Goal: Information Seeking & Learning: Check status

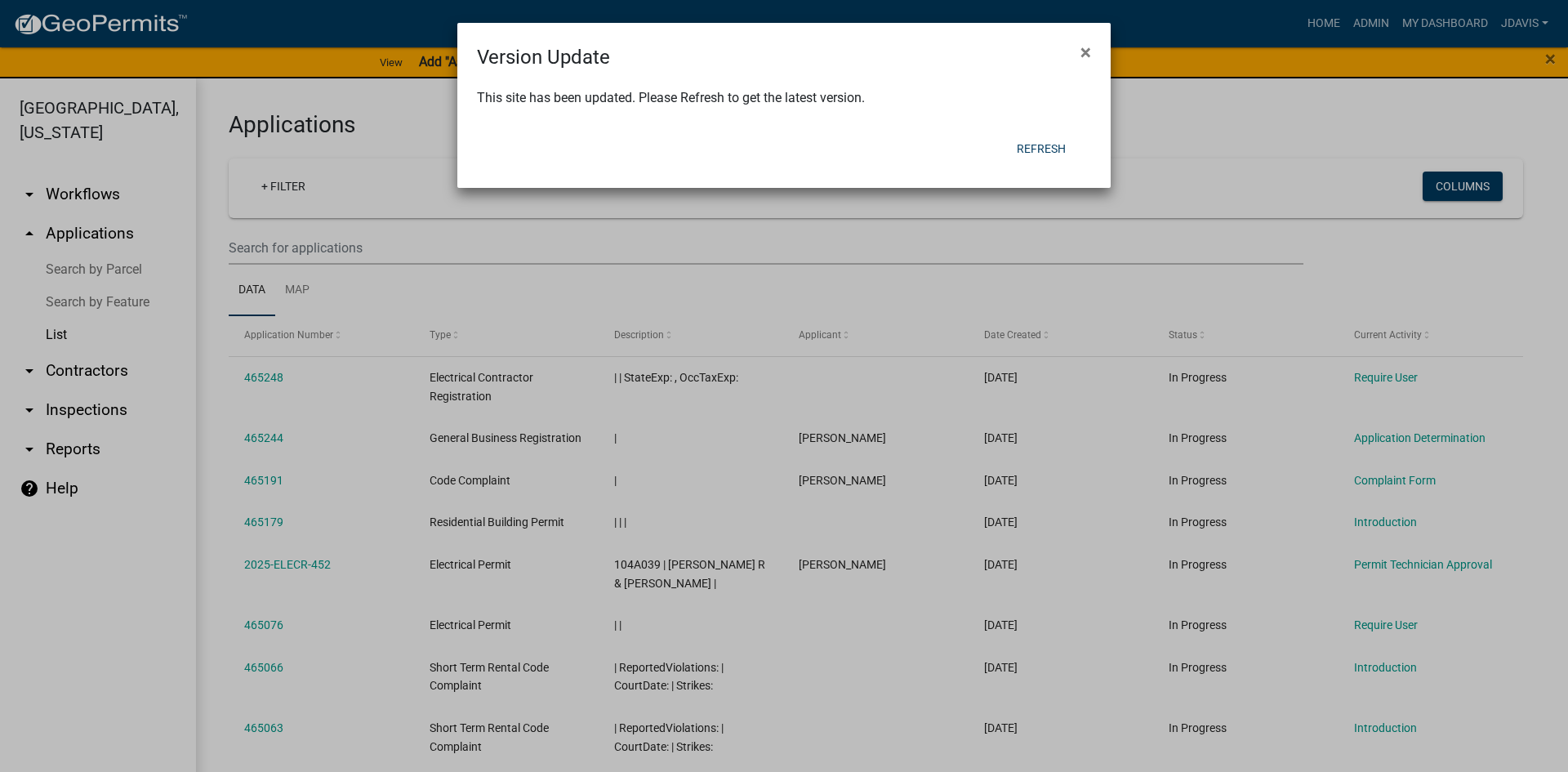
select select "2: 50"
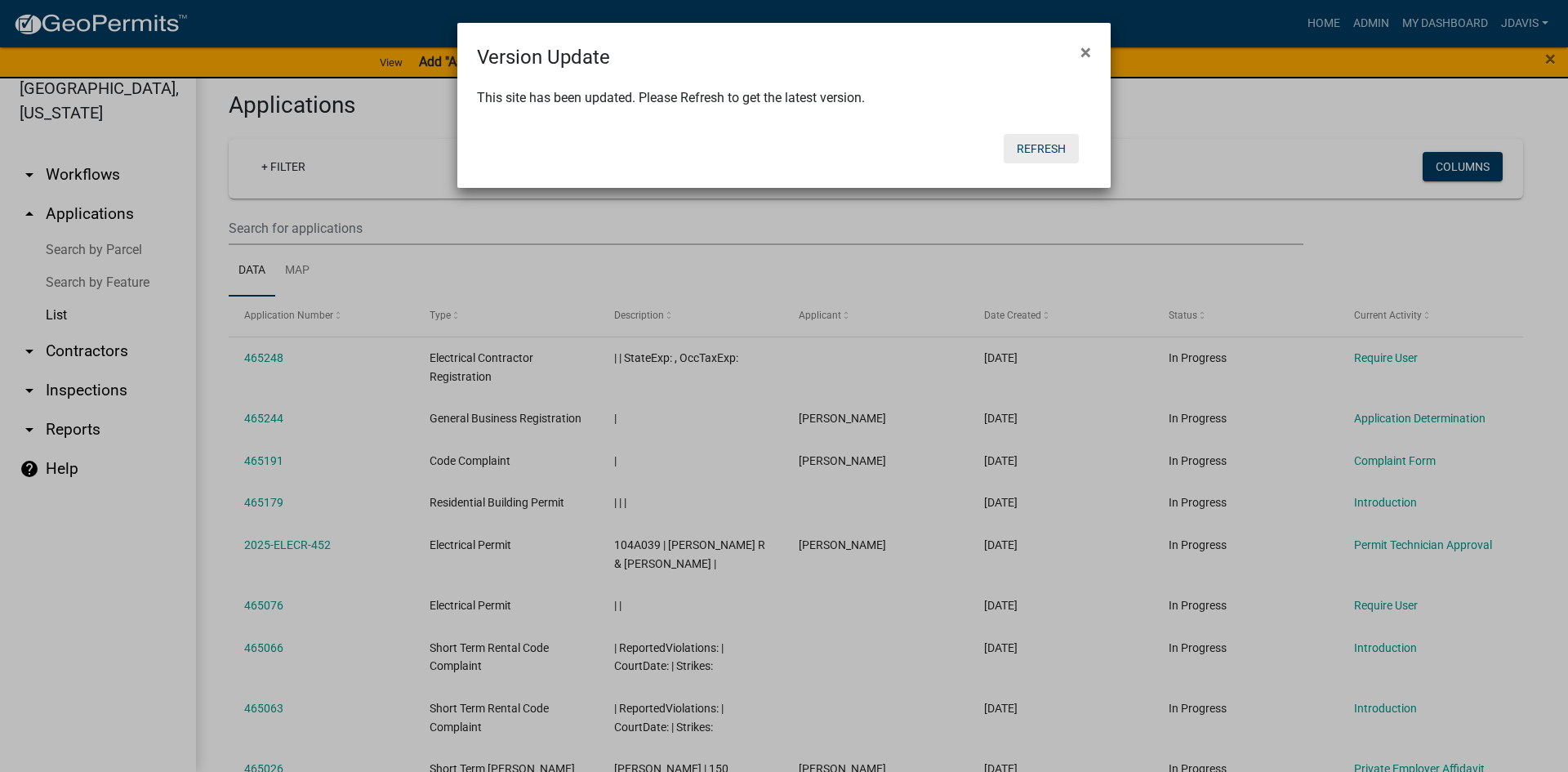
click at [1042, 147] on button "Refresh" at bounding box center [1041, 149] width 75 height 29
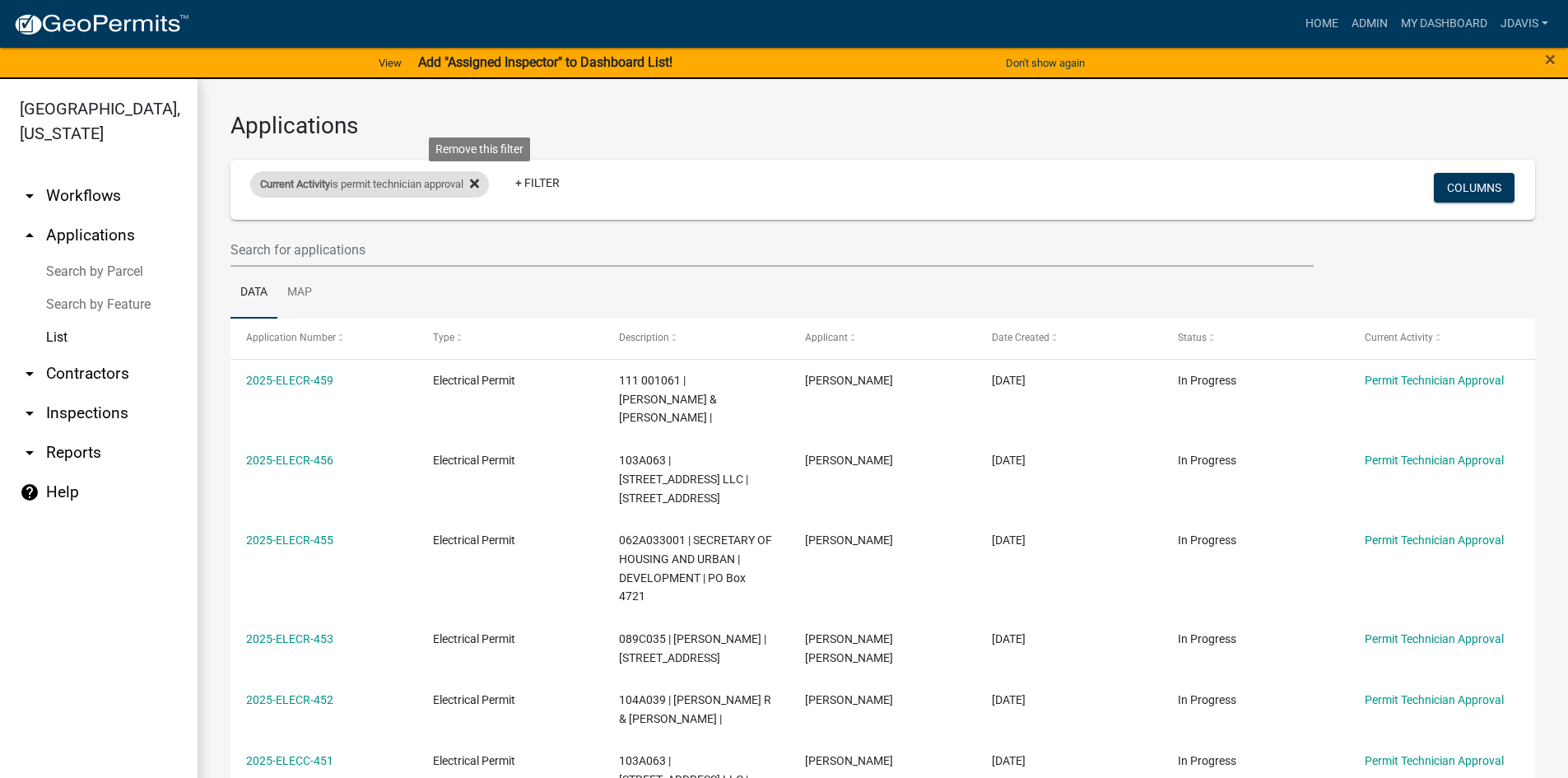
click at [479, 183] on icon at bounding box center [473, 183] width 9 height 9
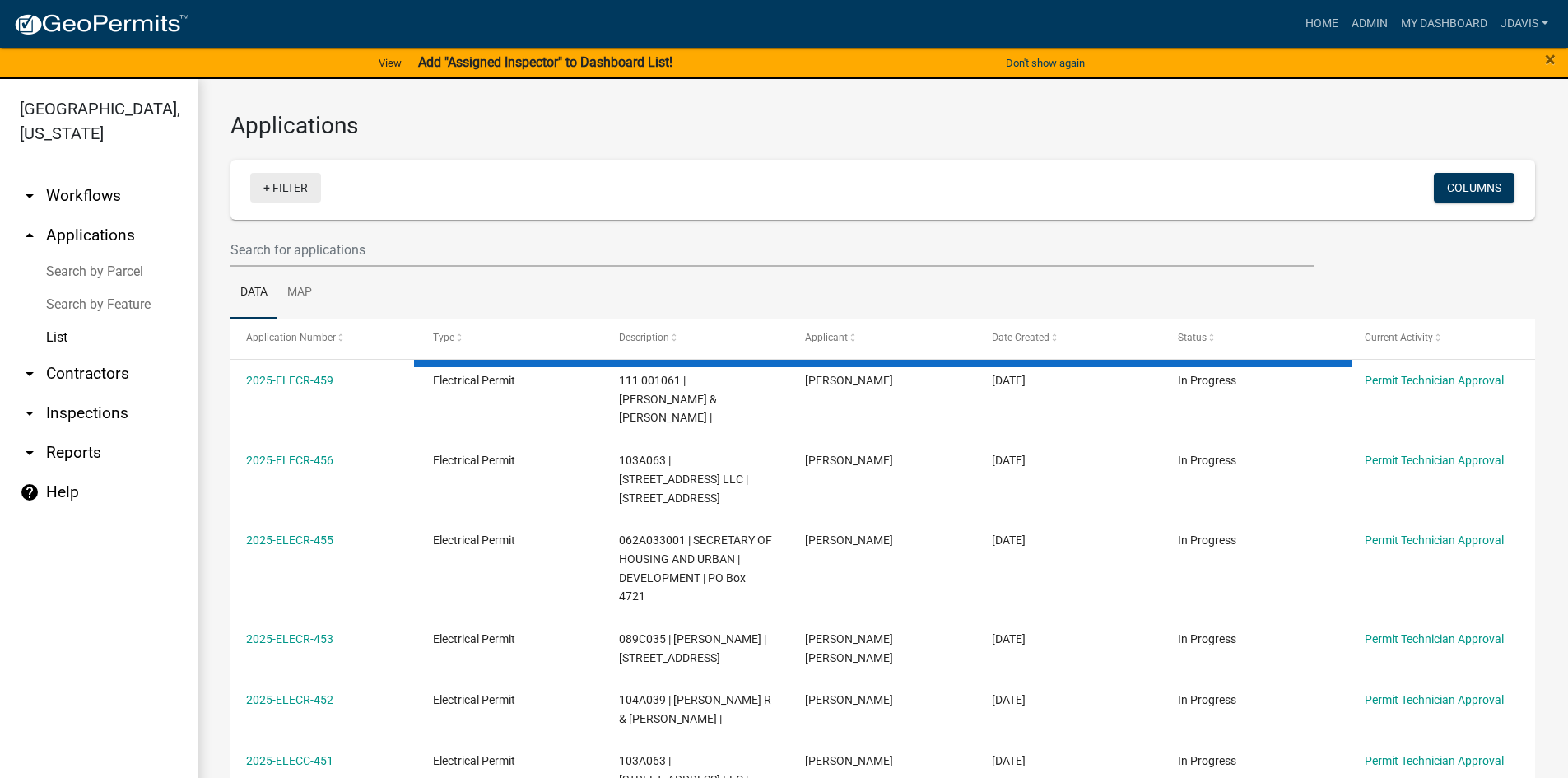
click at [266, 188] on link "+ Filter" at bounding box center [285, 187] width 71 height 29
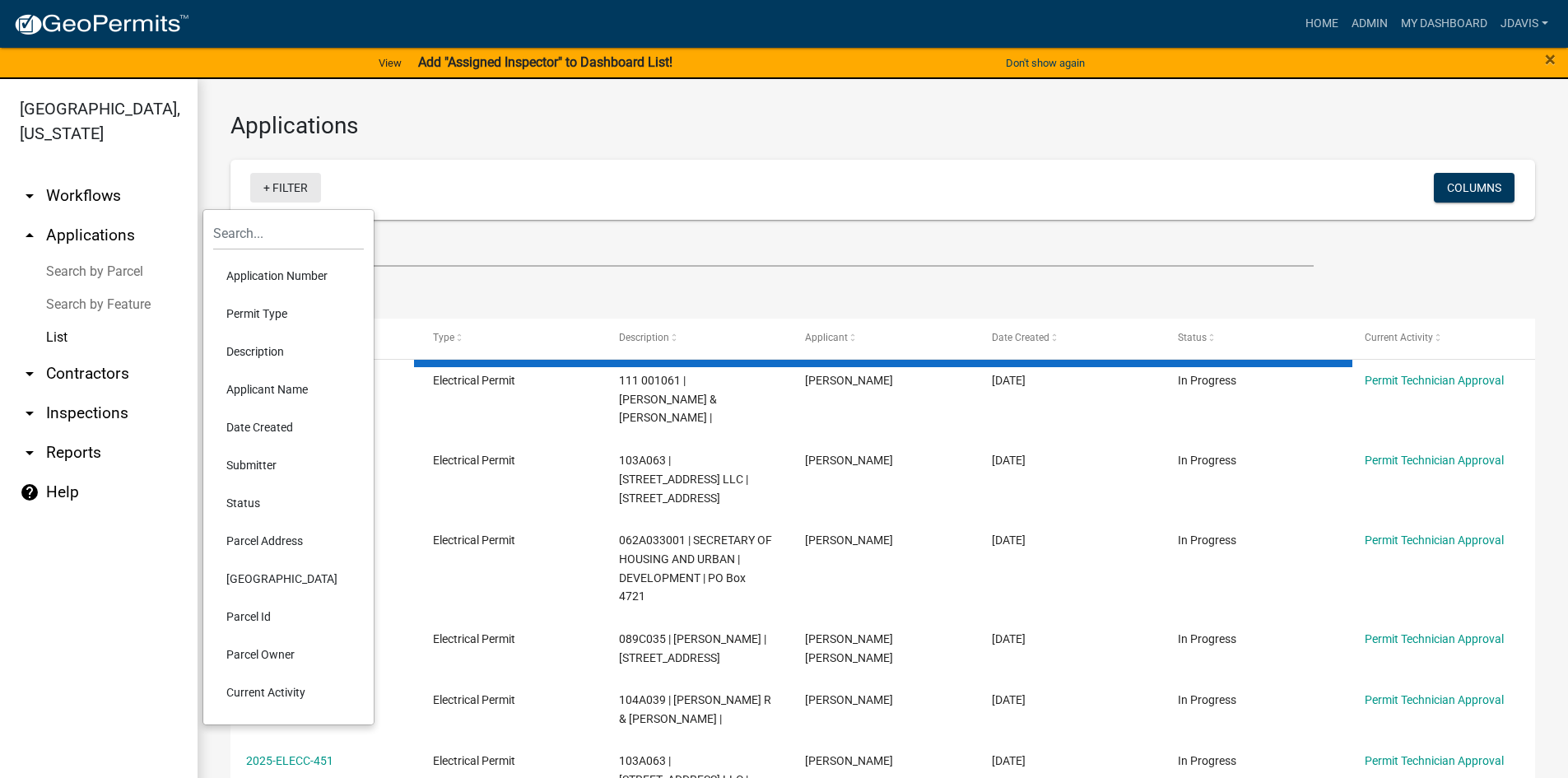
select select "2: 50"
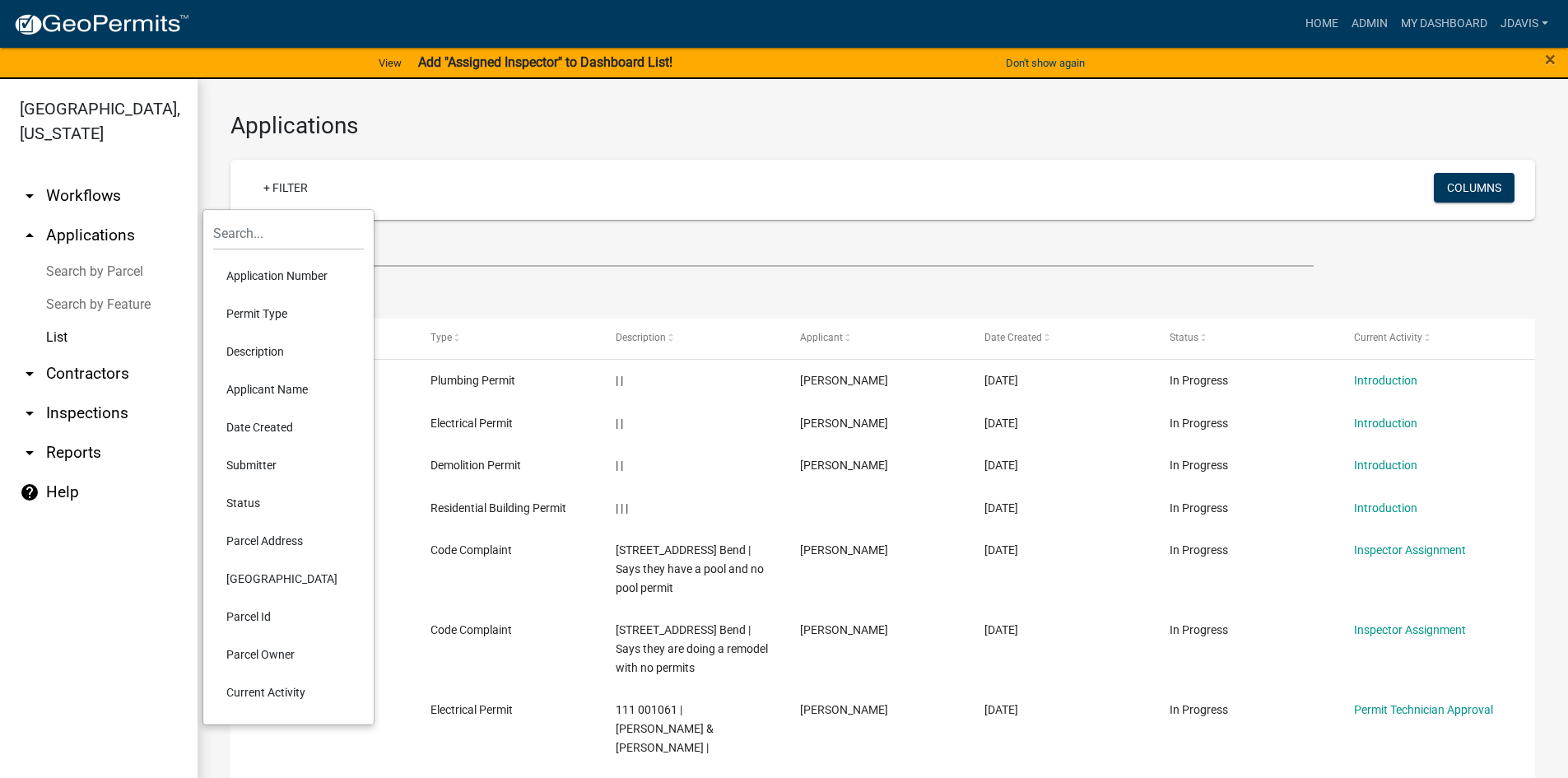
click at [295, 699] on li "Current Activity" at bounding box center [288, 692] width 151 height 38
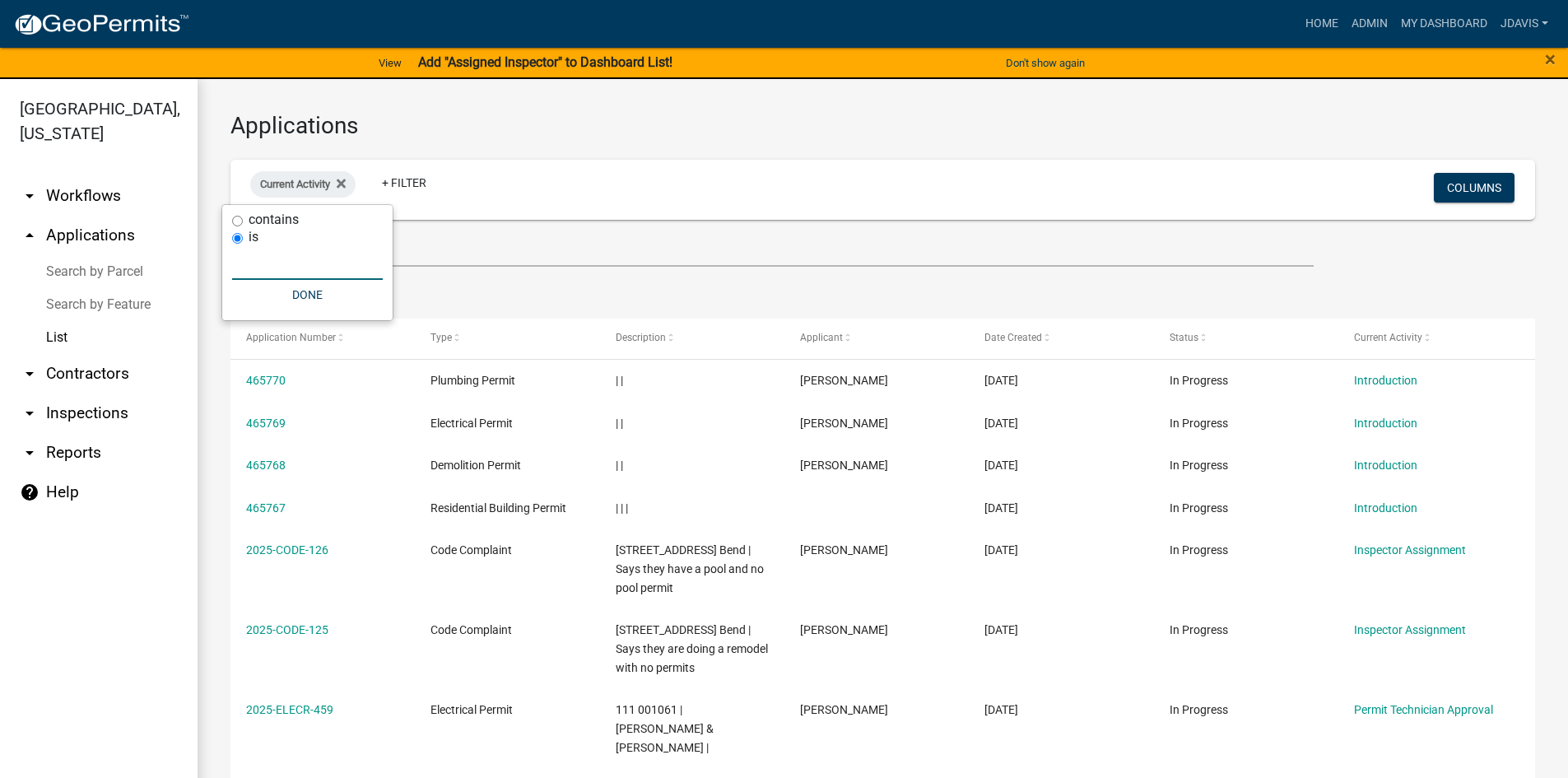
click at [318, 261] on input "text" at bounding box center [308, 263] width 151 height 33
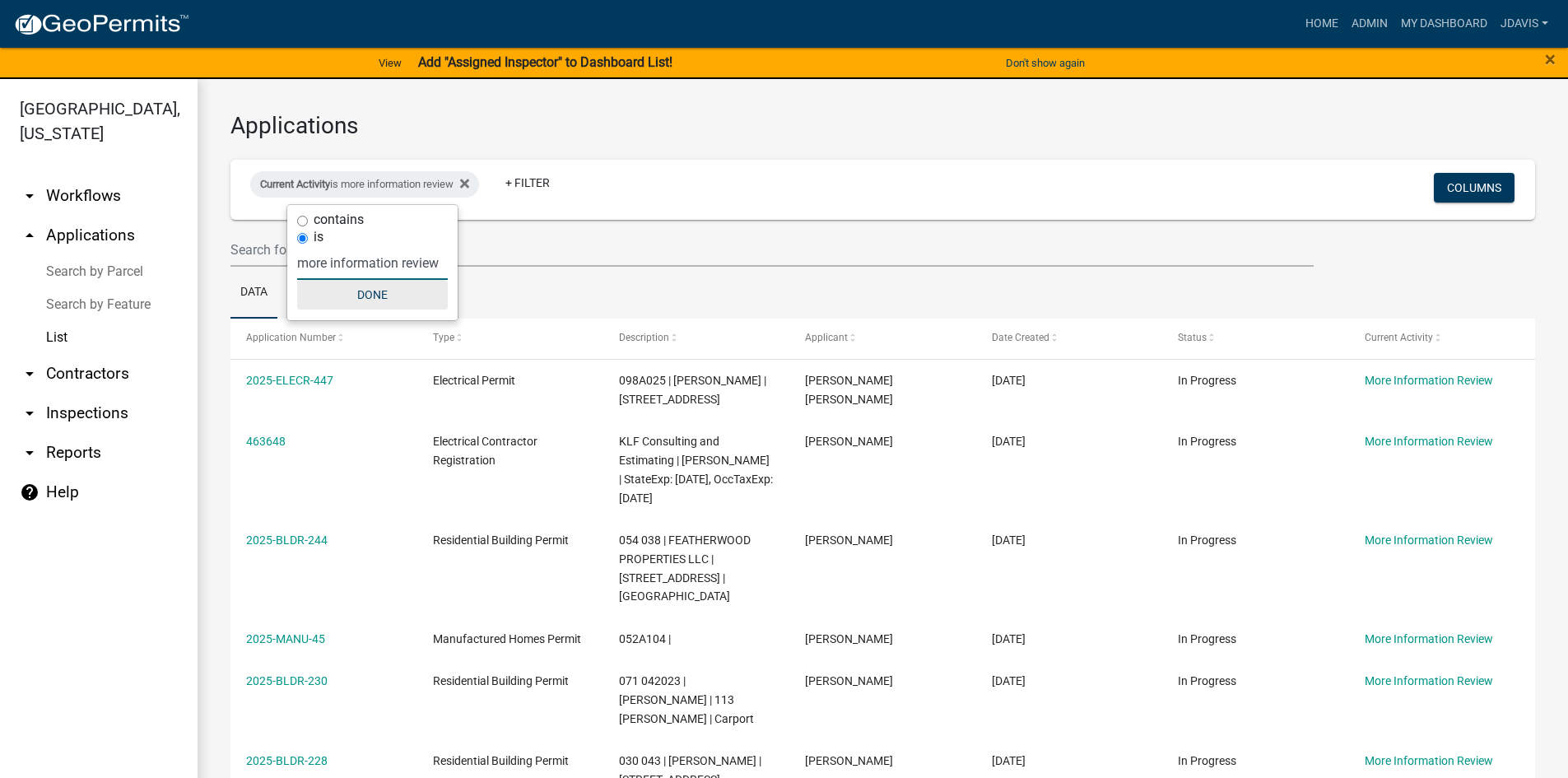
type input "more information review"
click at [391, 295] on button "Done" at bounding box center [372, 295] width 151 height 29
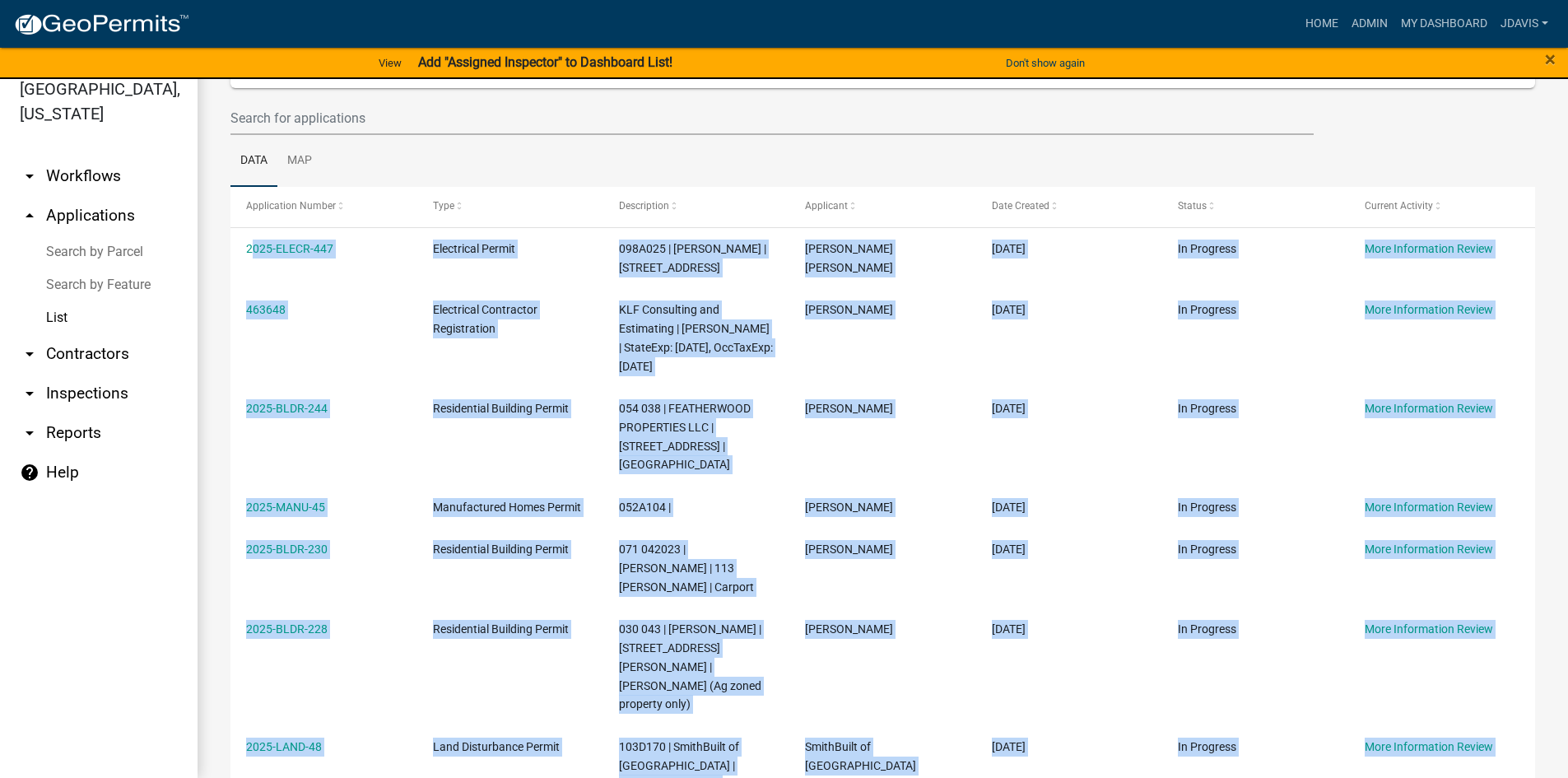
scroll to position [286, 0]
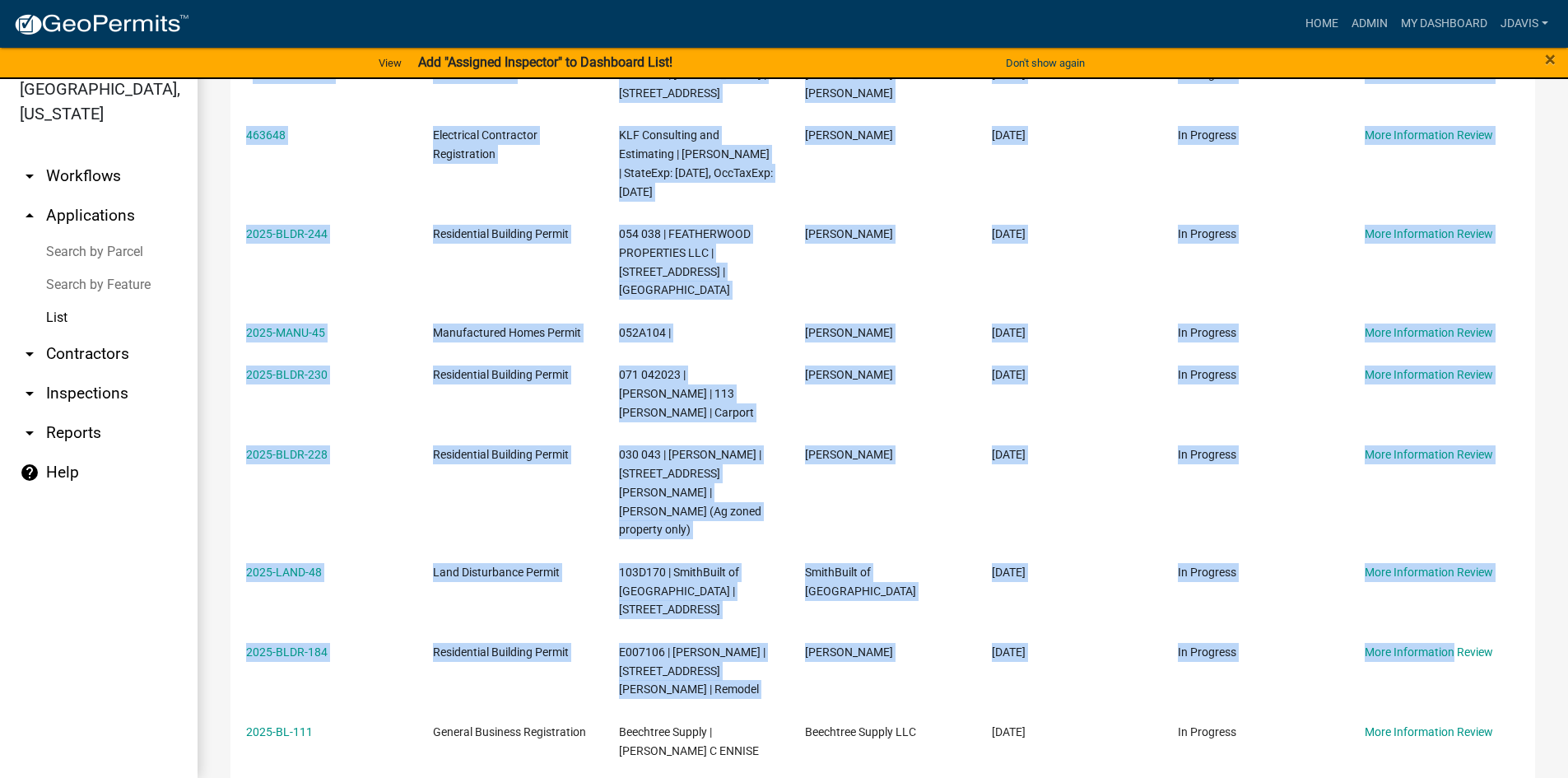
drag, startPoint x: 244, startPoint y: 372, endPoint x: 1461, endPoint y: 764, distance: 1278.6
click at [1490, 757] on html "Internet Explorer does NOT work with GeoPermits. Get a new browser for more sec…" at bounding box center [784, 369] width 1568 height 778
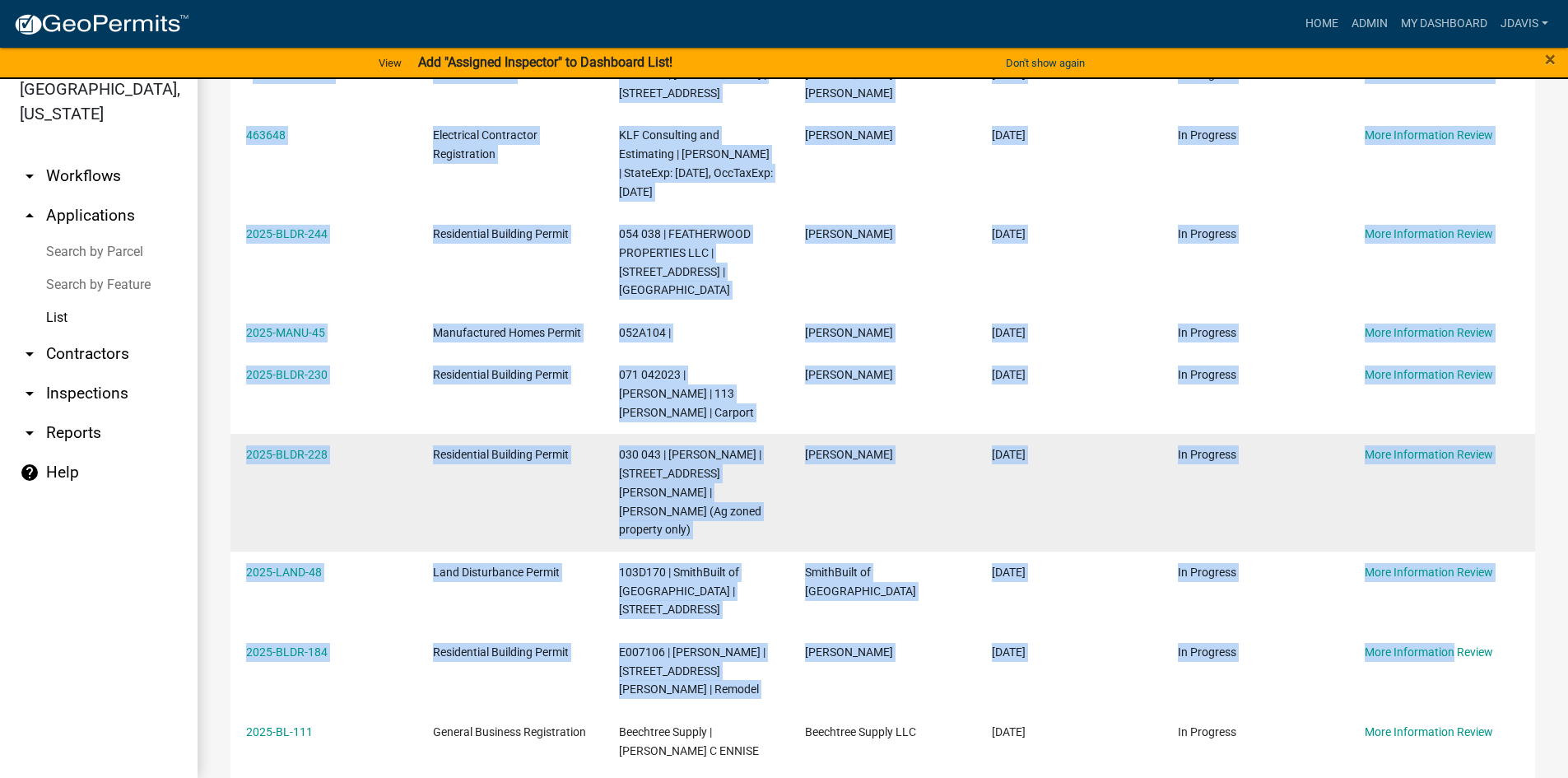
copy div "2025-ELECR-447 Electrical Permit 098A025 | [PERSON_NAME] | [STREET_ADDRESS] [PE…"
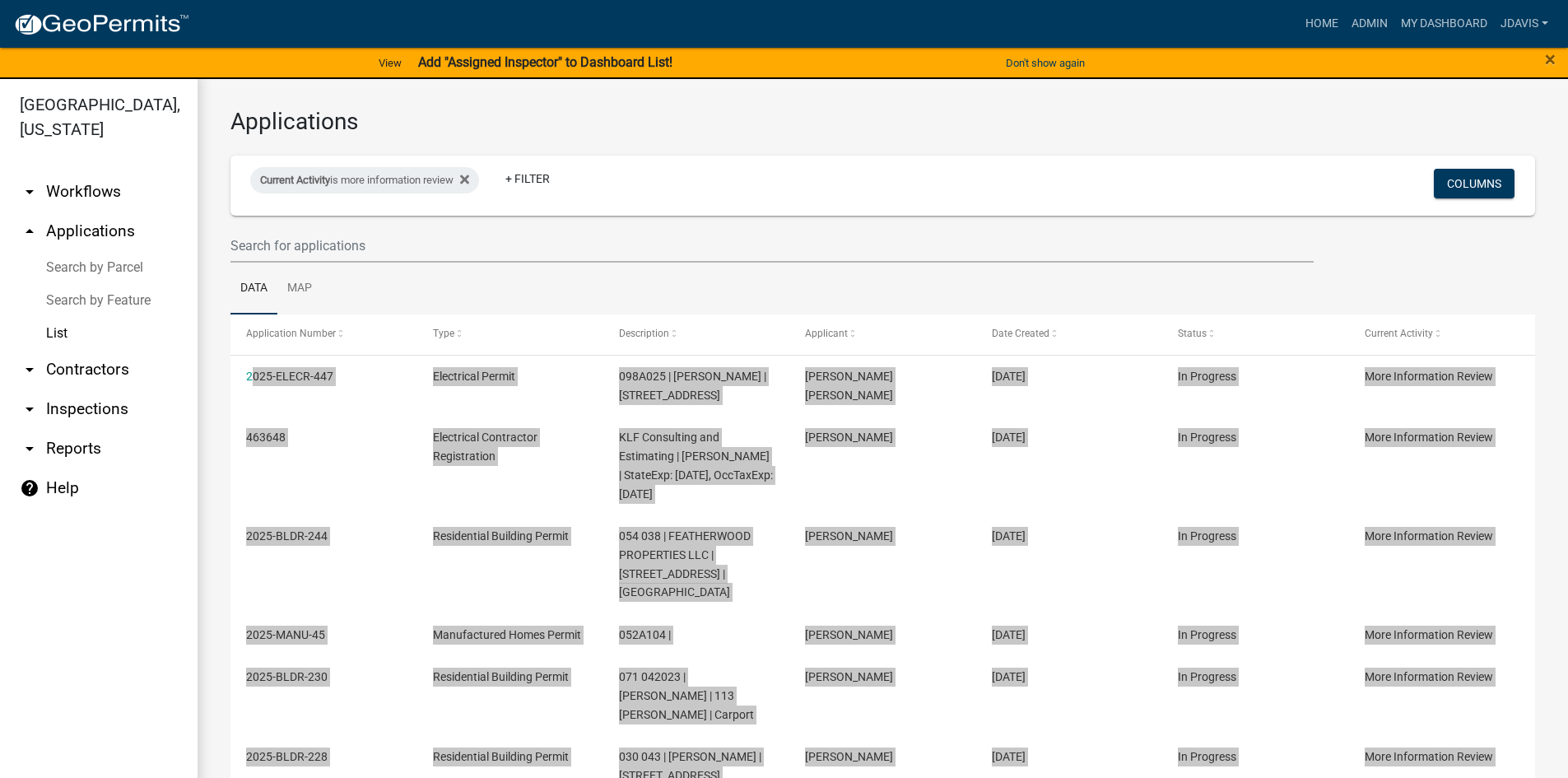
scroll to position [0, 0]
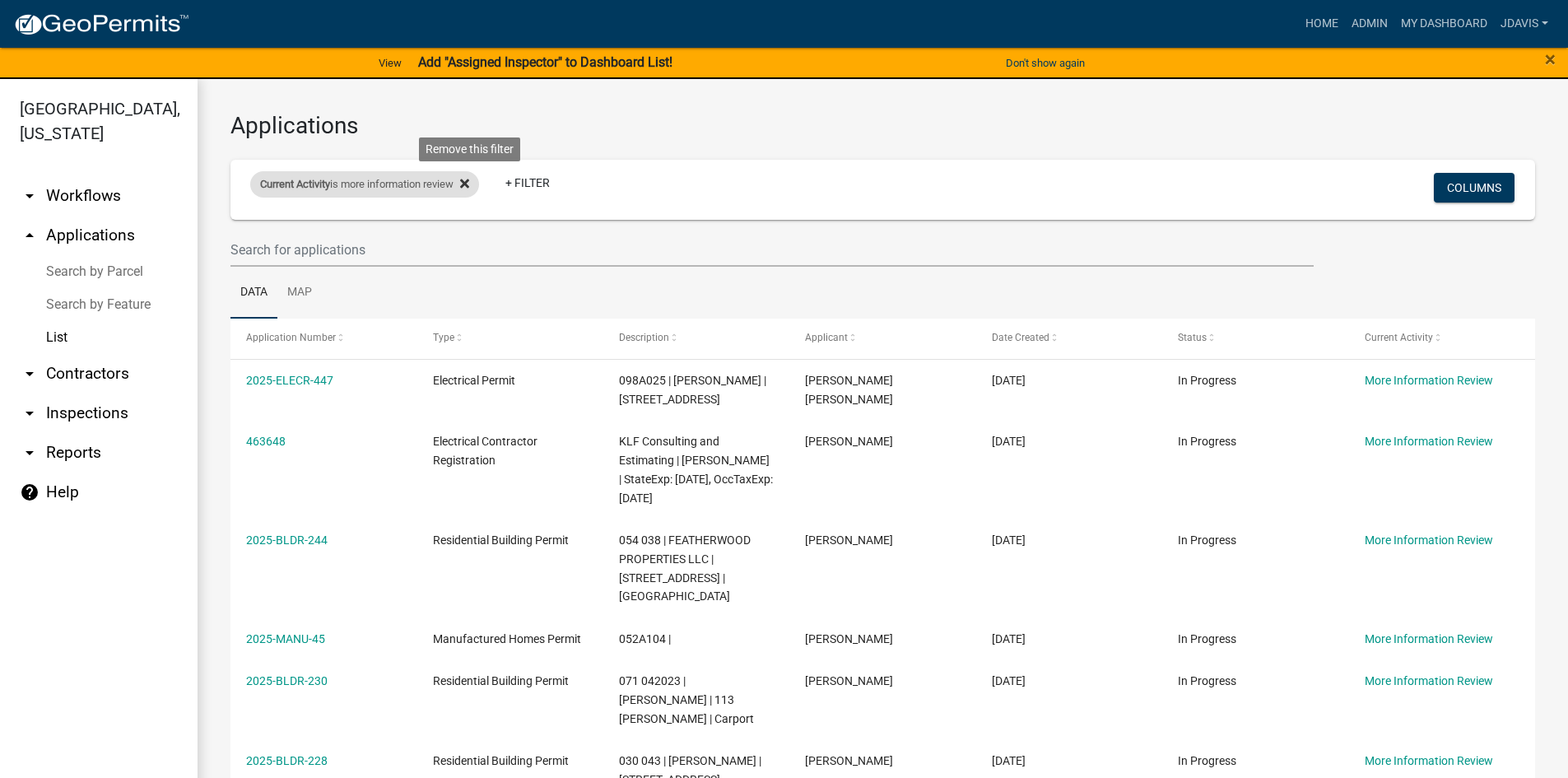
click at [469, 182] on icon at bounding box center [464, 183] width 9 height 9
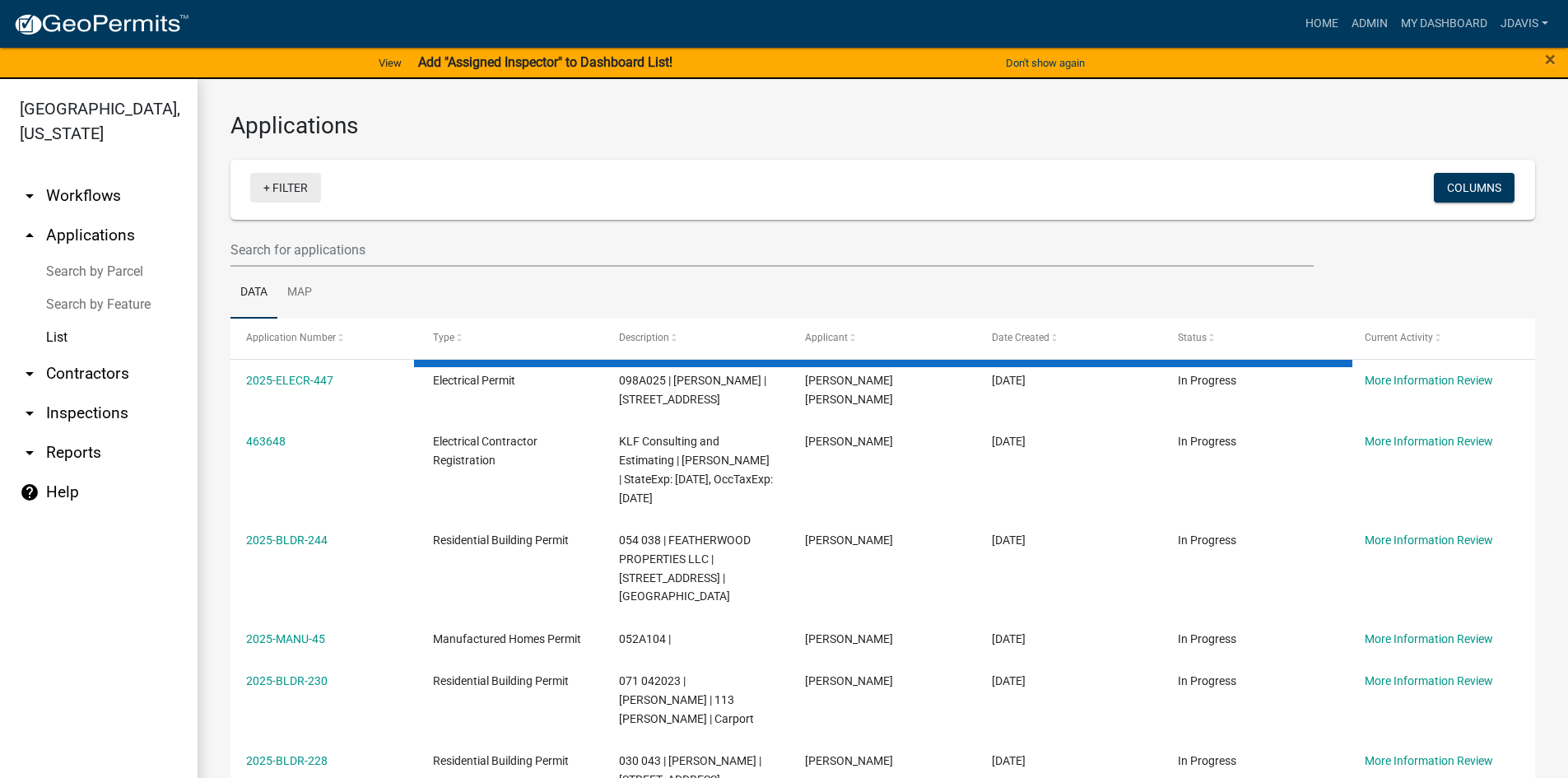
click at [269, 187] on link "+ Filter" at bounding box center [285, 187] width 71 height 29
select select "2: 50"
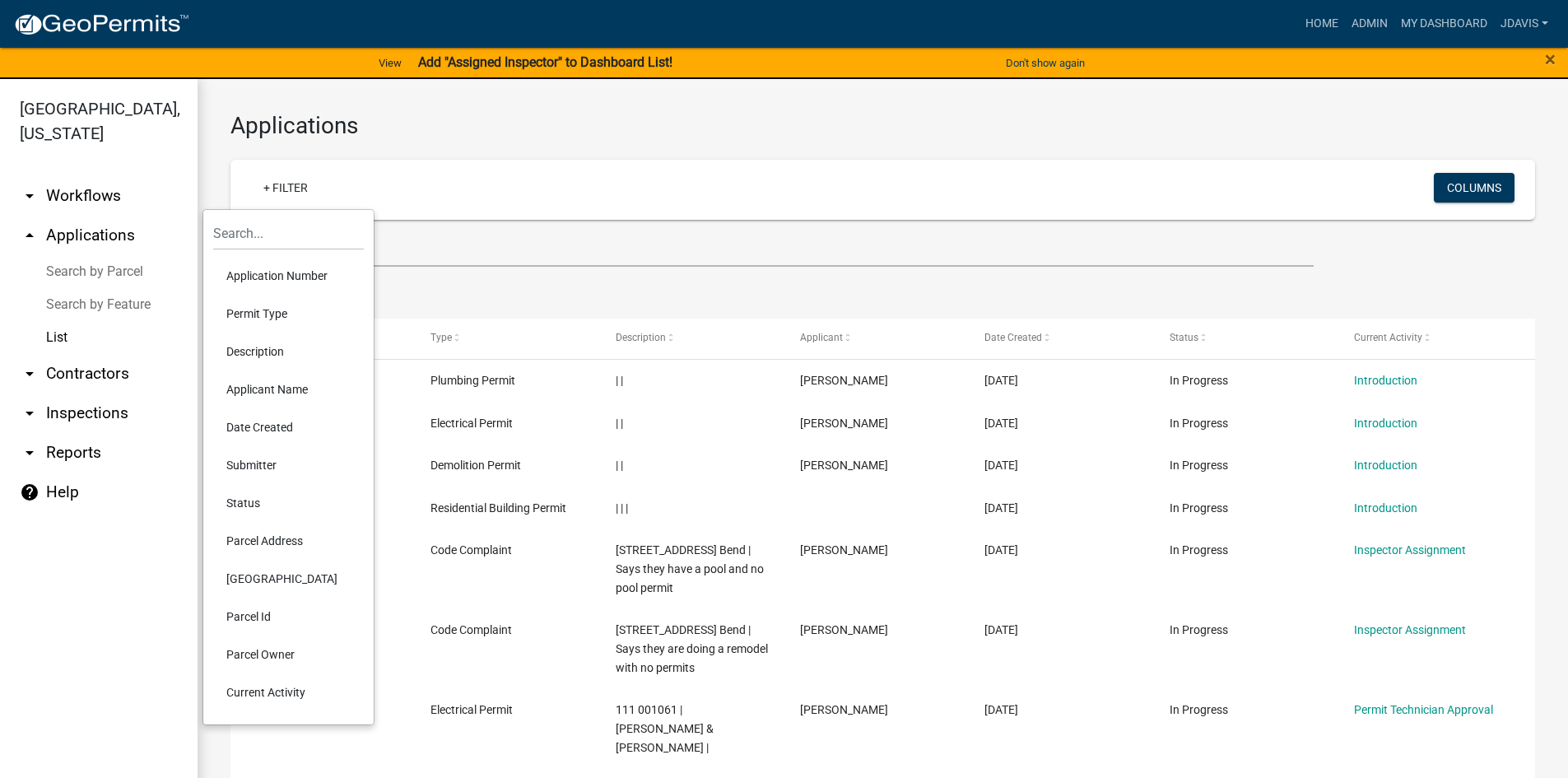
click at [274, 685] on li "Current Activity" at bounding box center [288, 692] width 151 height 38
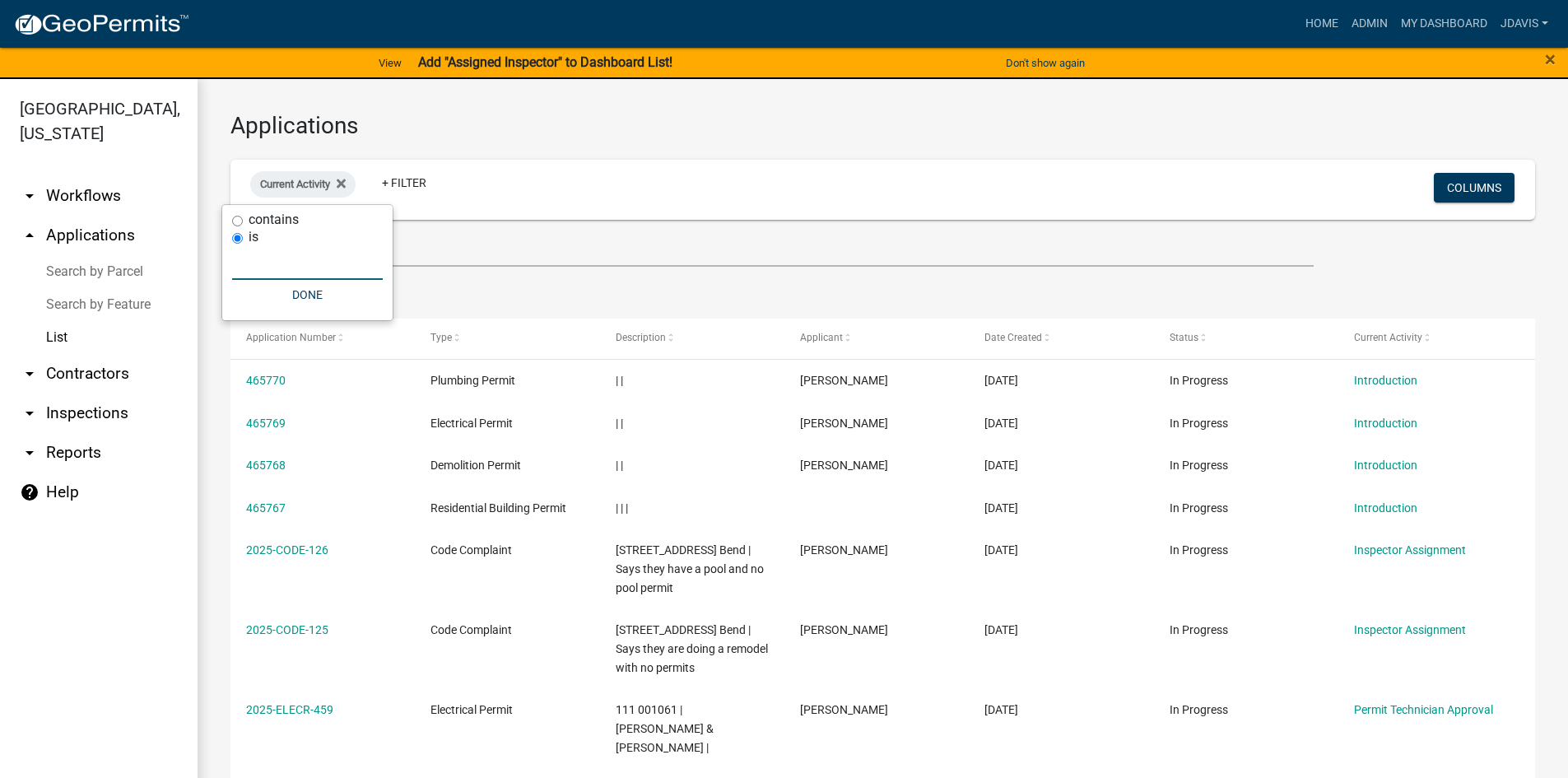
click at [265, 271] on input "text" at bounding box center [308, 263] width 151 height 33
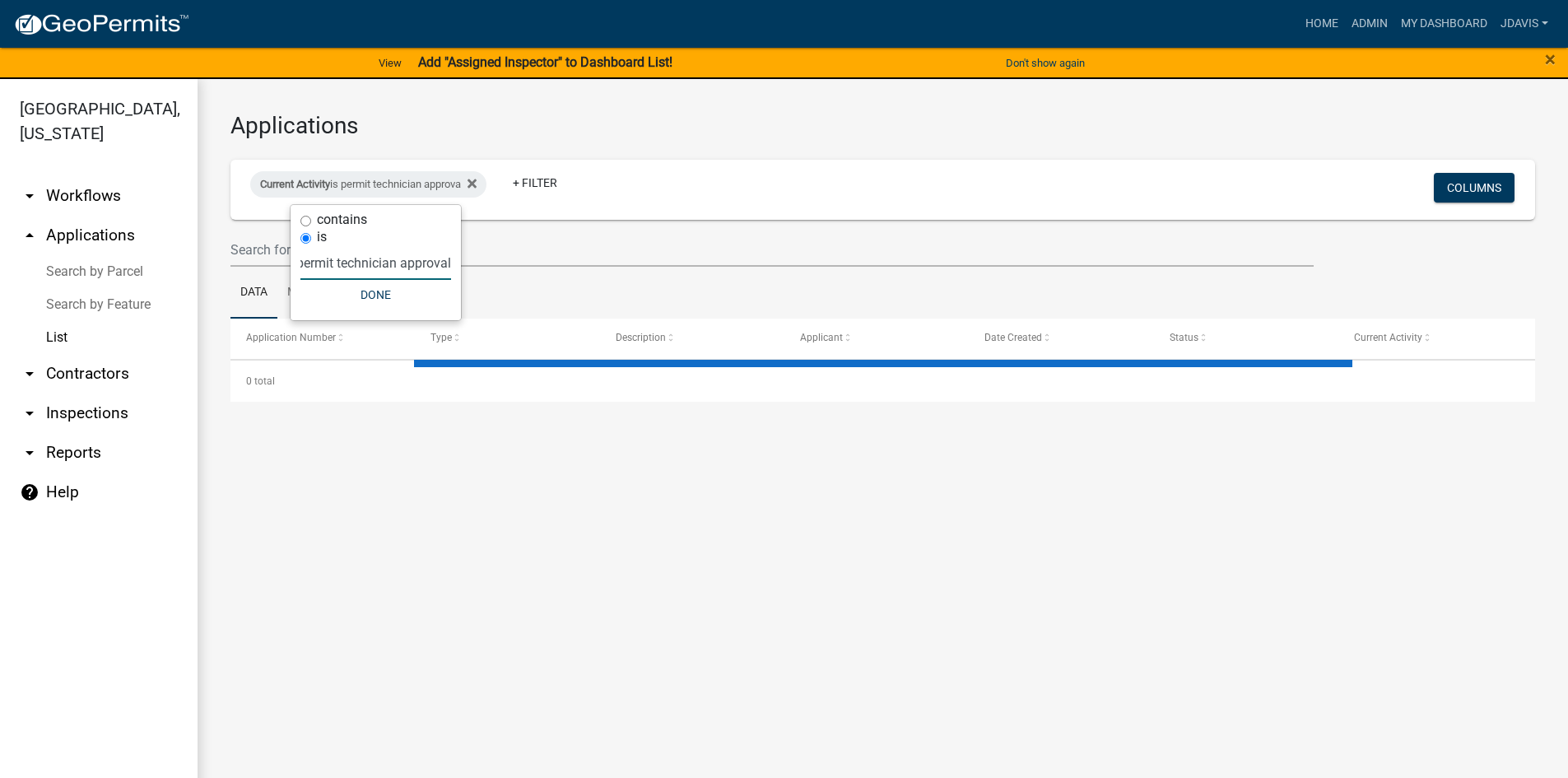
scroll to position [0, 11]
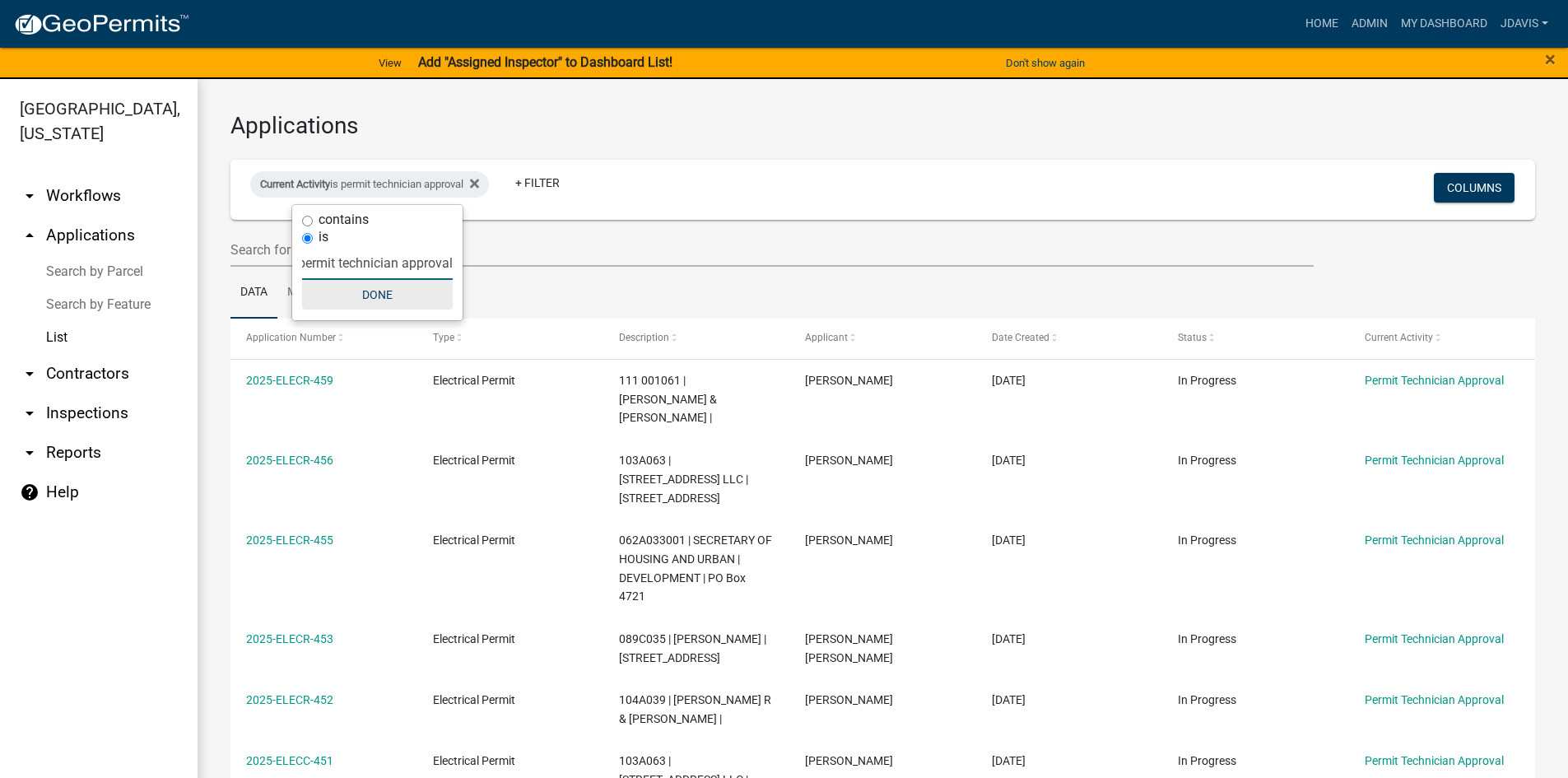
type input "permit technician approval"
click at [397, 293] on button "Done" at bounding box center [377, 295] width 151 height 29
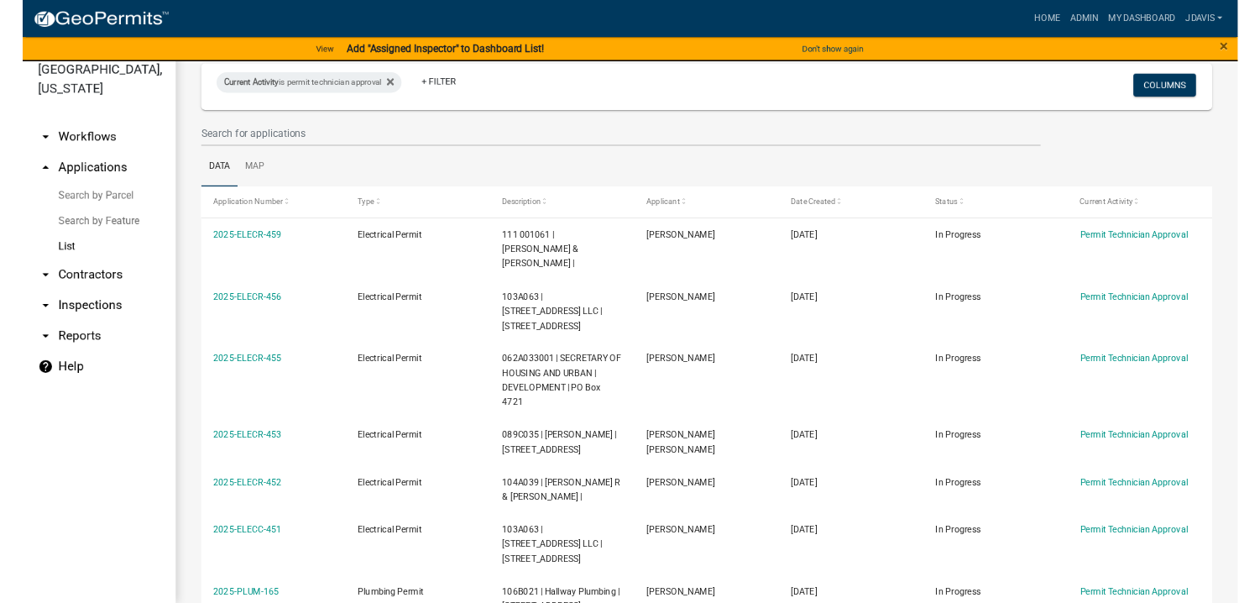
scroll to position [312, 0]
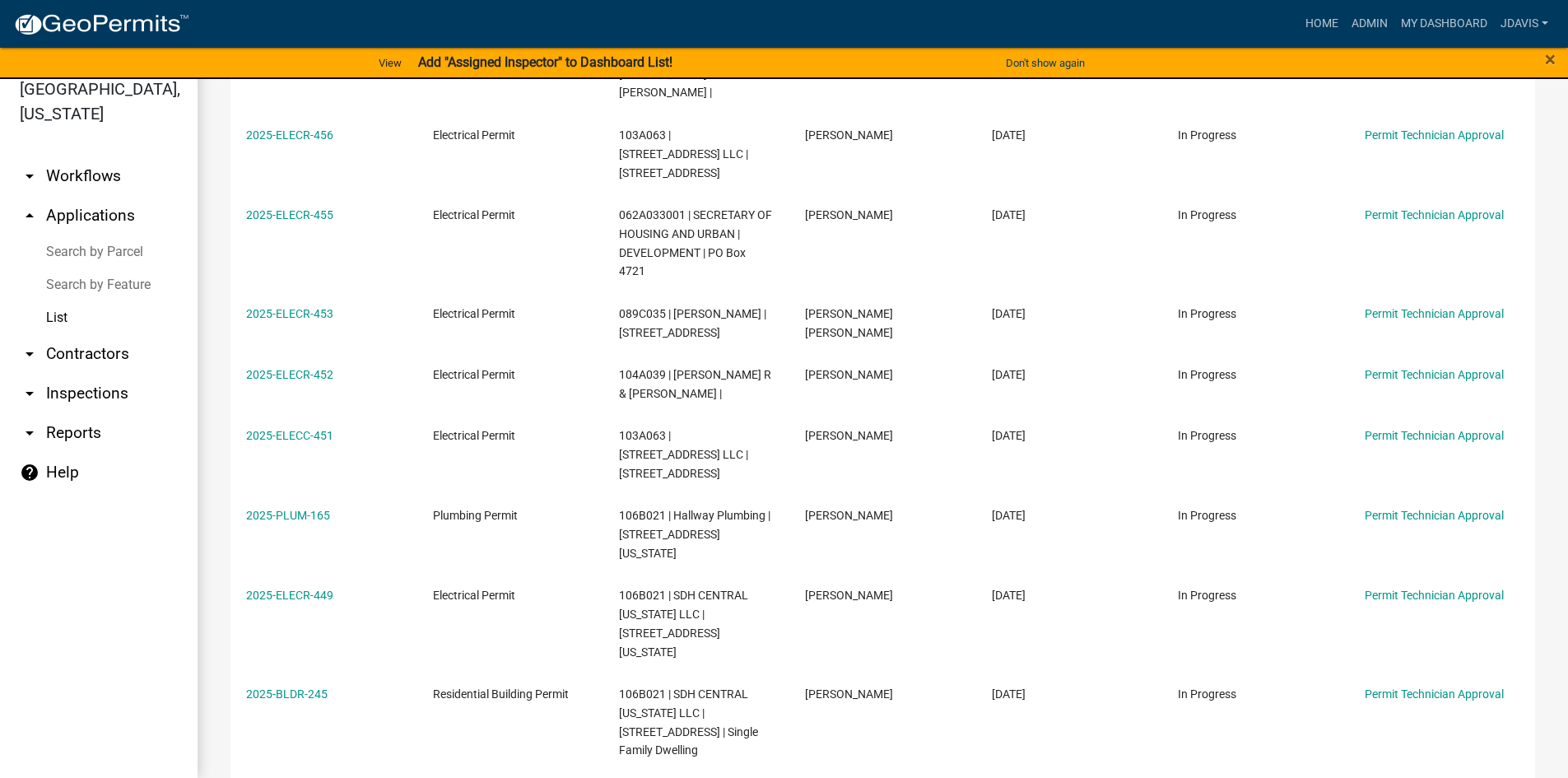
drag, startPoint x: 239, startPoint y: 321, endPoint x: 1250, endPoint y: 804, distance: 1120.5
click at [1250, 757] on html "Internet Explorer does NOT work with GeoPermits. Get a new browser for more sec…" at bounding box center [784, 369] width 1568 height 778
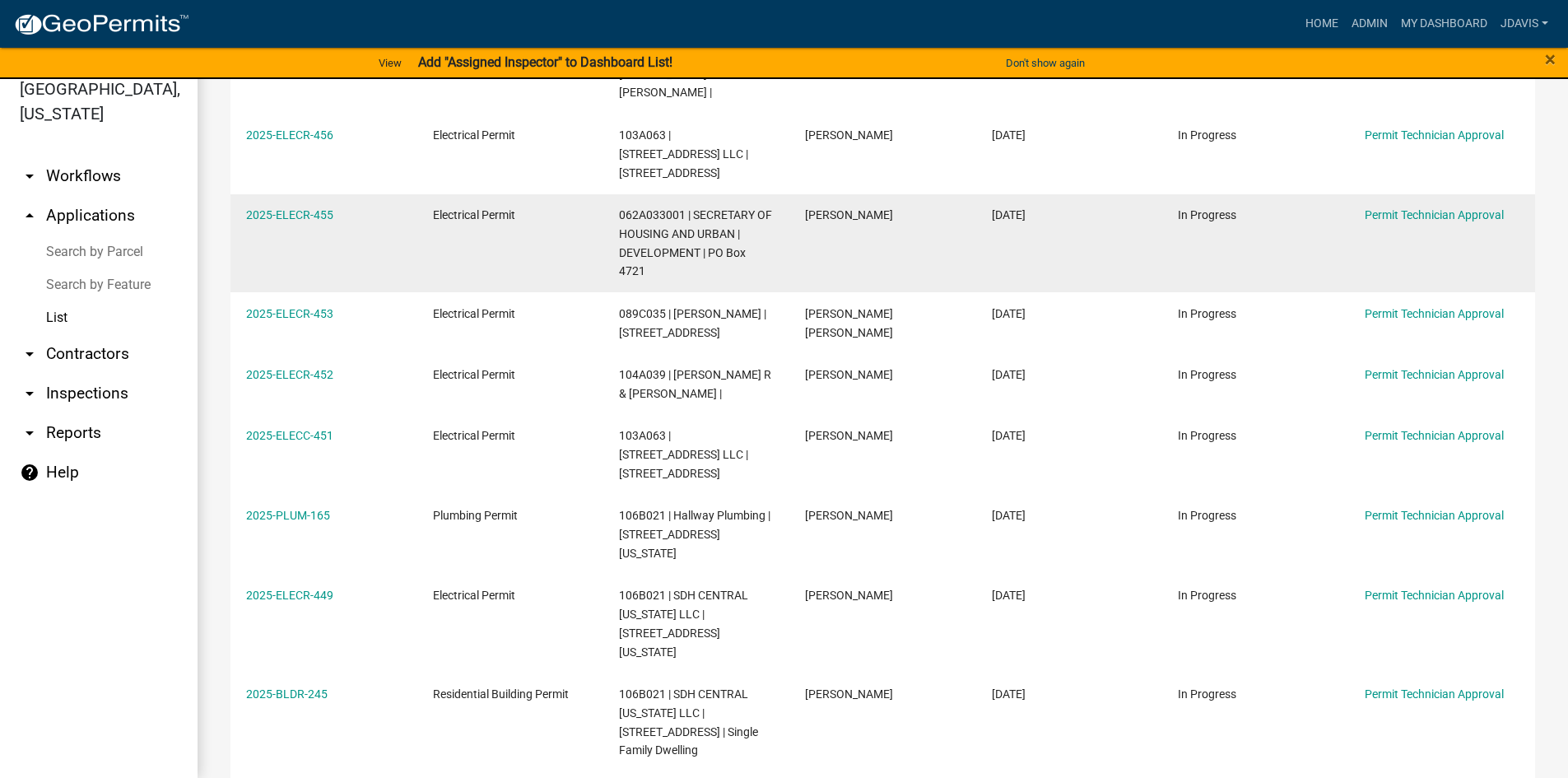
copy div "2025-ELECR-459 Electrical Permit 111 001061 | [PERSON_NAME] & [PERSON_NAME] | […"
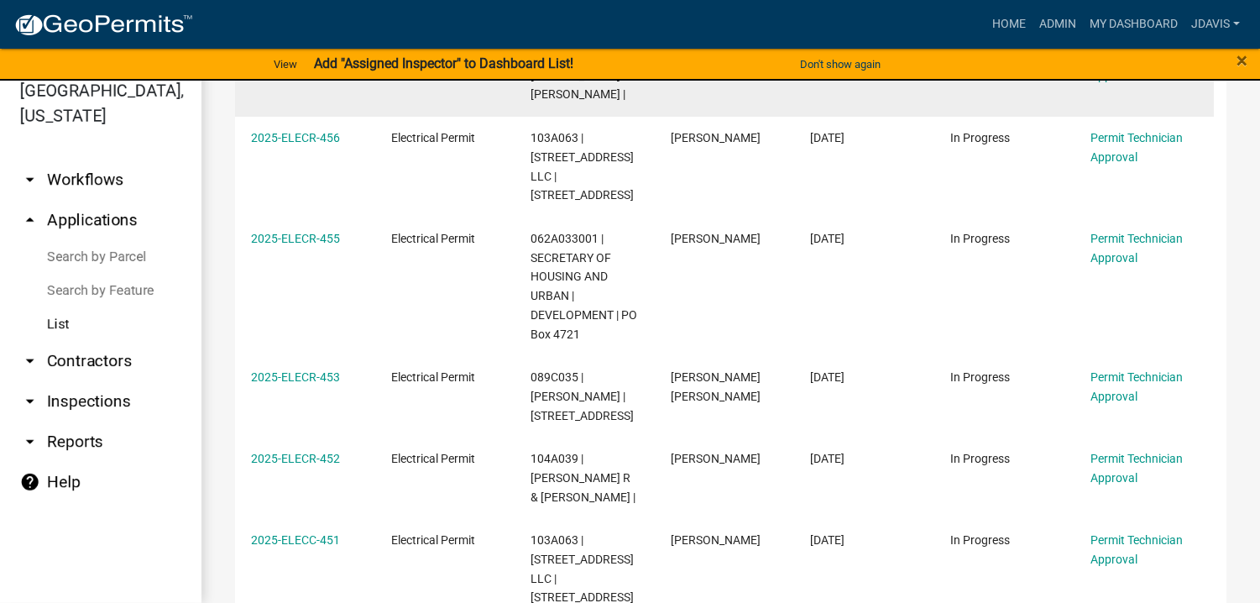
scroll to position [0, 0]
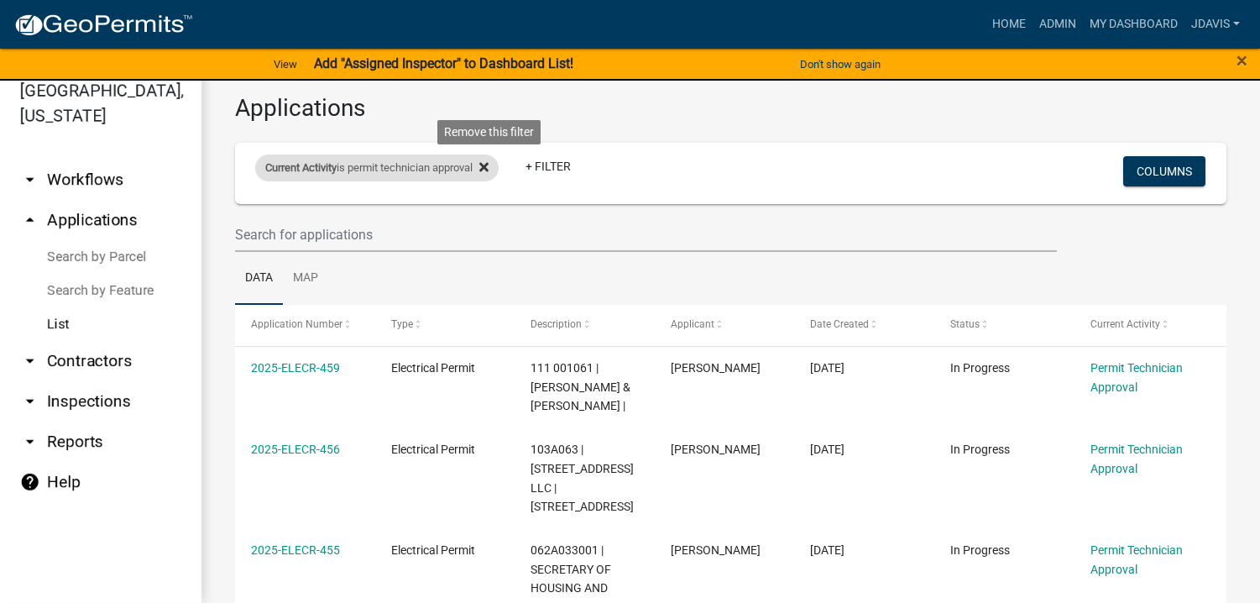
click at [489, 170] on icon at bounding box center [483, 166] width 9 height 13
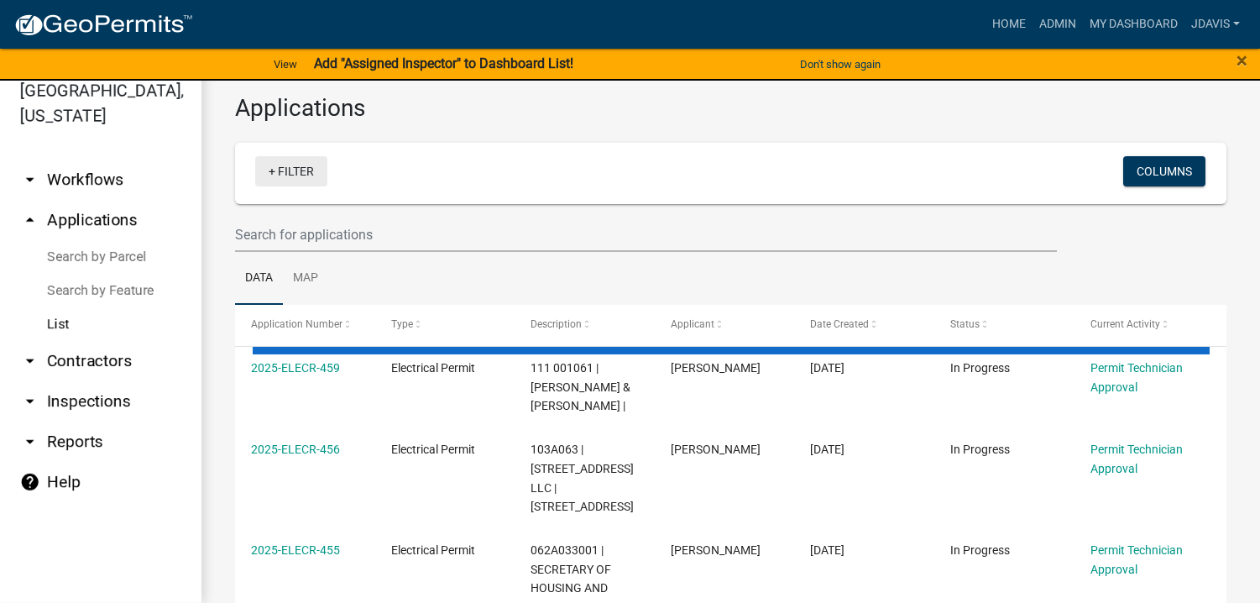
select select "2: 50"
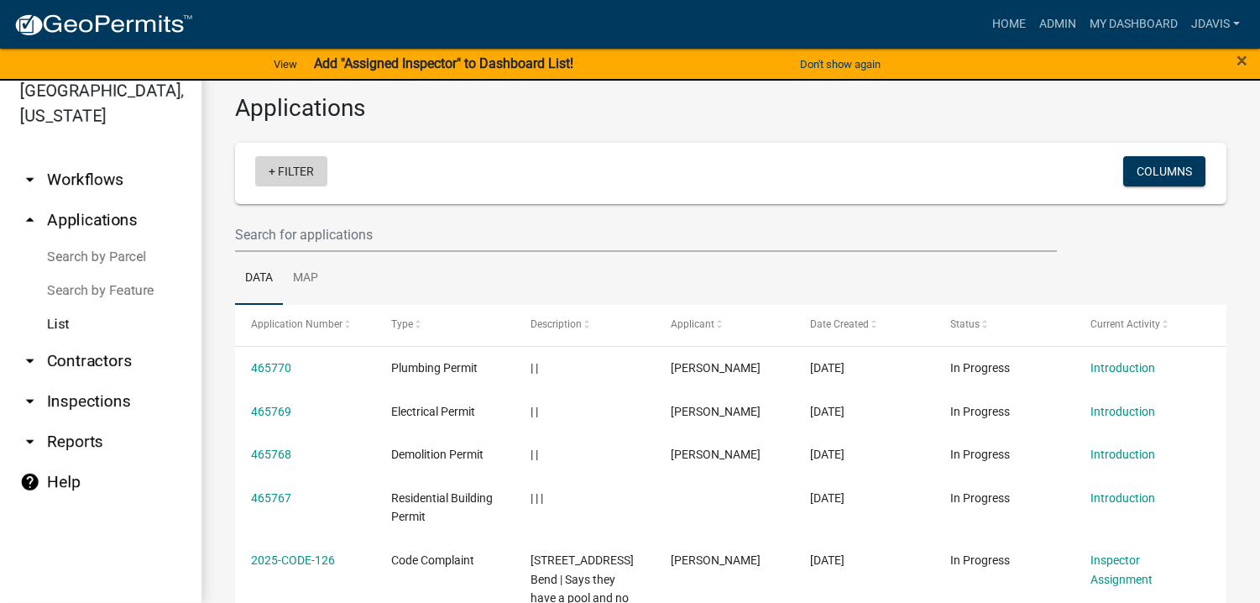
click at [270, 171] on link "+ Filter" at bounding box center [291, 171] width 72 height 30
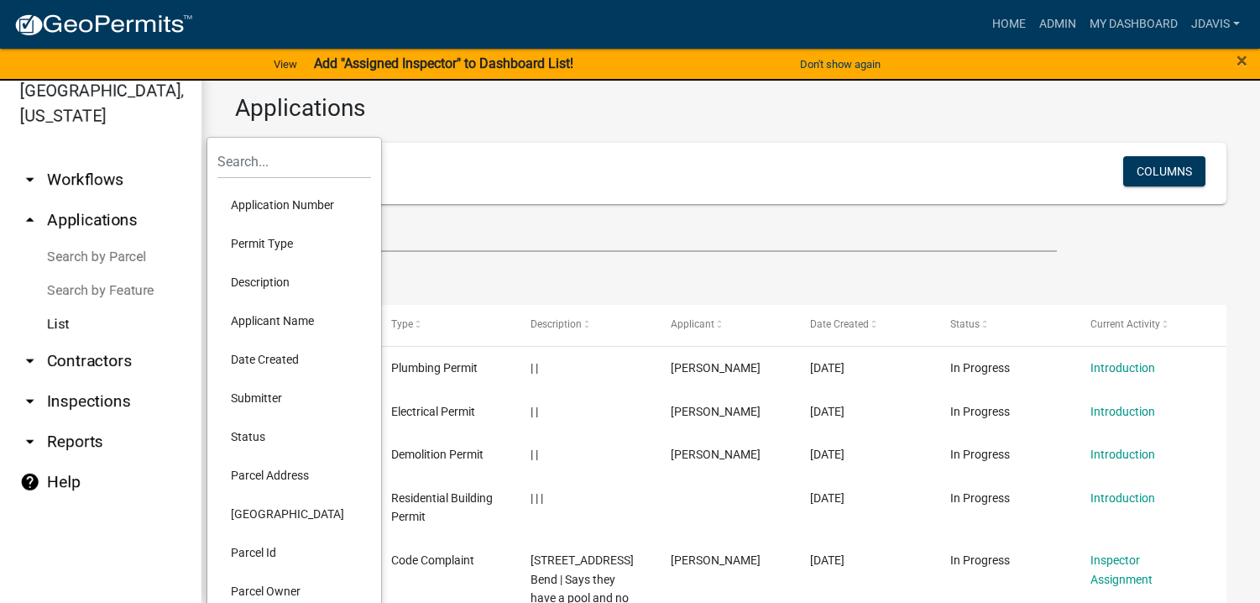
scroll to position [252, 0]
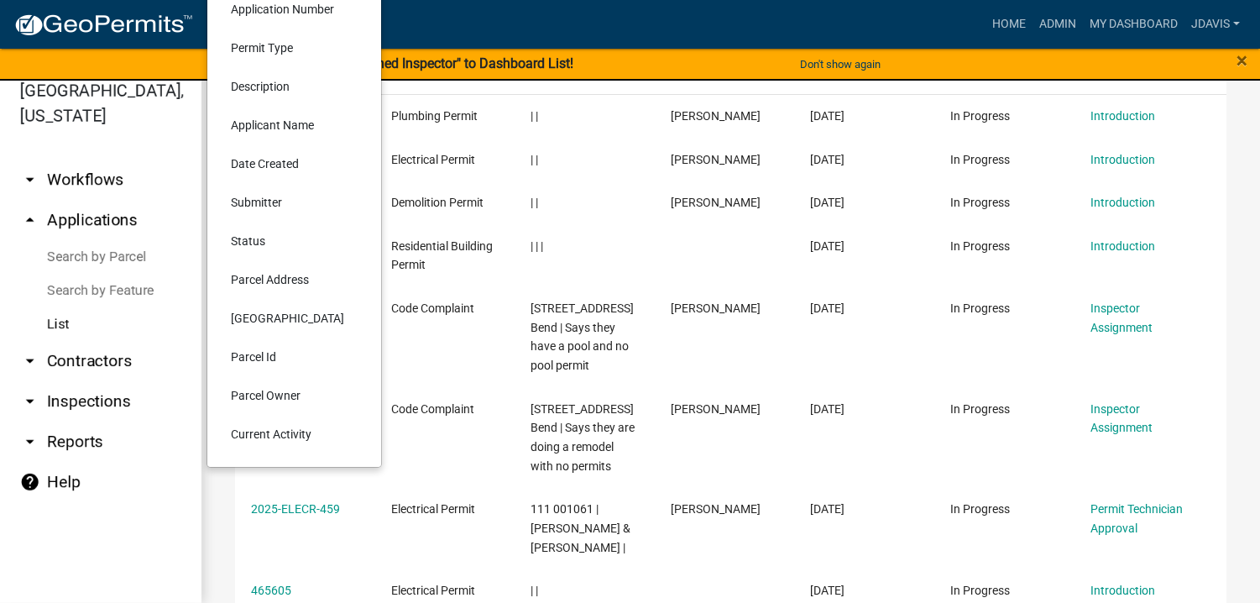
click at [262, 431] on li "Current Activity" at bounding box center [294, 434] width 154 height 39
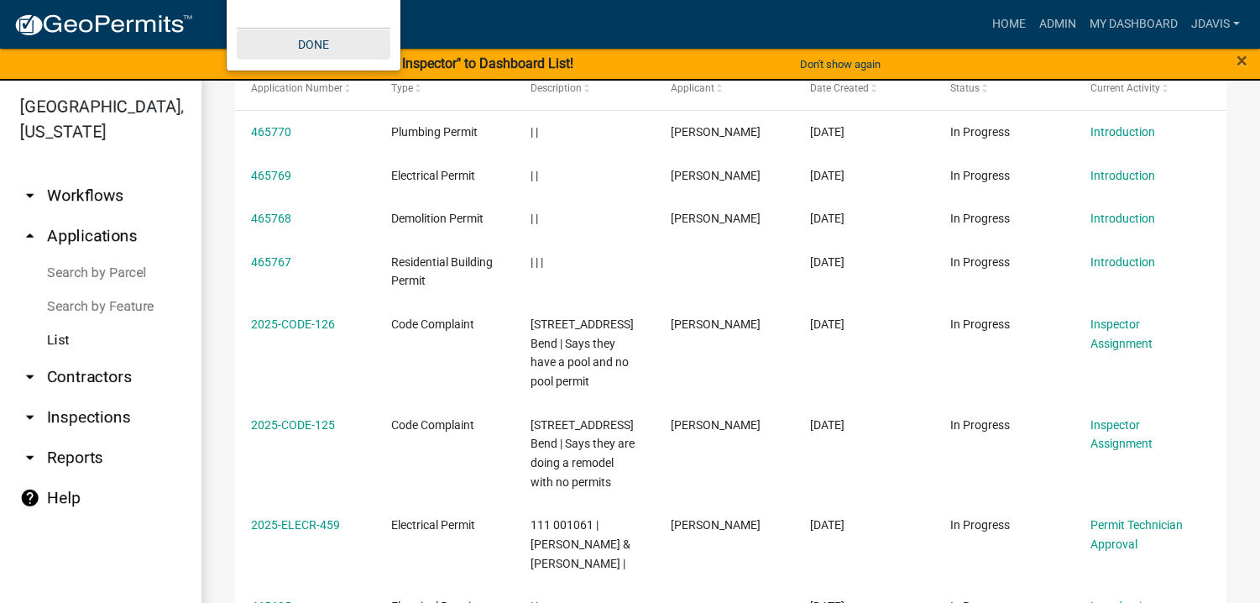
scroll to position [0, 0]
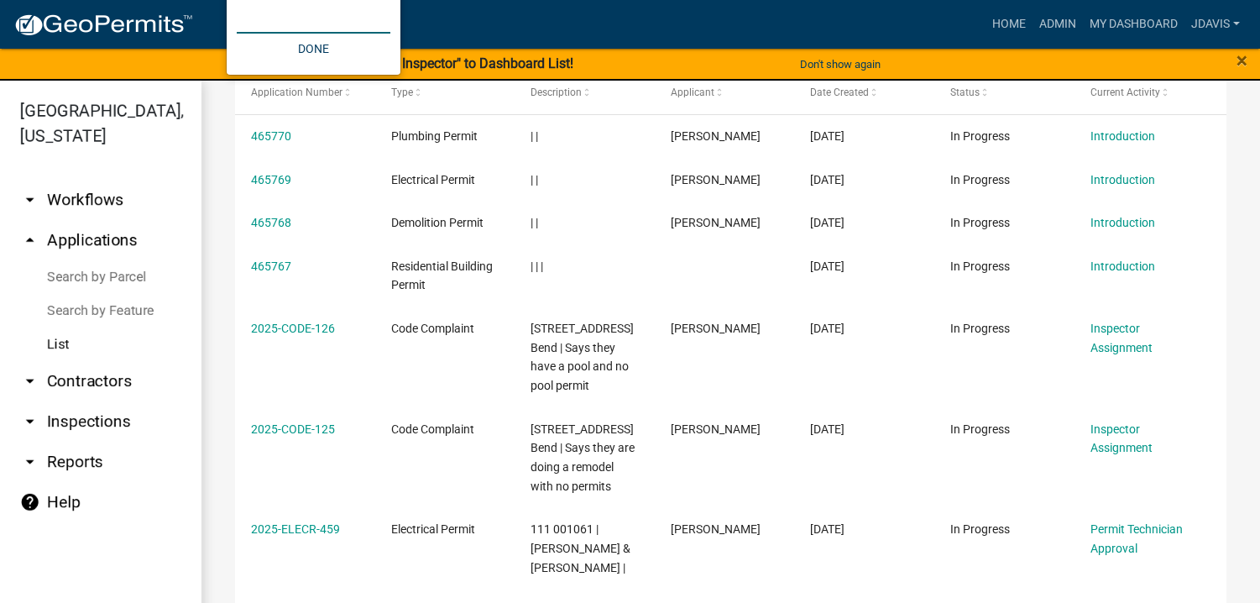
click at [256, 15] on input "text" at bounding box center [314, 16] width 154 height 34
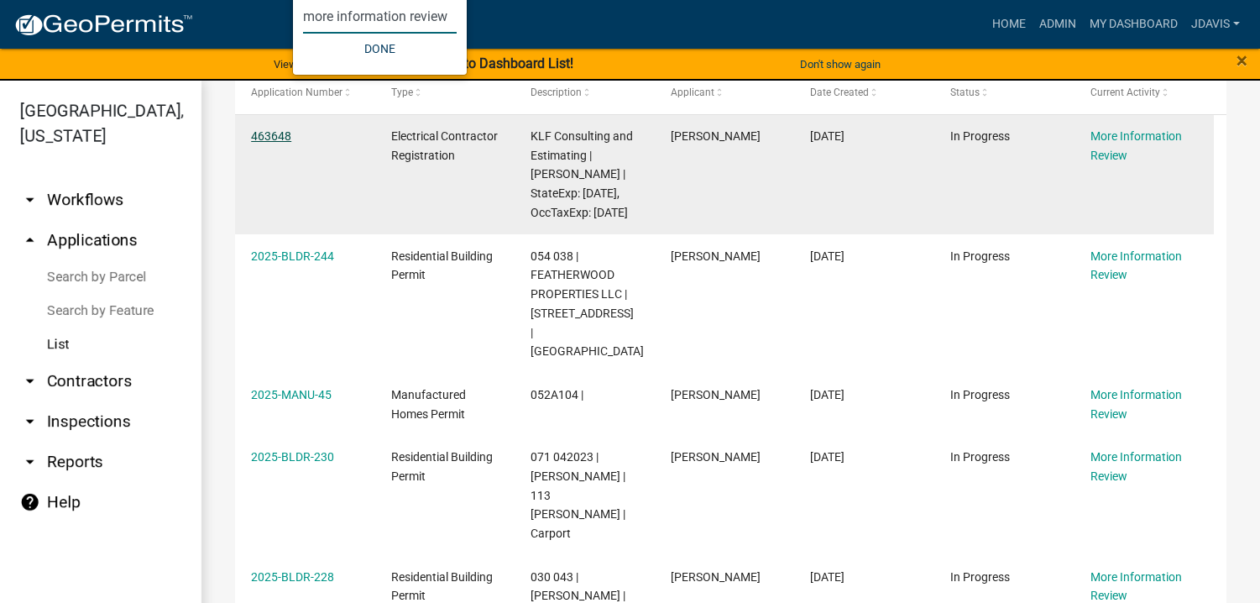
type input "more information review"
click at [277, 136] on link "463648" at bounding box center [271, 135] width 40 height 13
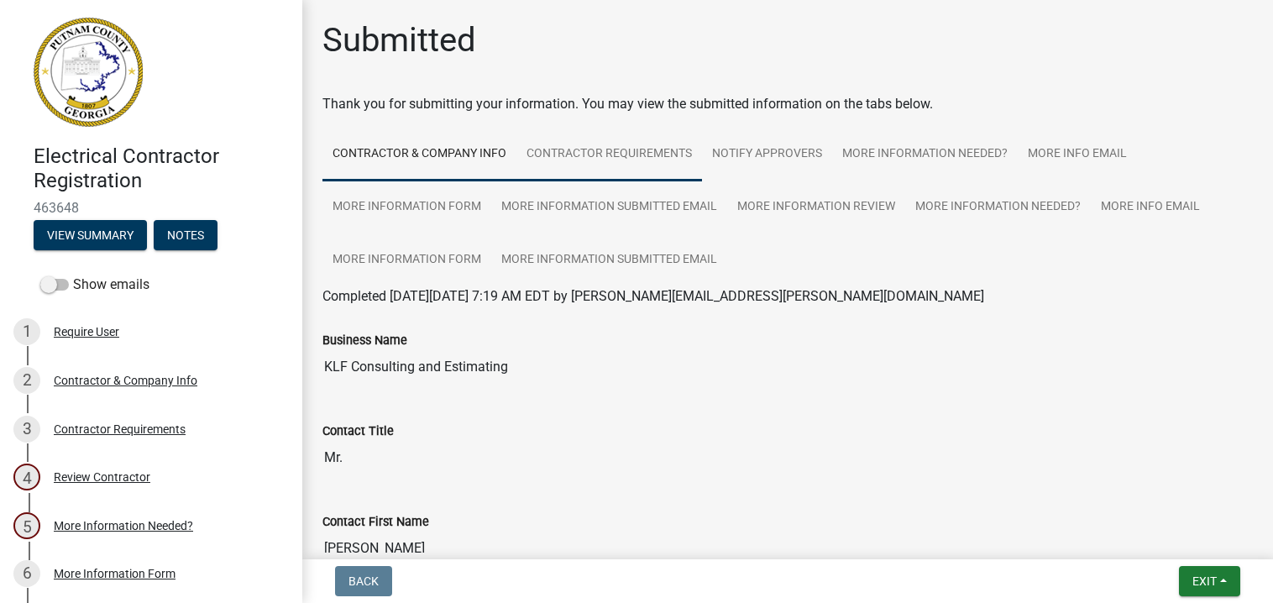
click at [597, 151] on link "Contractor Requirements" at bounding box center [609, 155] width 186 height 54
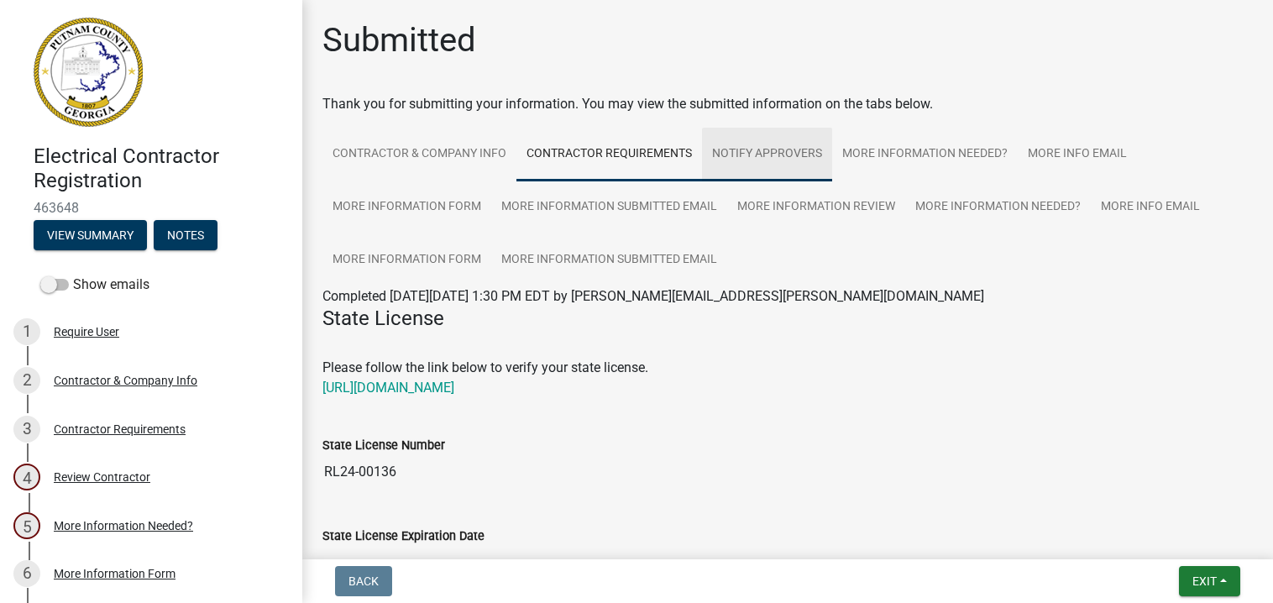
click at [744, 160] on link "Notify Approvers" at bounding box center [767, 155] width 130 height 54
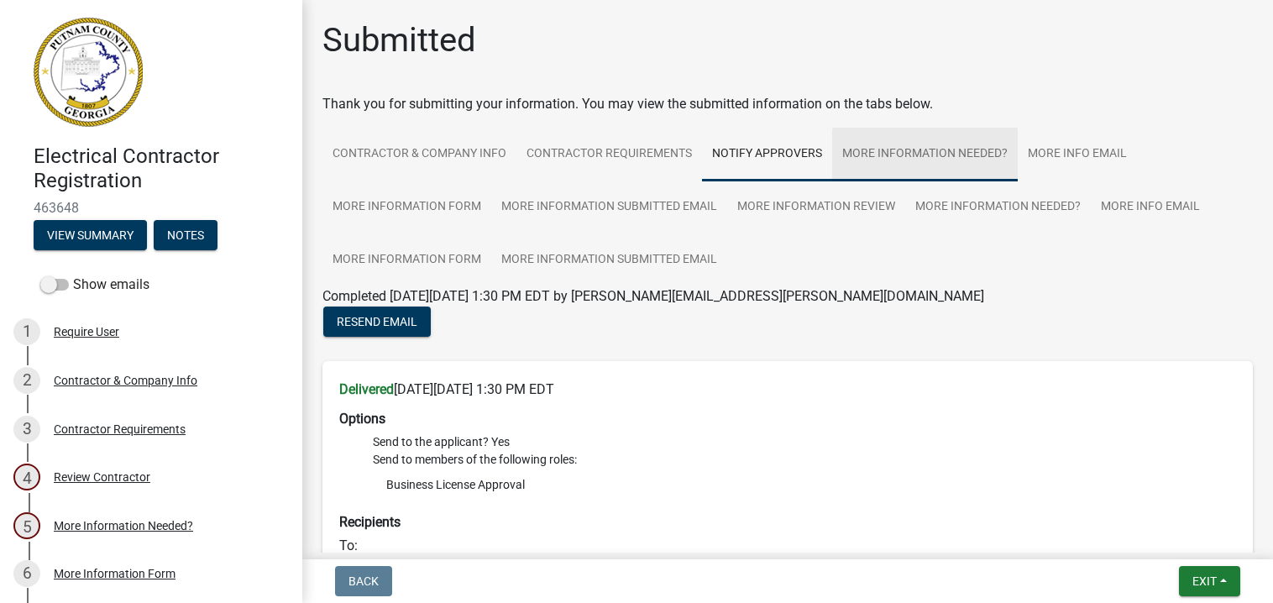
click at [925, 144] on link "More Information Needed?" at bounding box center [925, 155] width 186 height 54
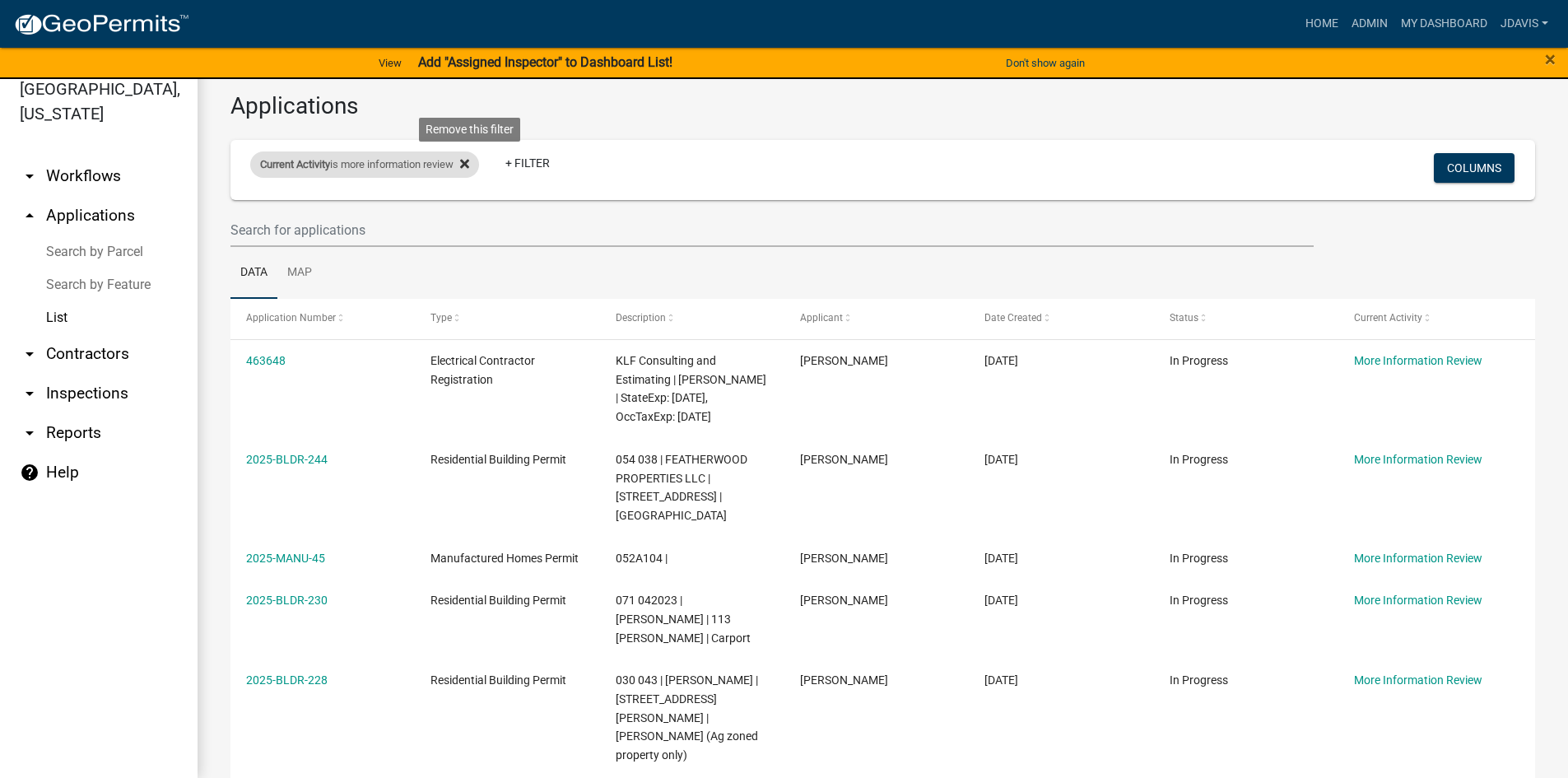
click at [469, 169] on icon at bounding box center [464, 163] width 9 height 13
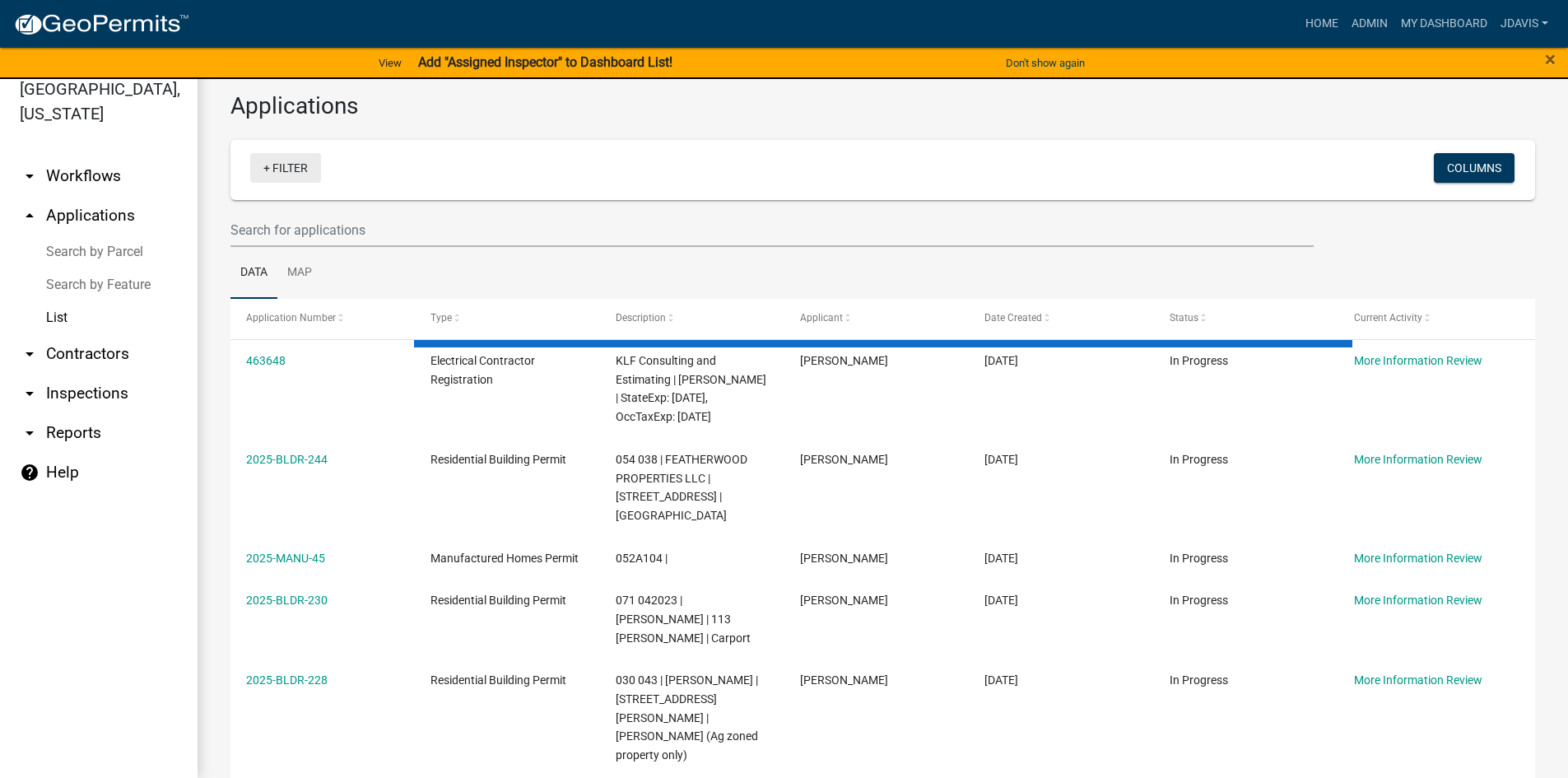
click at [267, 167] on link "+ Filter" at bounding box center [285, 168] width 71 height 29
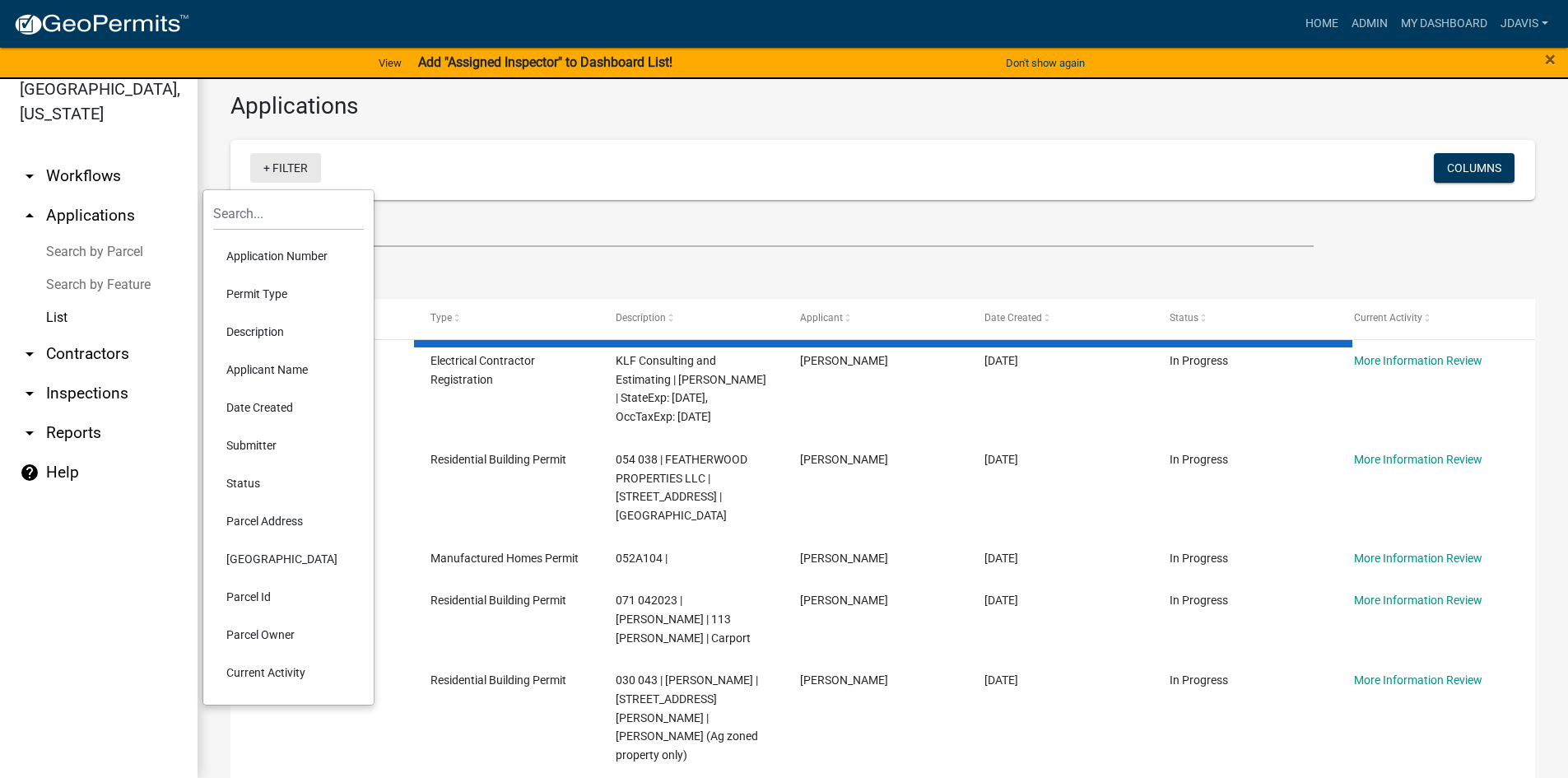
select select "2: 50"
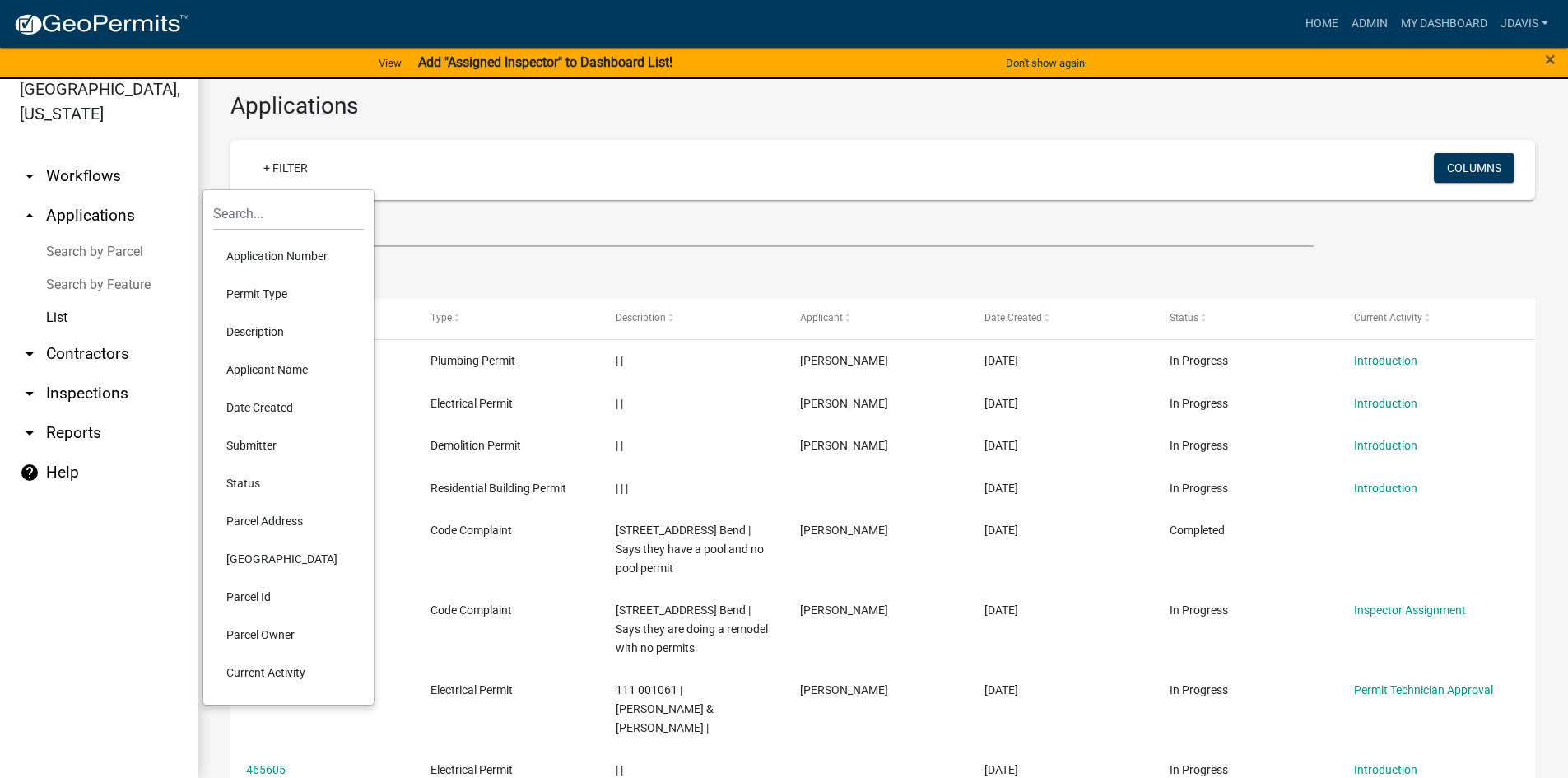
click at [288, 670] on li "Current Activity" at bounding box center [288, 672] width 151 height 38
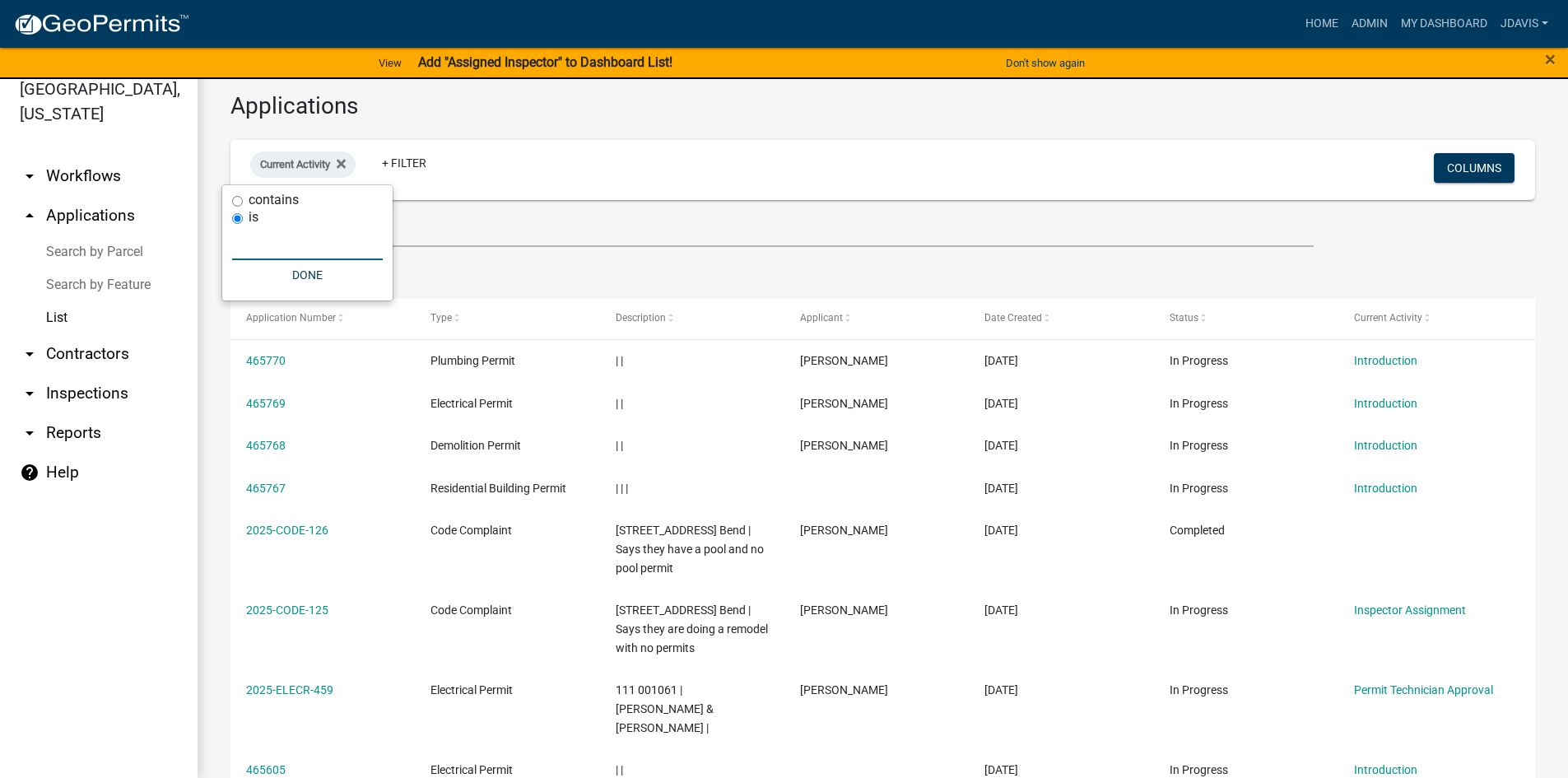
click at [288, 239] on input "text" at bounding box center [308, 243] width 151 height 33
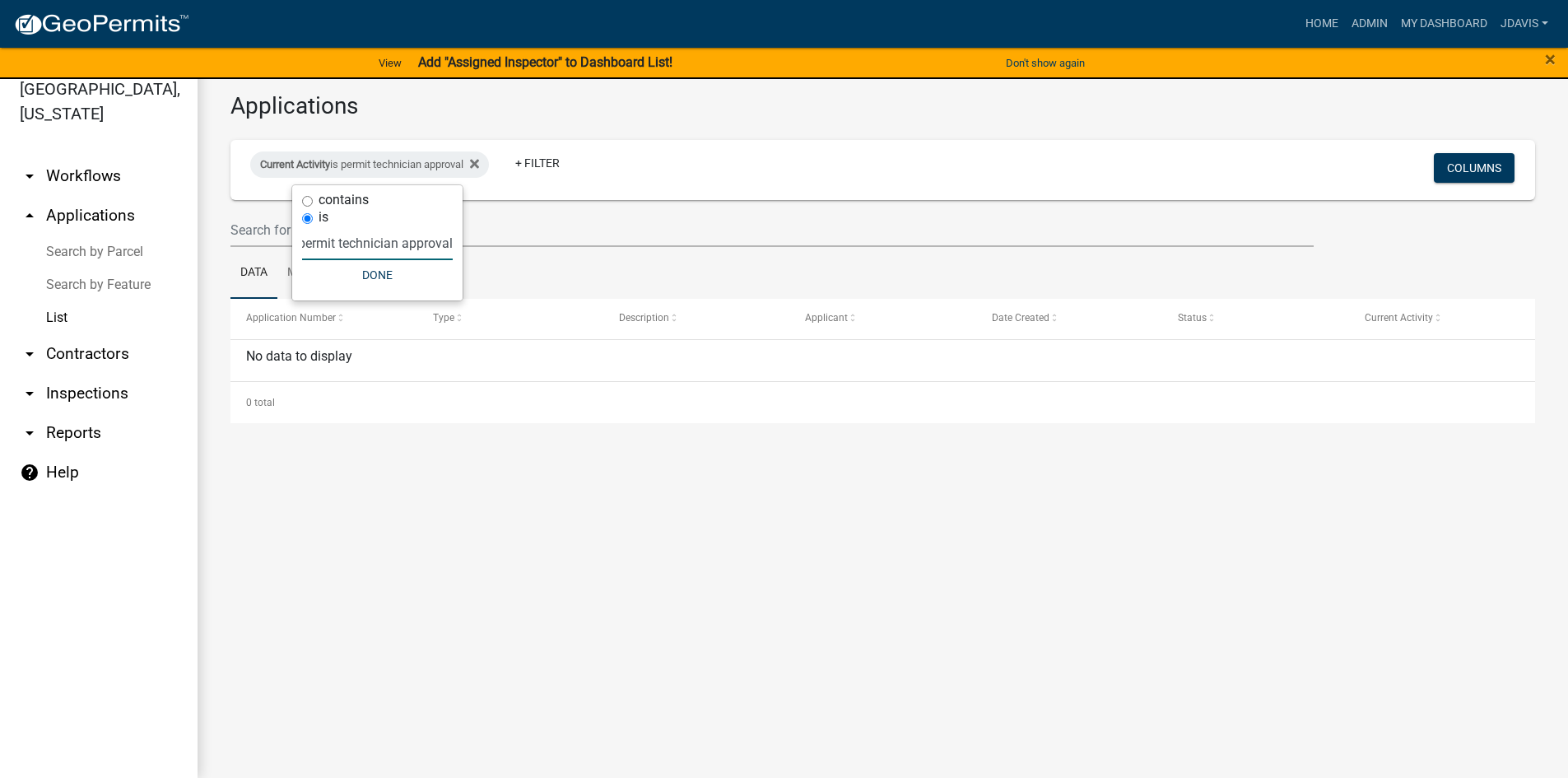
scroll to position [0, 11]
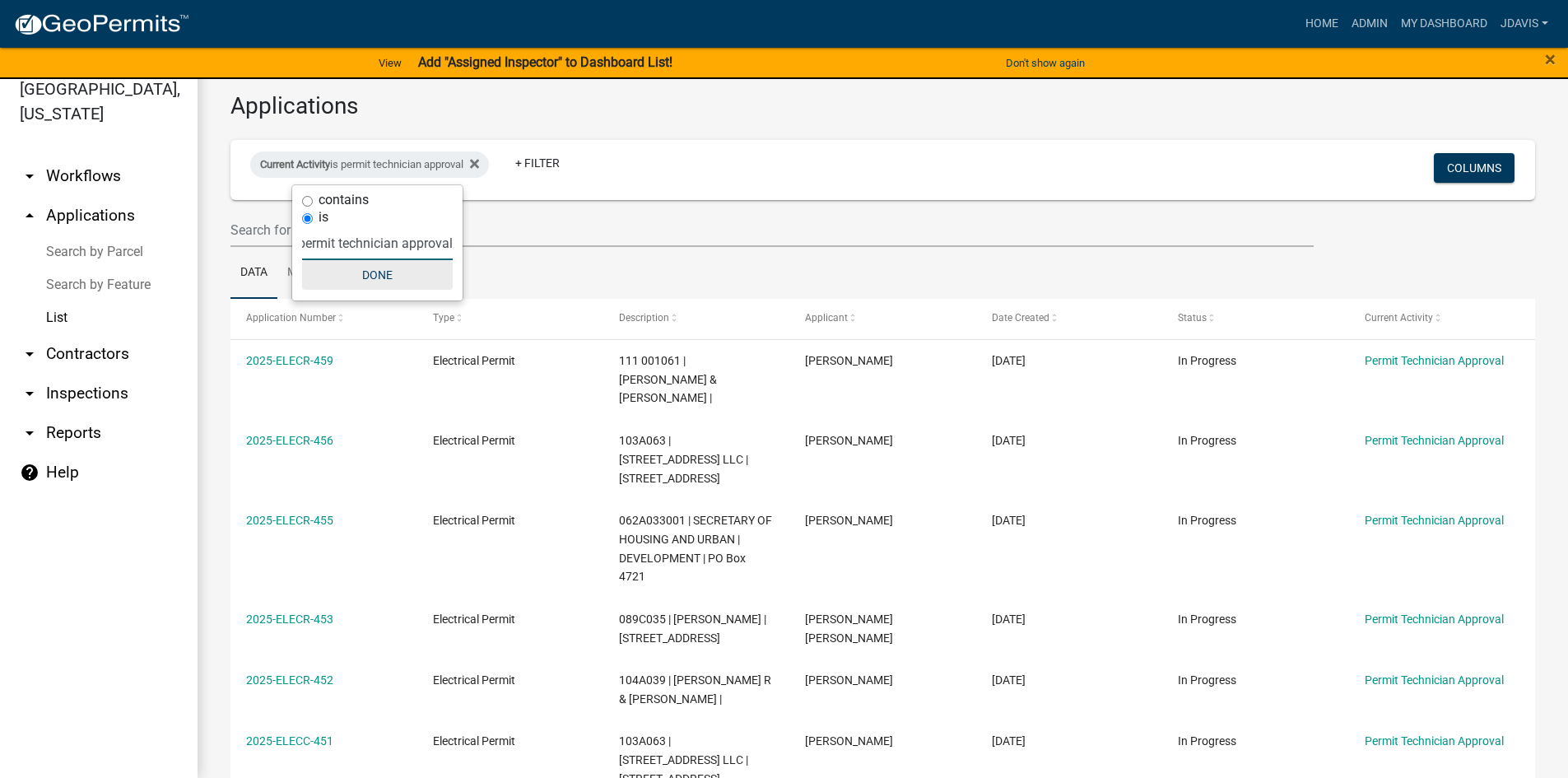
type input "permit technician approval"
click at [376, 280] on button "Done" at bounding box center [377, 274] width 151 height 29
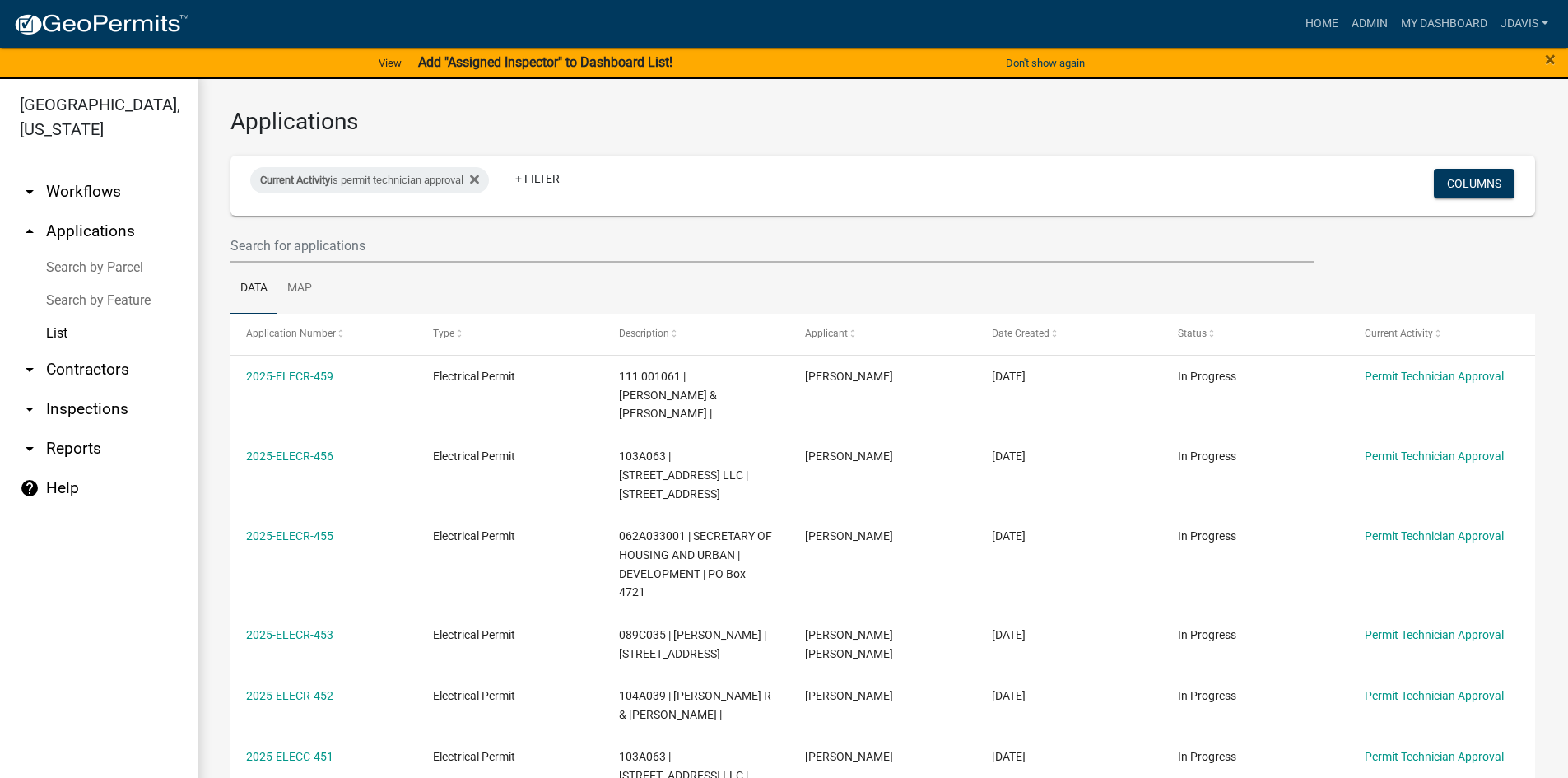
scroll to position [0, 0]
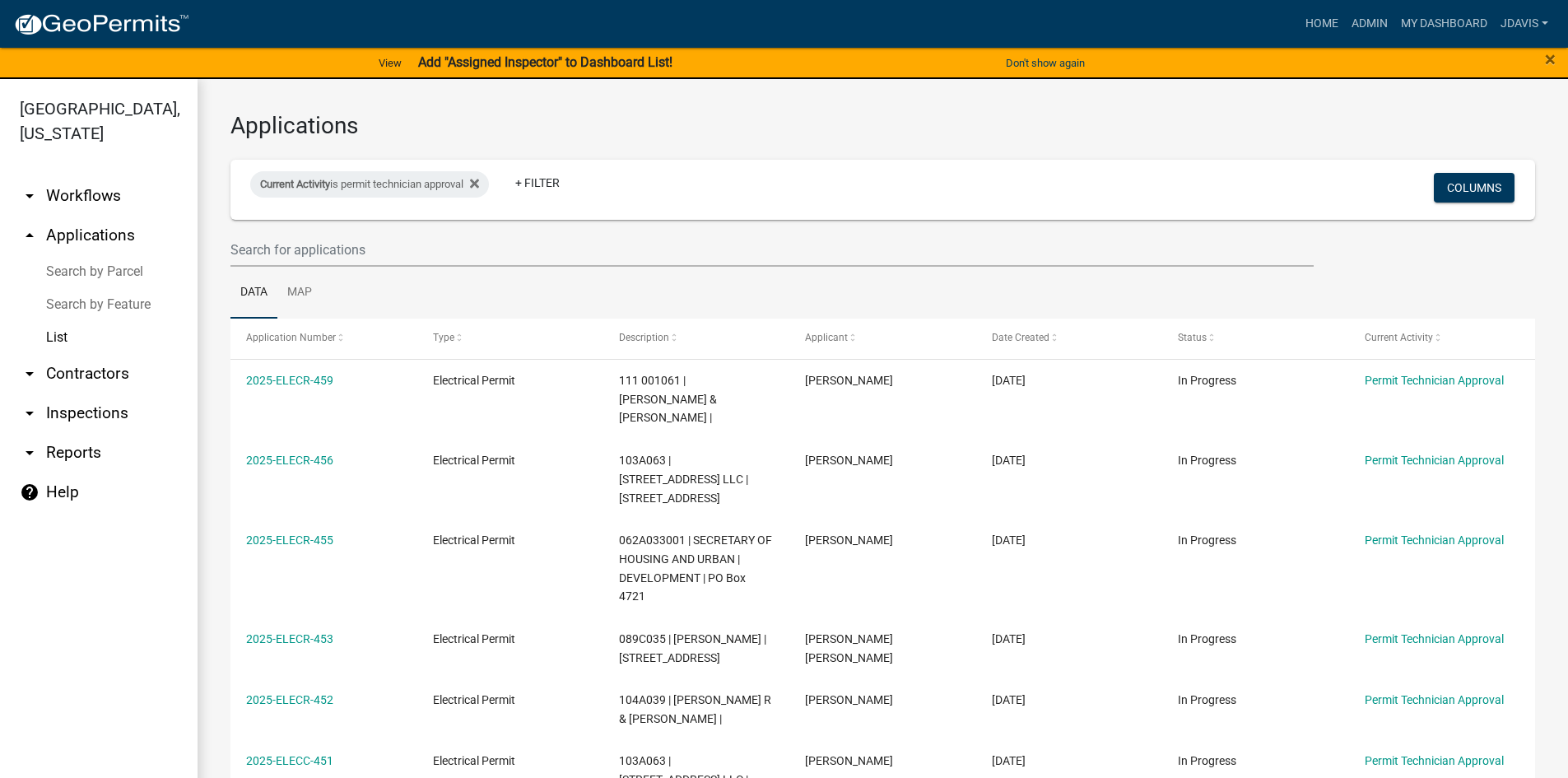
click at [59, 336] on link "List" at bounding box center [99, 337] width 198 height 33
click at [131, 262] on link "Search by Parcel" at bounding box center [99, 271] width 198 height 33
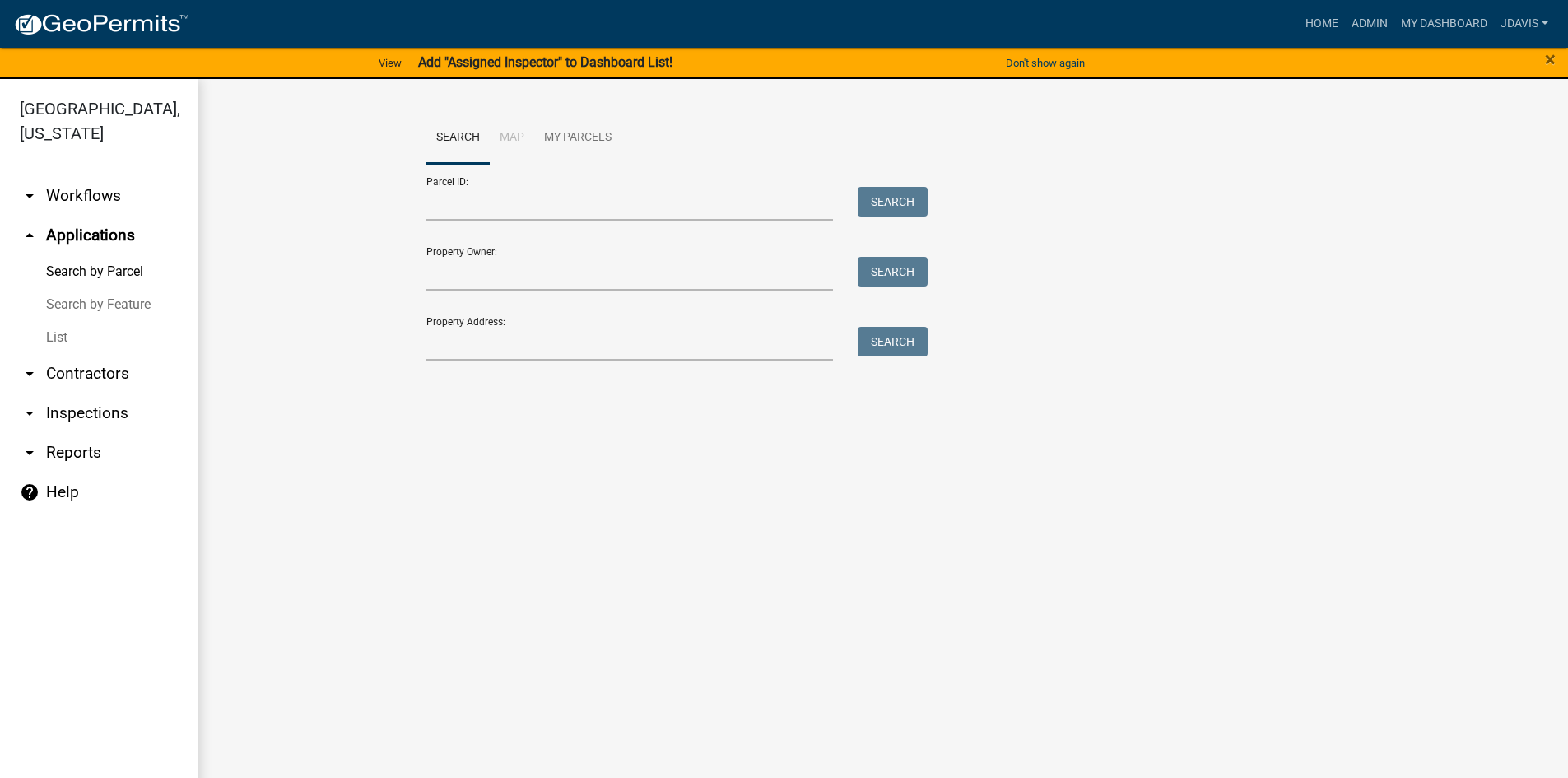
click at [54, 341] on link "List" at bounding box center [99, 337] width 198 height 33
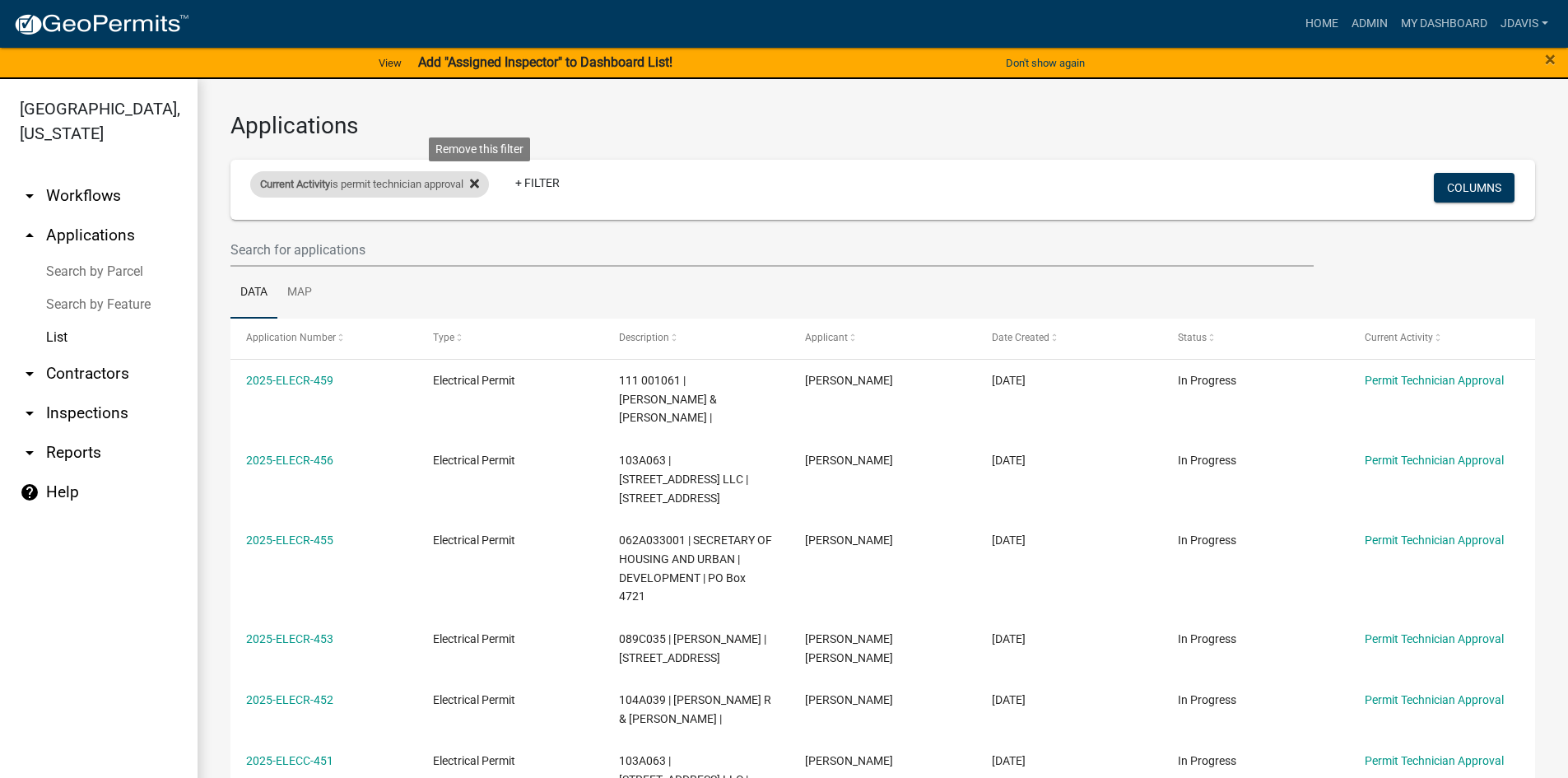
click at [479, 182] on icon at bounding box center [473, 183] width 9 height 9
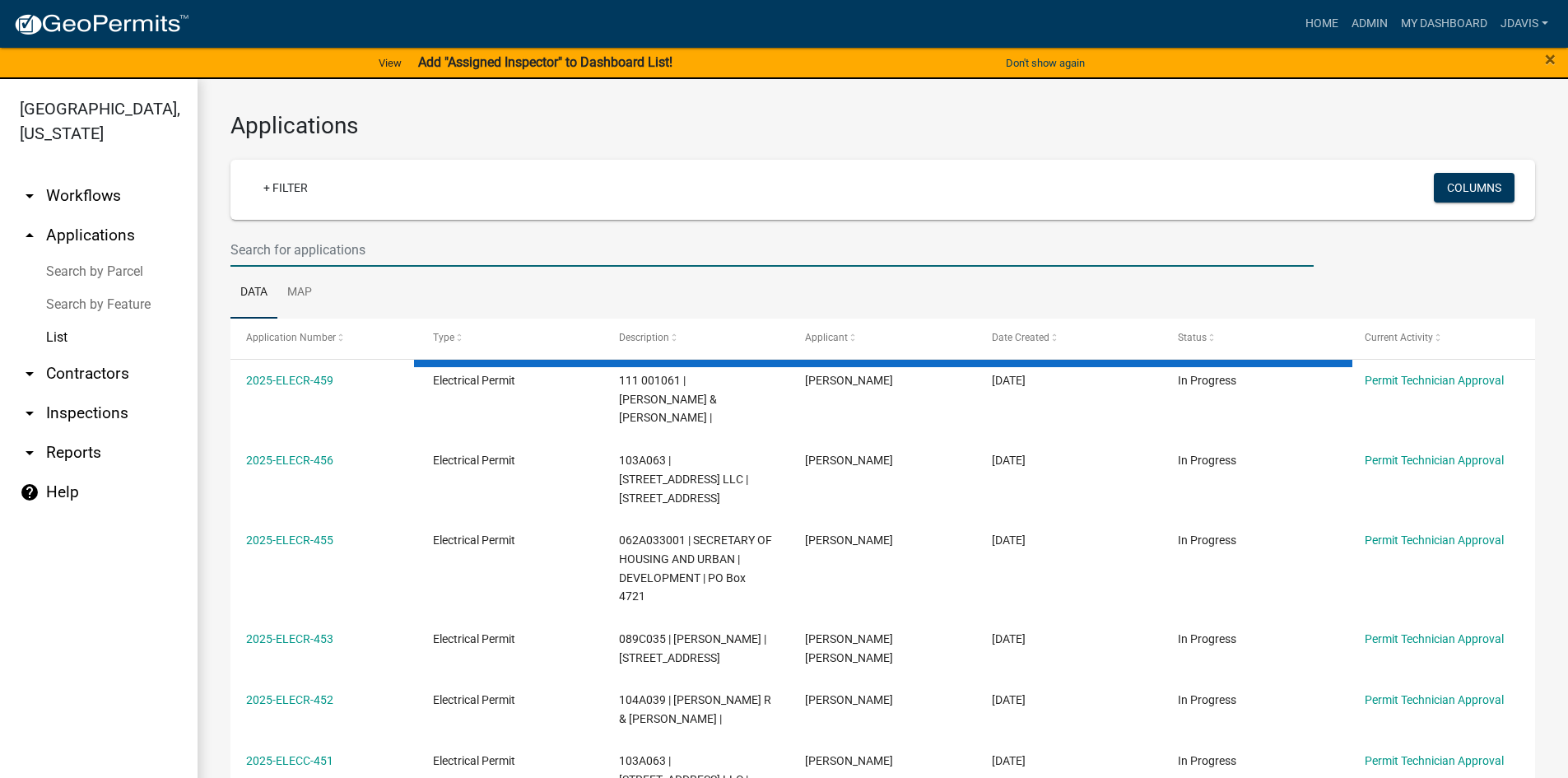
click at [357, 265] on input "text" at bounding box center [771, 250] width 1083 height 33
select select "2: 50"
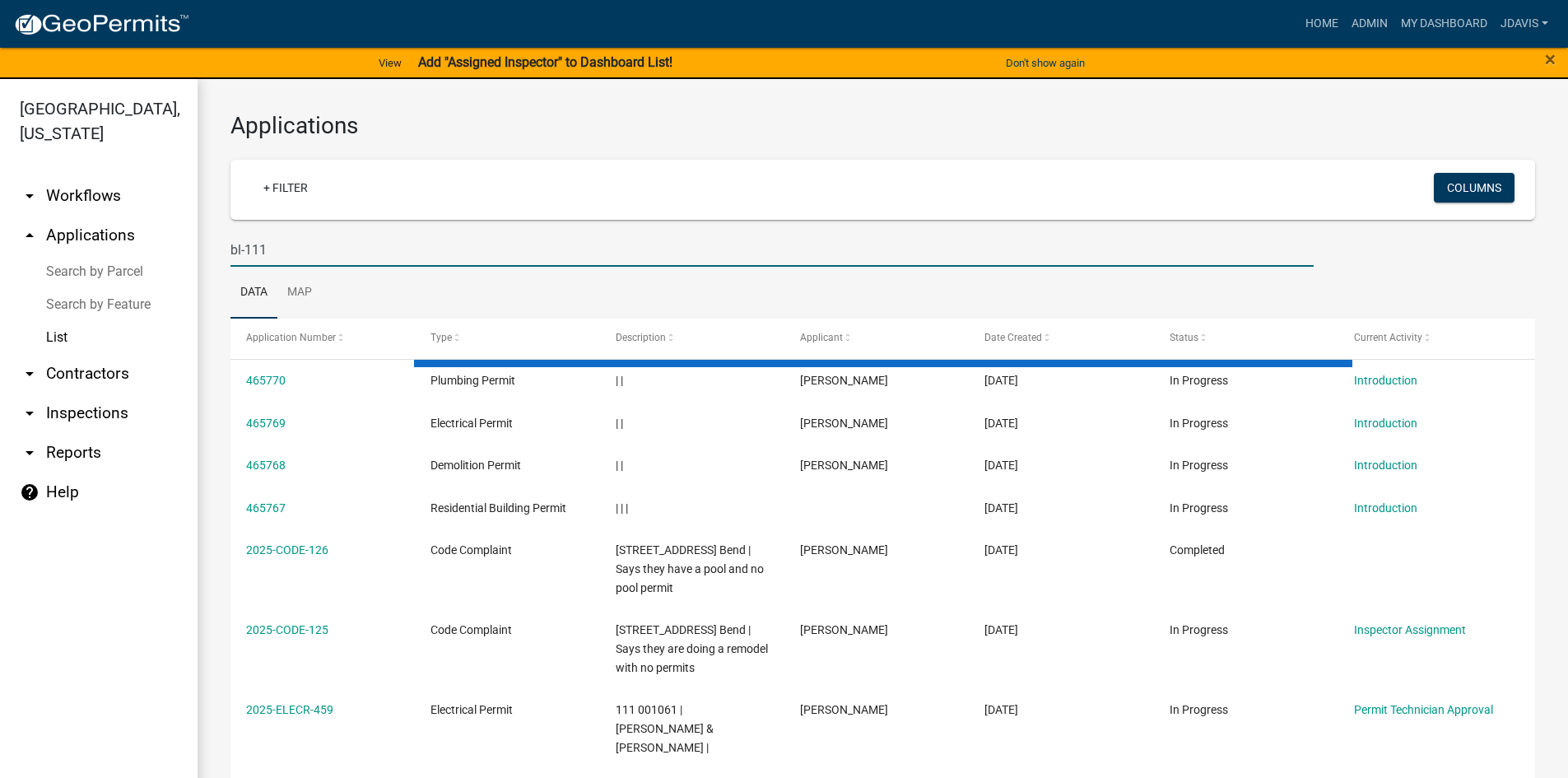
type input "bl-111"
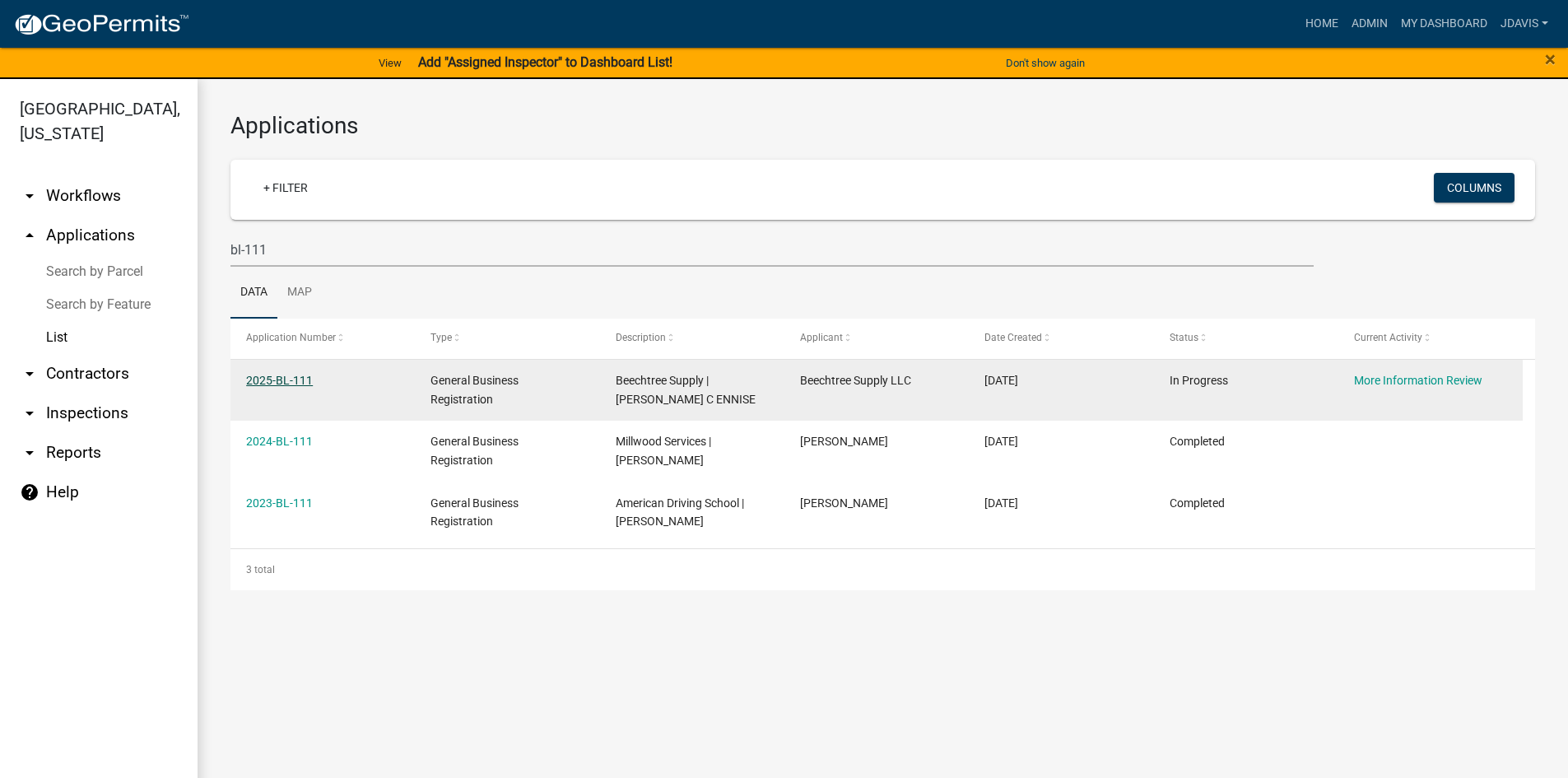
click at [293, 375] on link "2025-BL-111" at bounding box center [279, 379] width 67 height 13
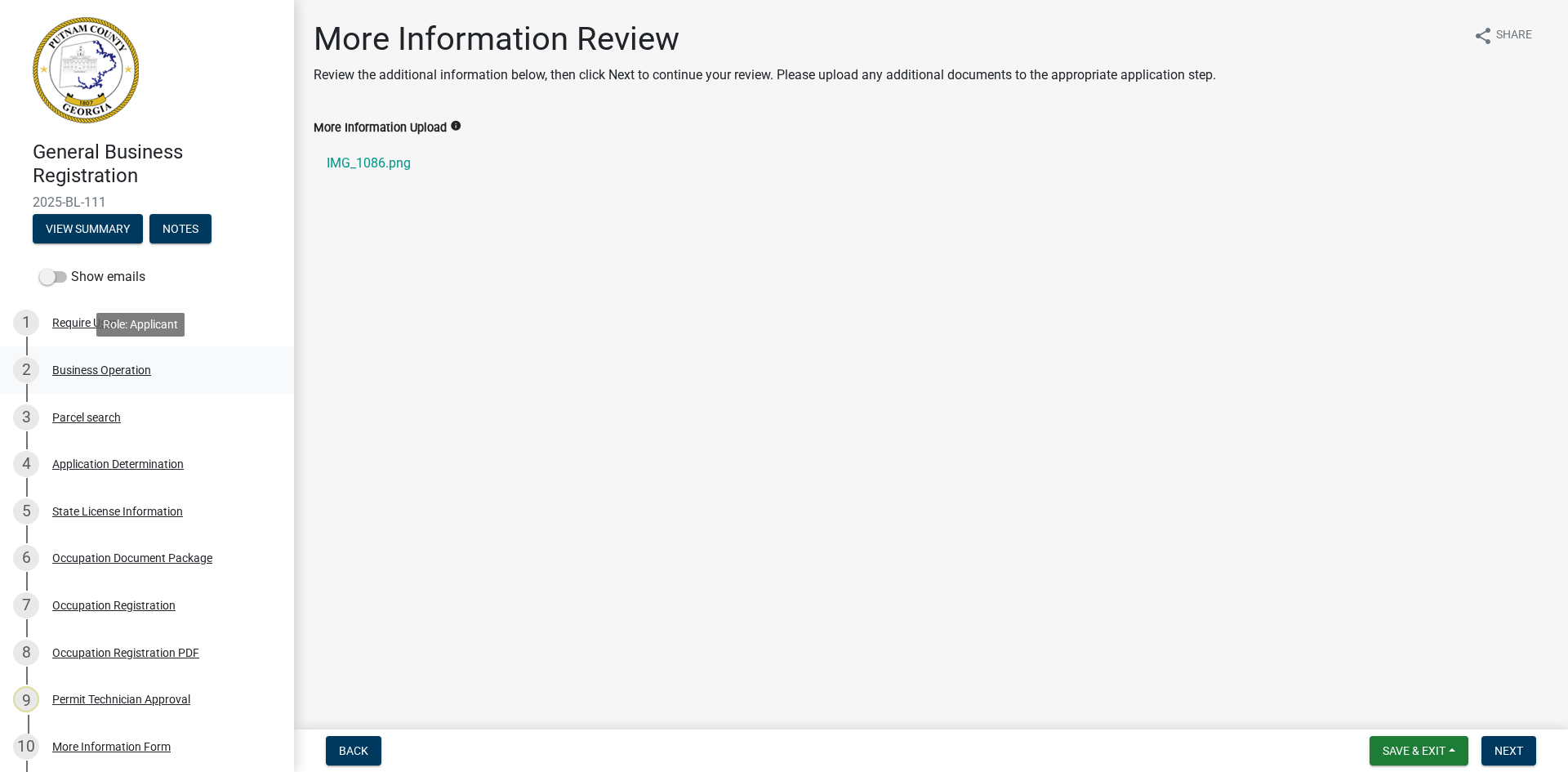
click at [121, 365] on div "Business Operation" at bounding box center [102, 370] width 99 height 12
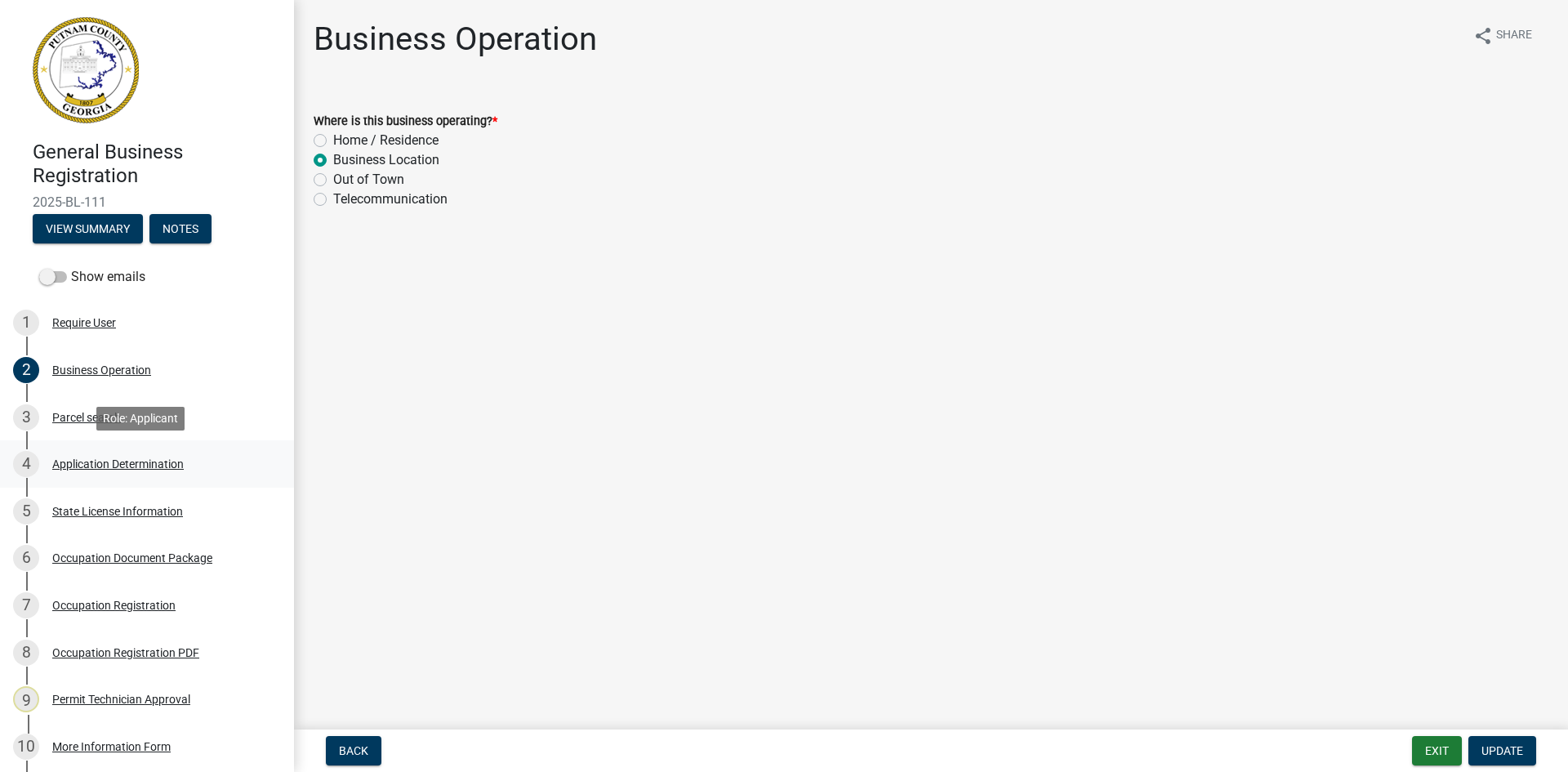
click at [109, 468] on div "Application Determination" at bounding box center [118, 464] width 131 height 12
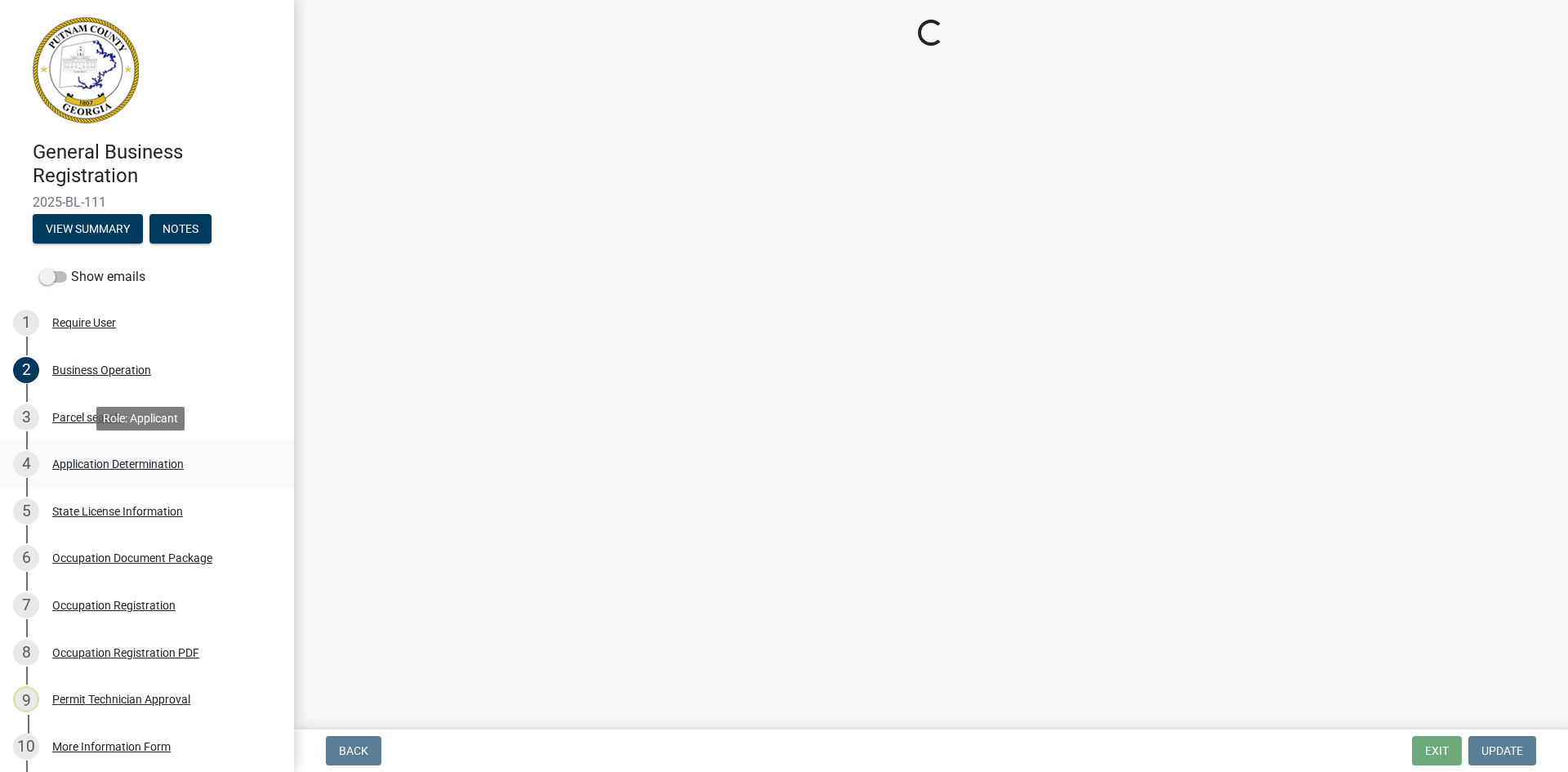
select select "GA"
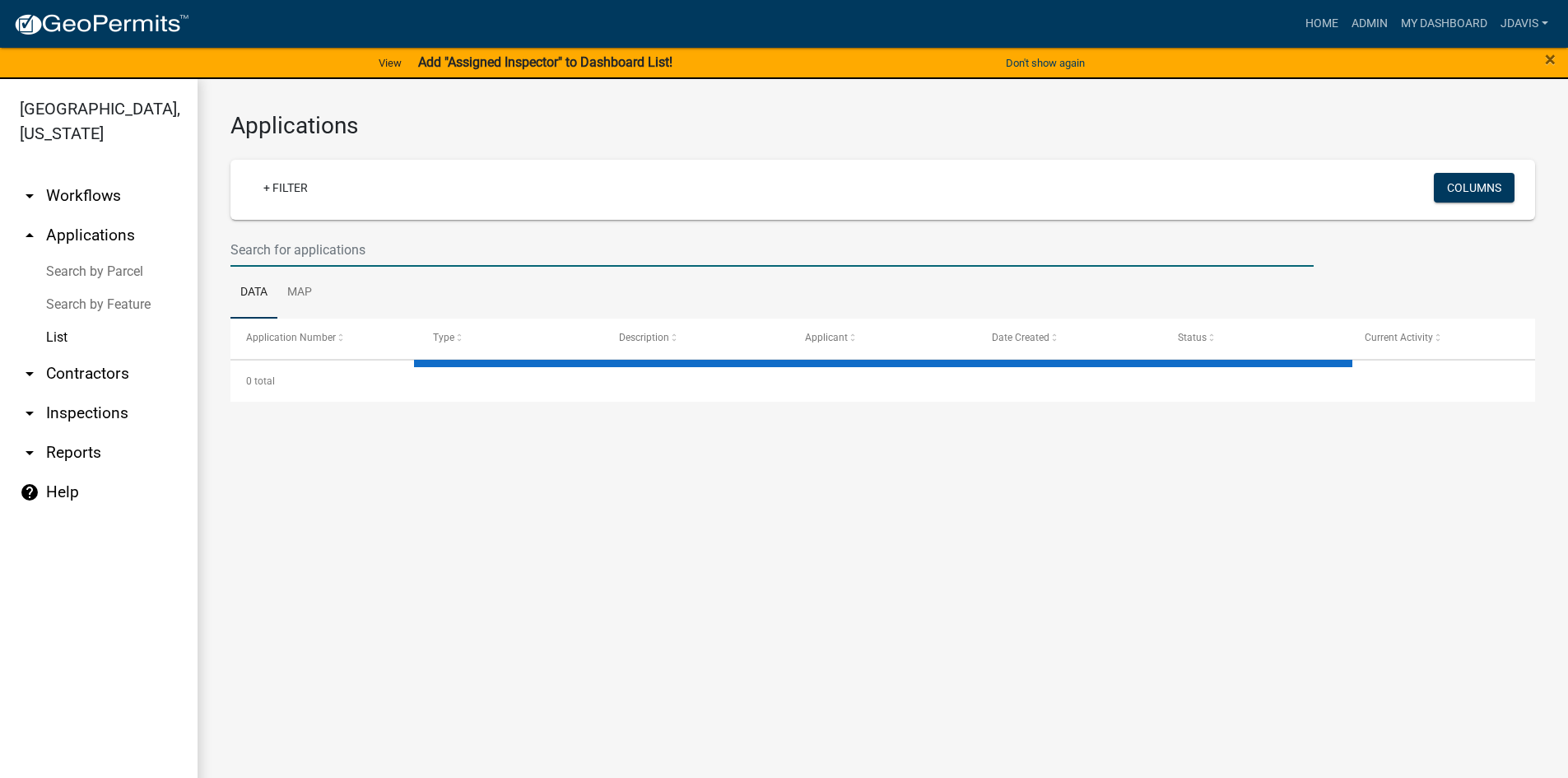
click at [316, 242] on input "text" at bounding box center [771, 250] width 1083 height 33
select select "2: 50"
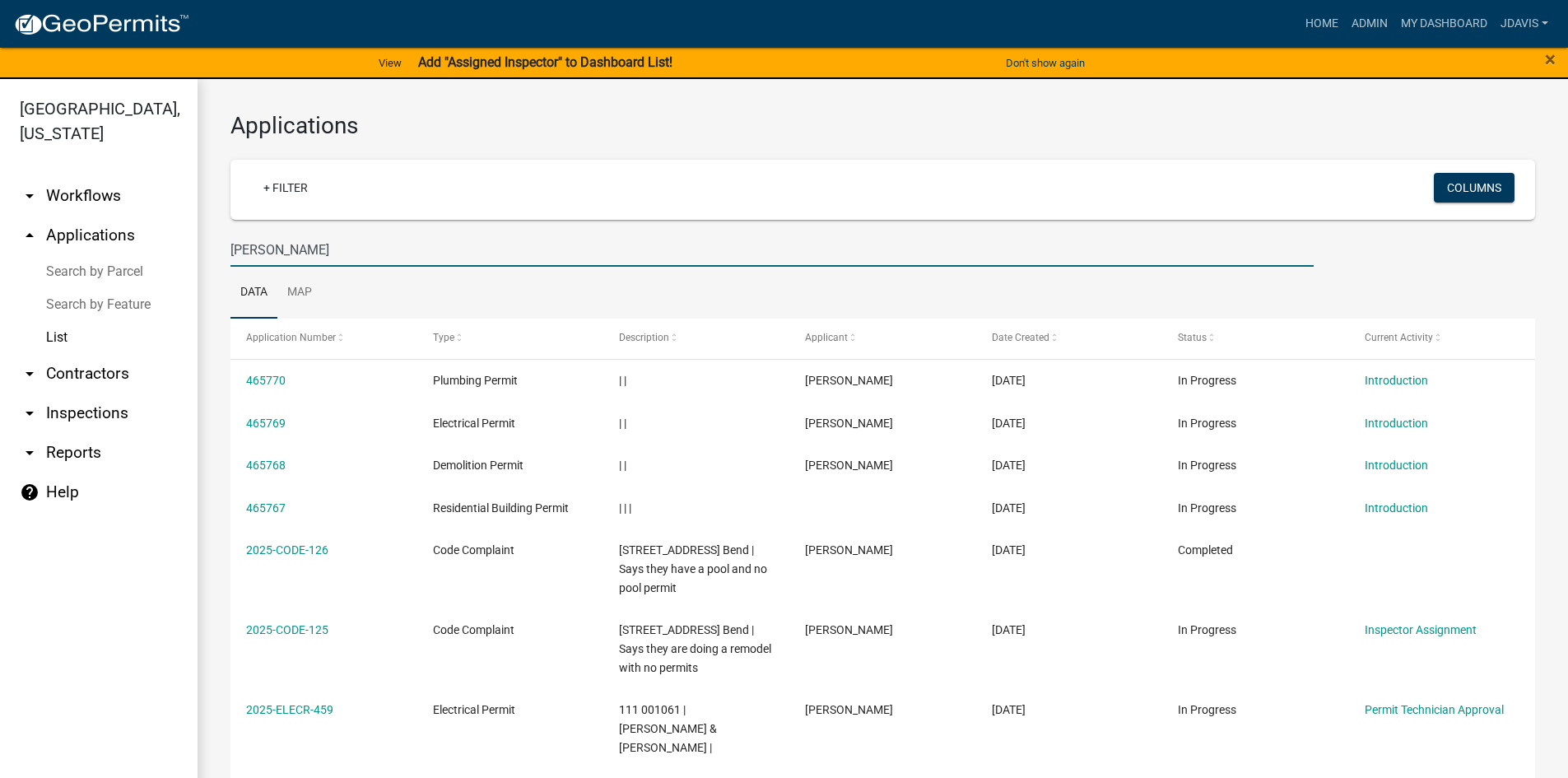
type input "[PERSON_NAME]"
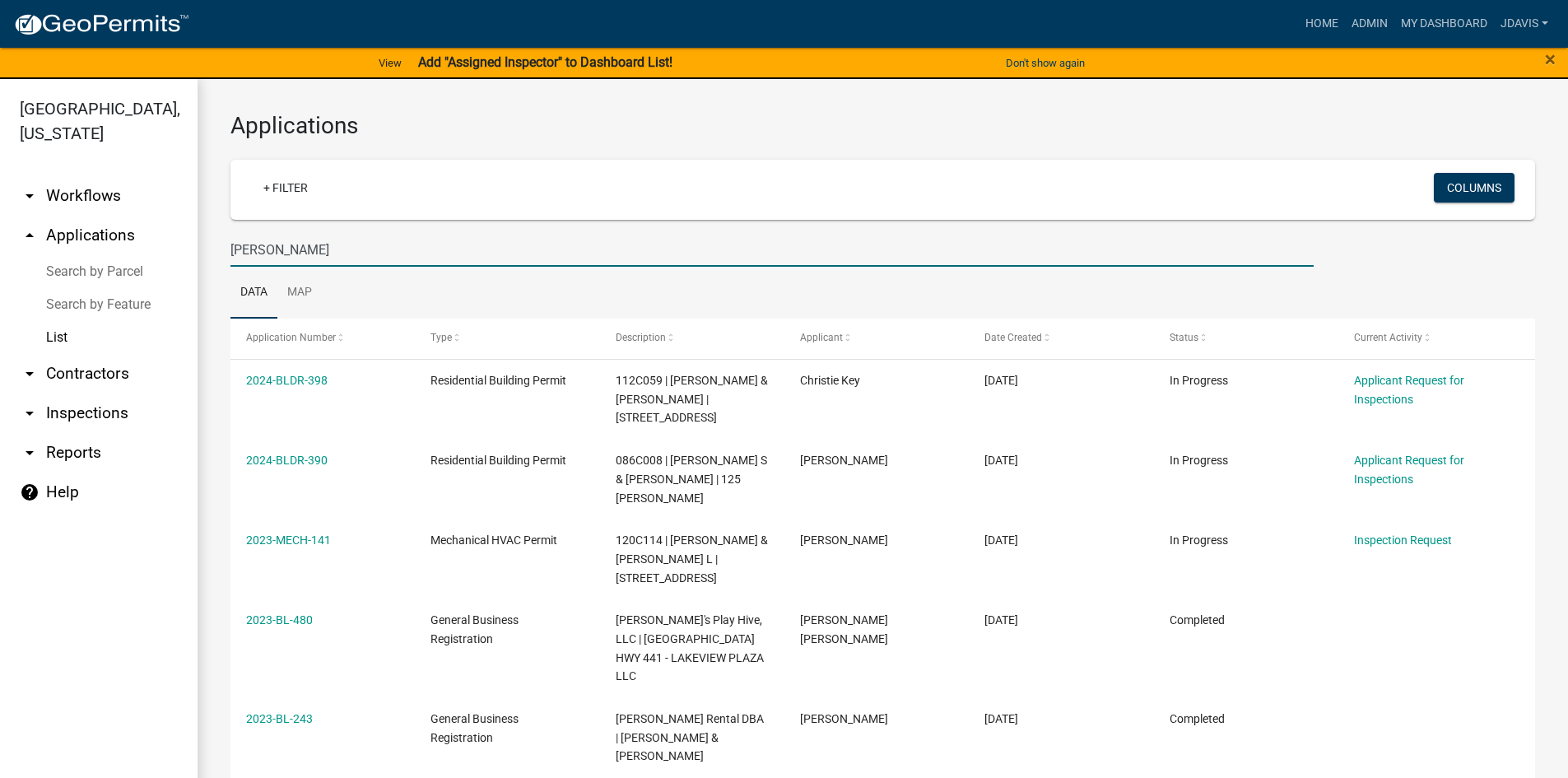
click at [127, 269] on link "Search by Parcel" at bounding box center [99, 271] width 198 height 33
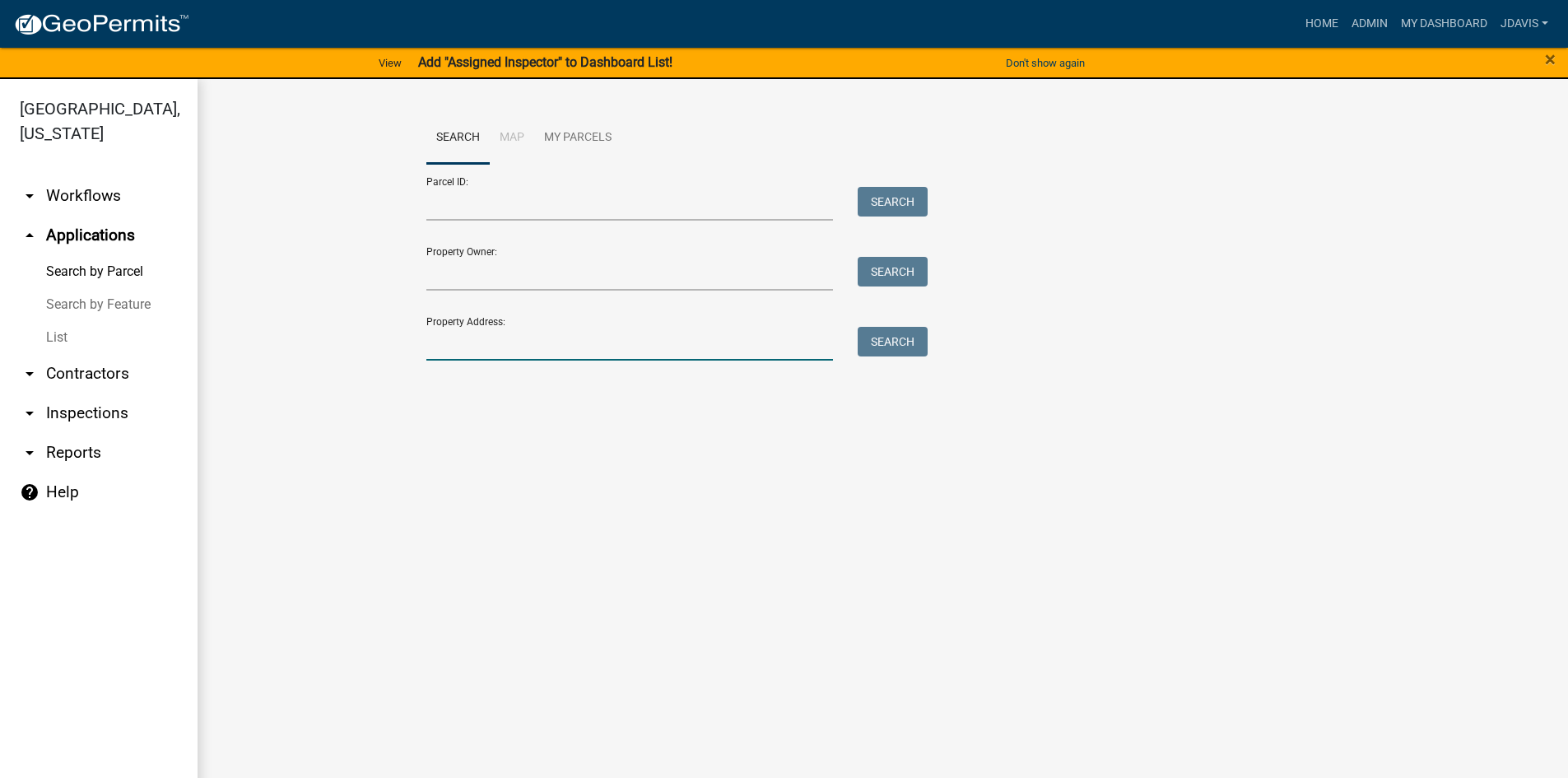
click at [497, 337] on input "Property Address:" at bounding box center [630, 343] width 408 height 33
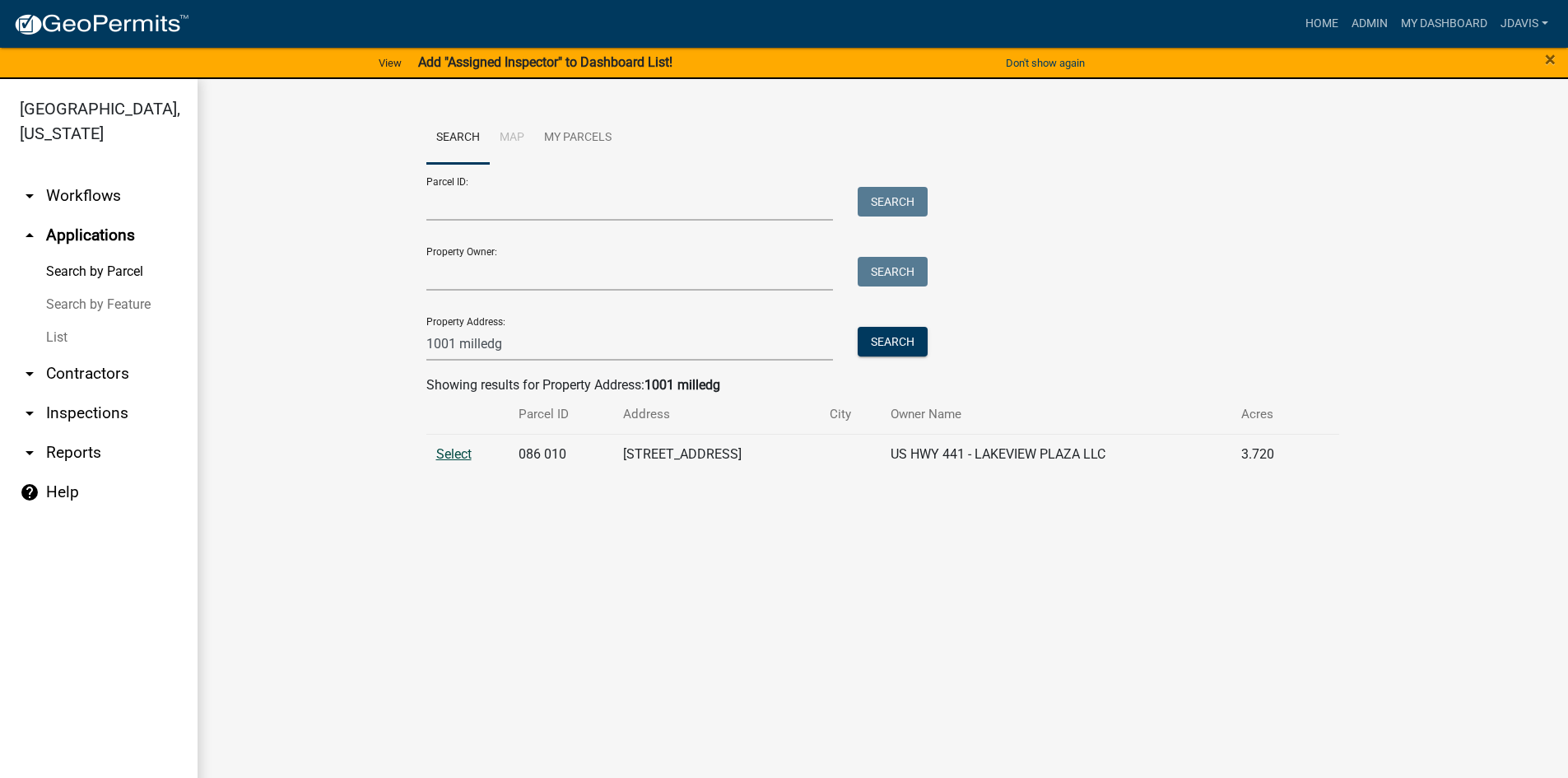
click at [460, 455] on span "Select" at bounding box center [454, 454] width 35 height 16
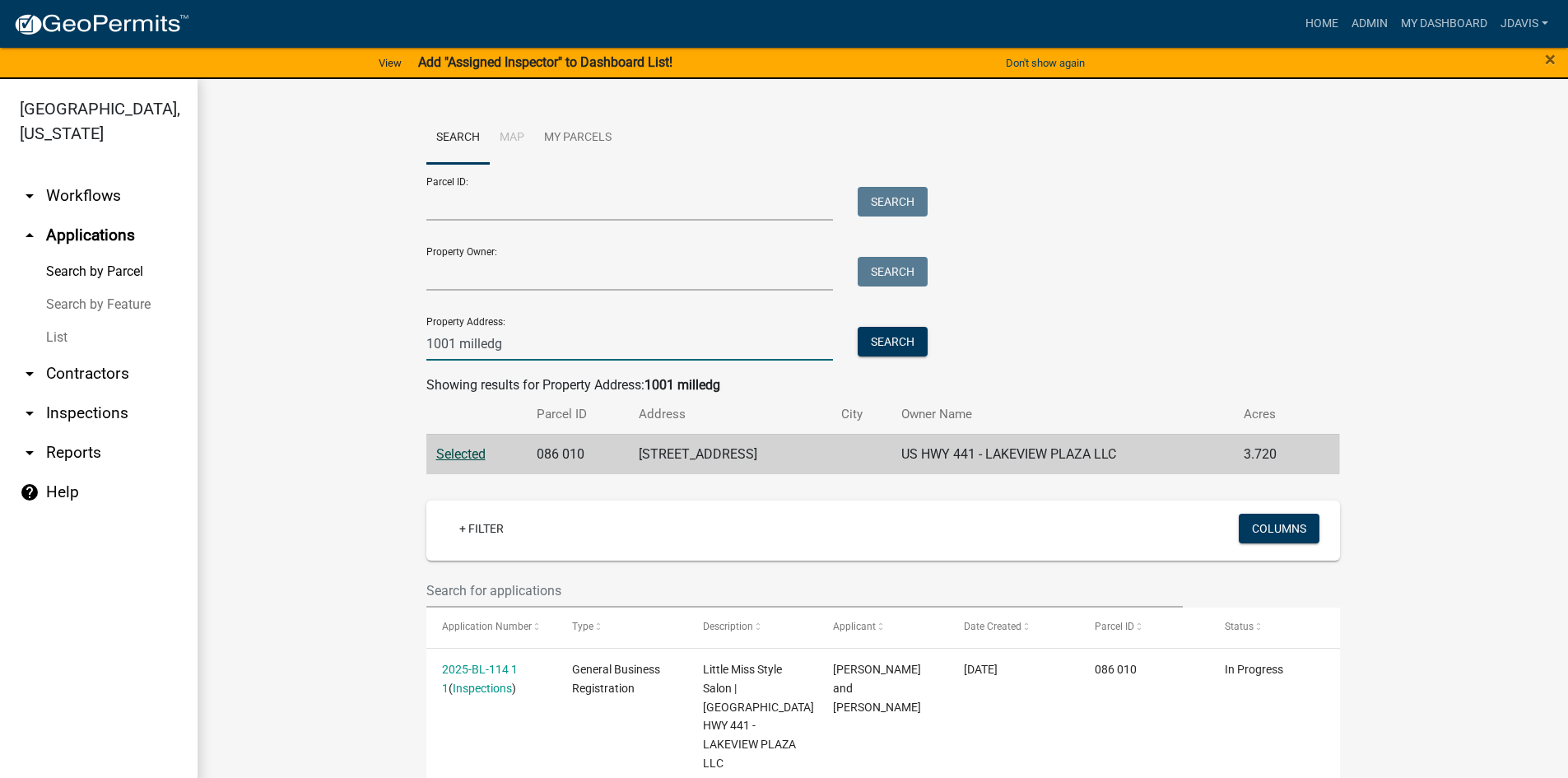
click at [570, 345] on input "1001 milledg" at bounding box center [630, 343] width 408 height 33
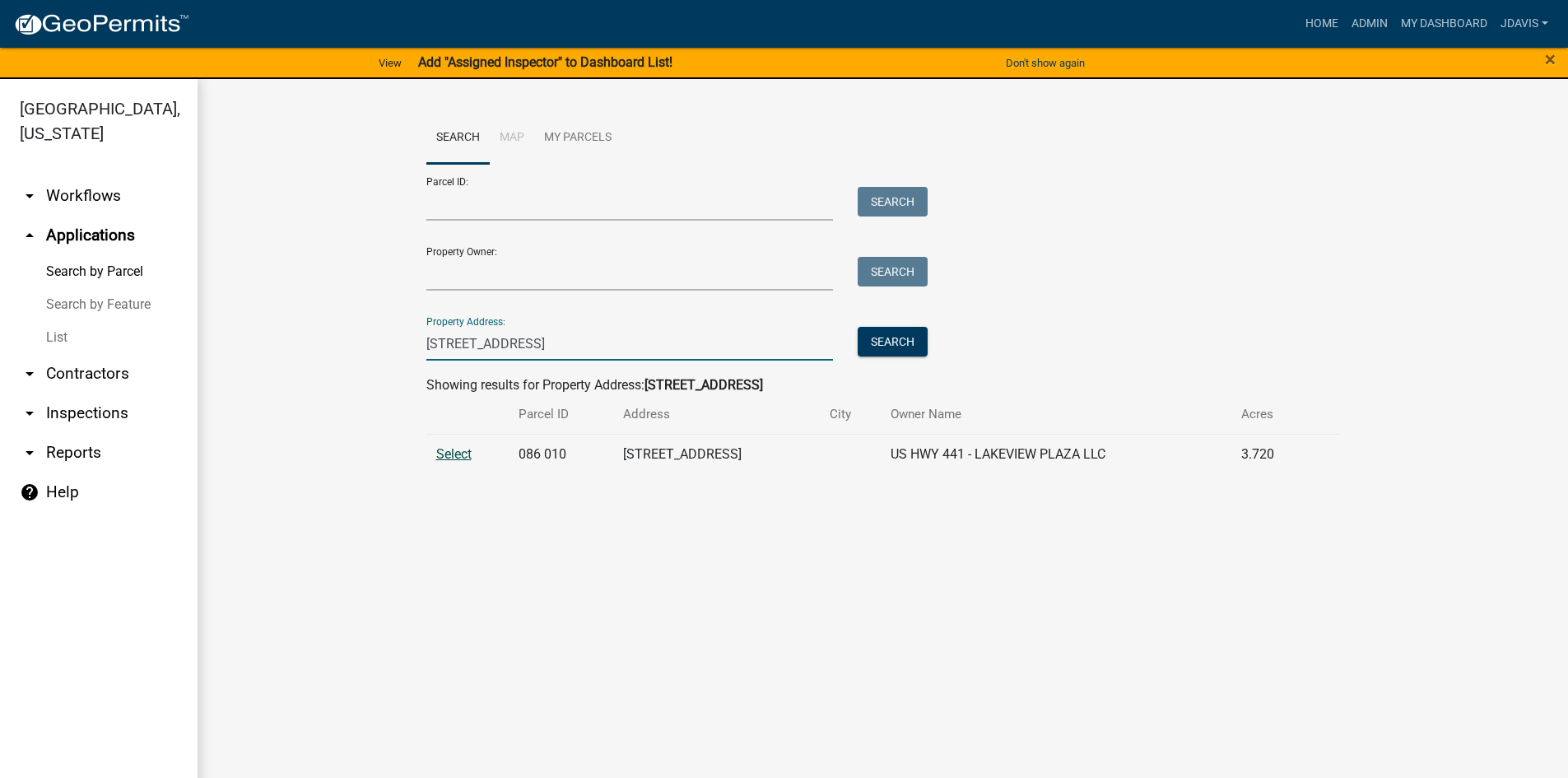
type input "[STREET_ADDRESS]"
click at [453, 448] on span "Select" at bounding box center [454, 454] width 35 height 16
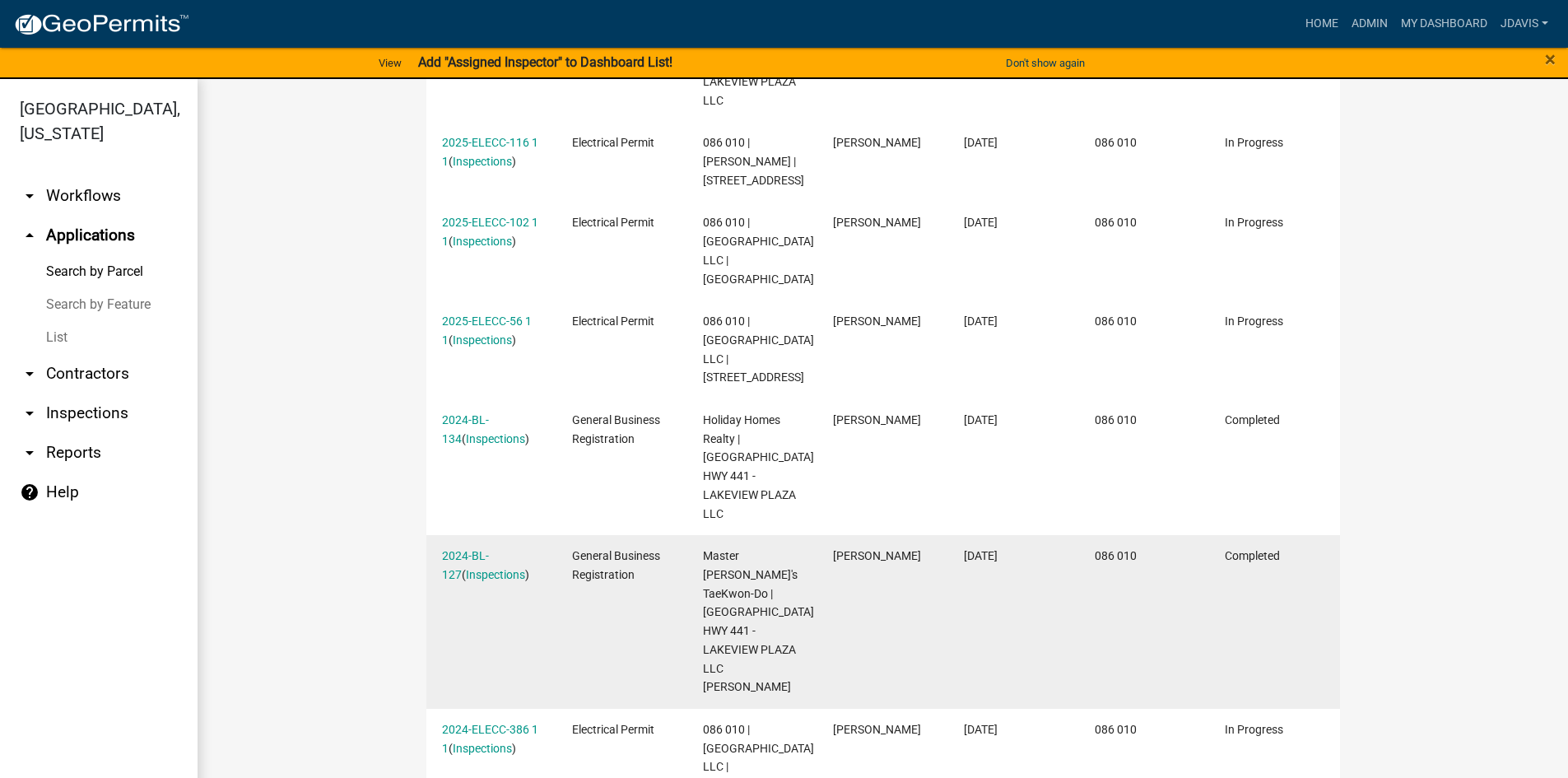
scroll to position [1024, 0]
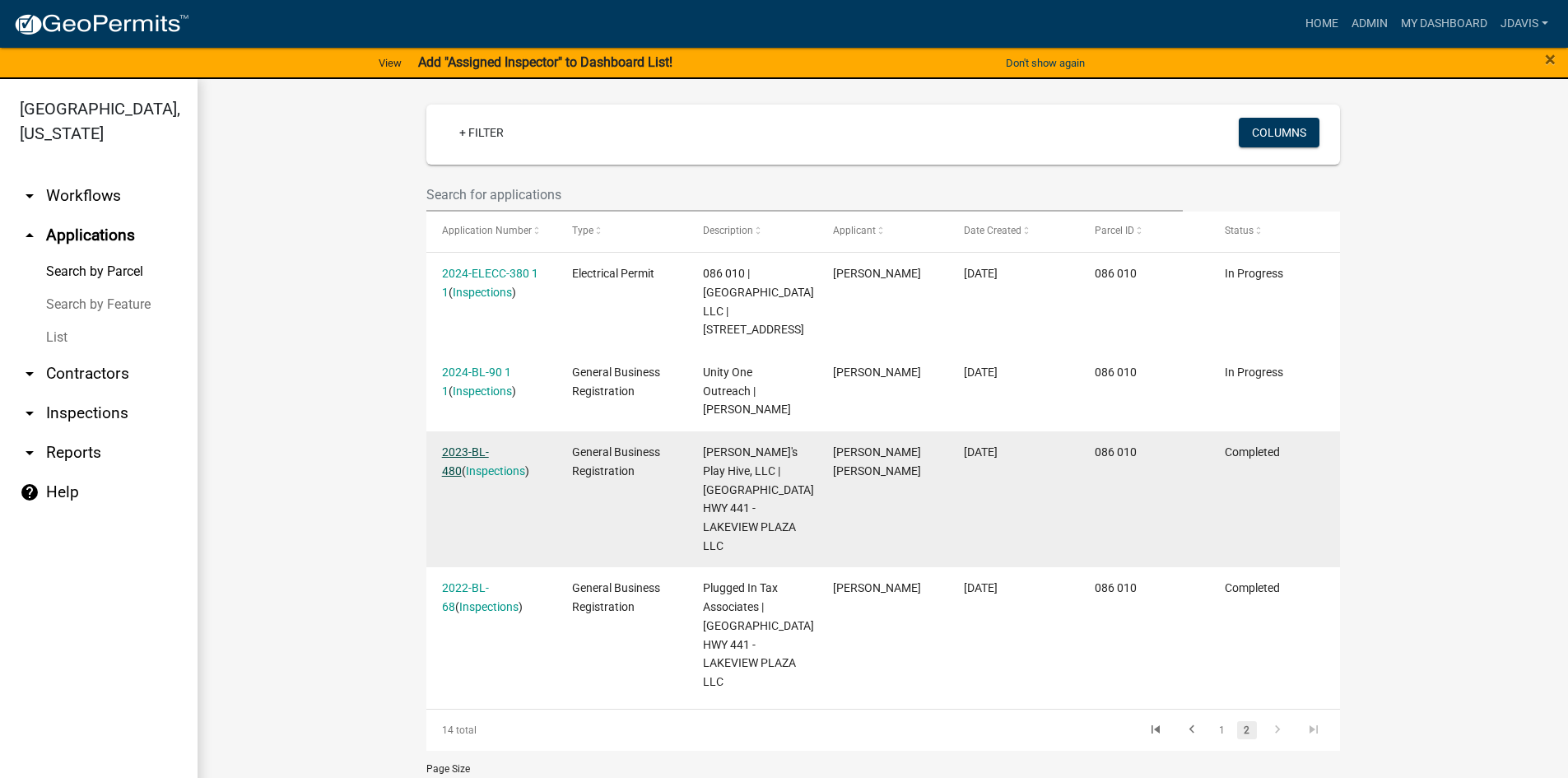
click at [483, 455] on link "2023-BL-480" at bounding box center [466, 461] width 47 height 32
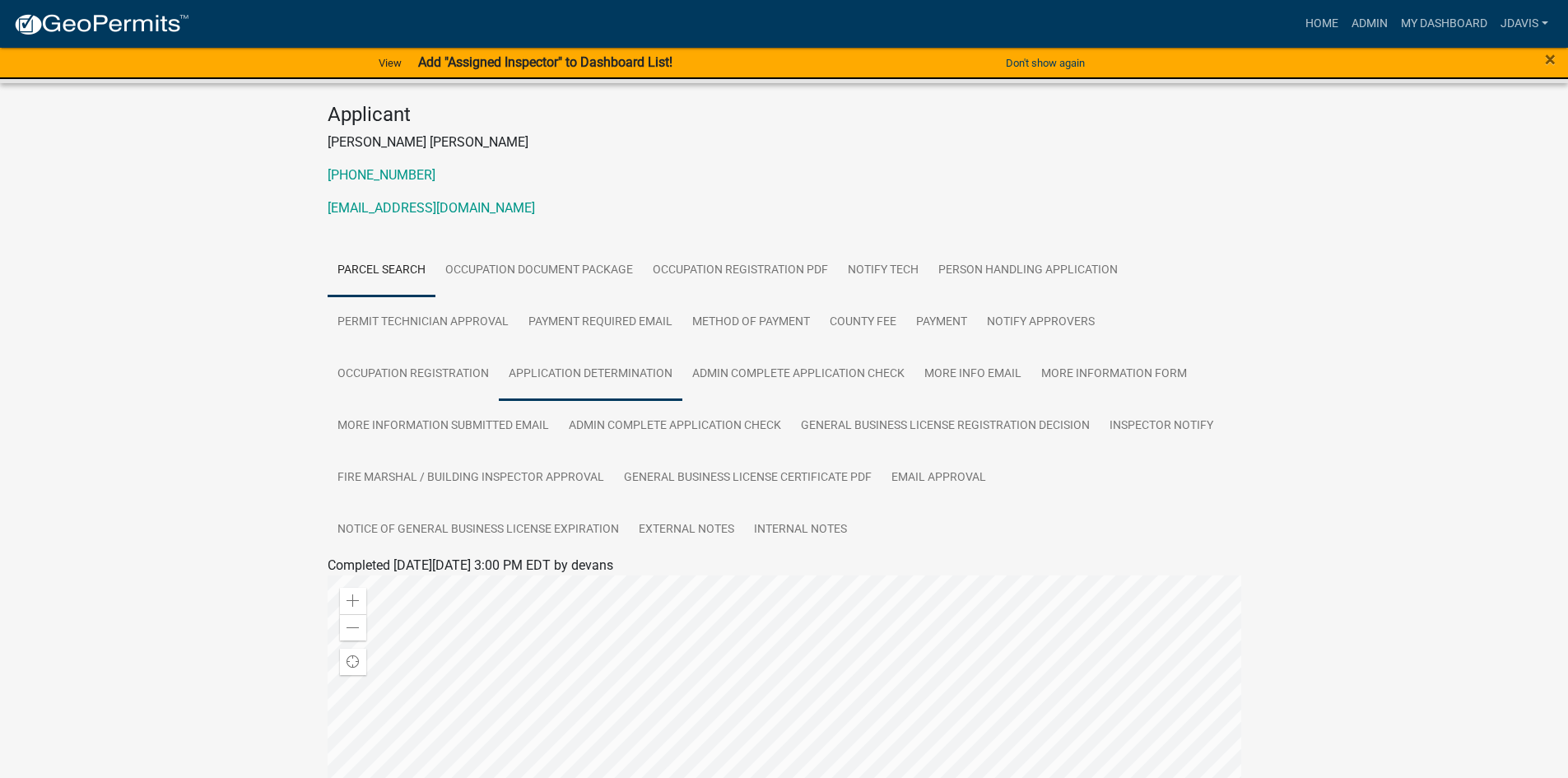
scroll to position [165, 0]
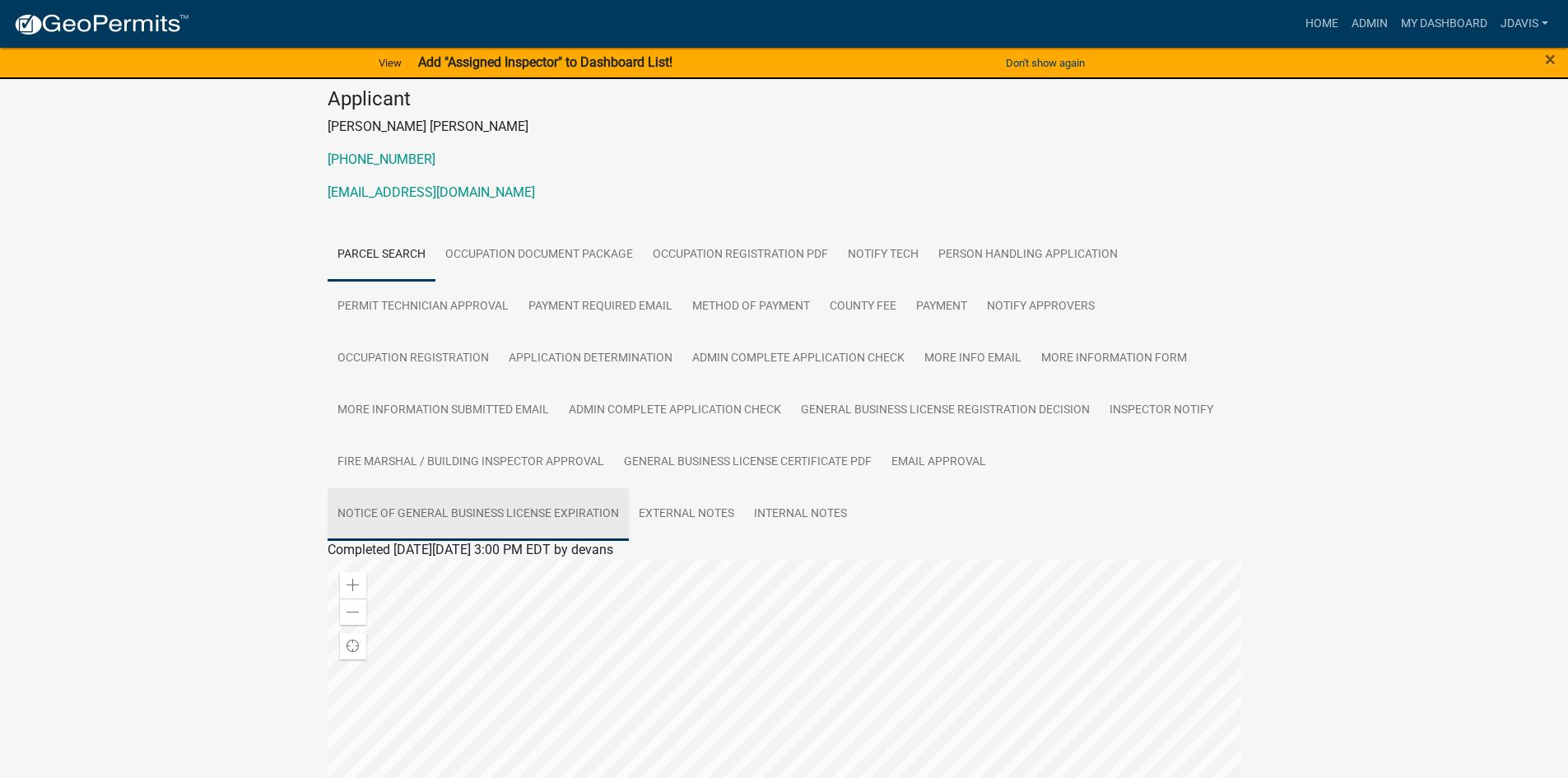
click at [541, 505] on link "Notice of General Business License Expiration" at bounding box center [477, 514] width 301 height 53
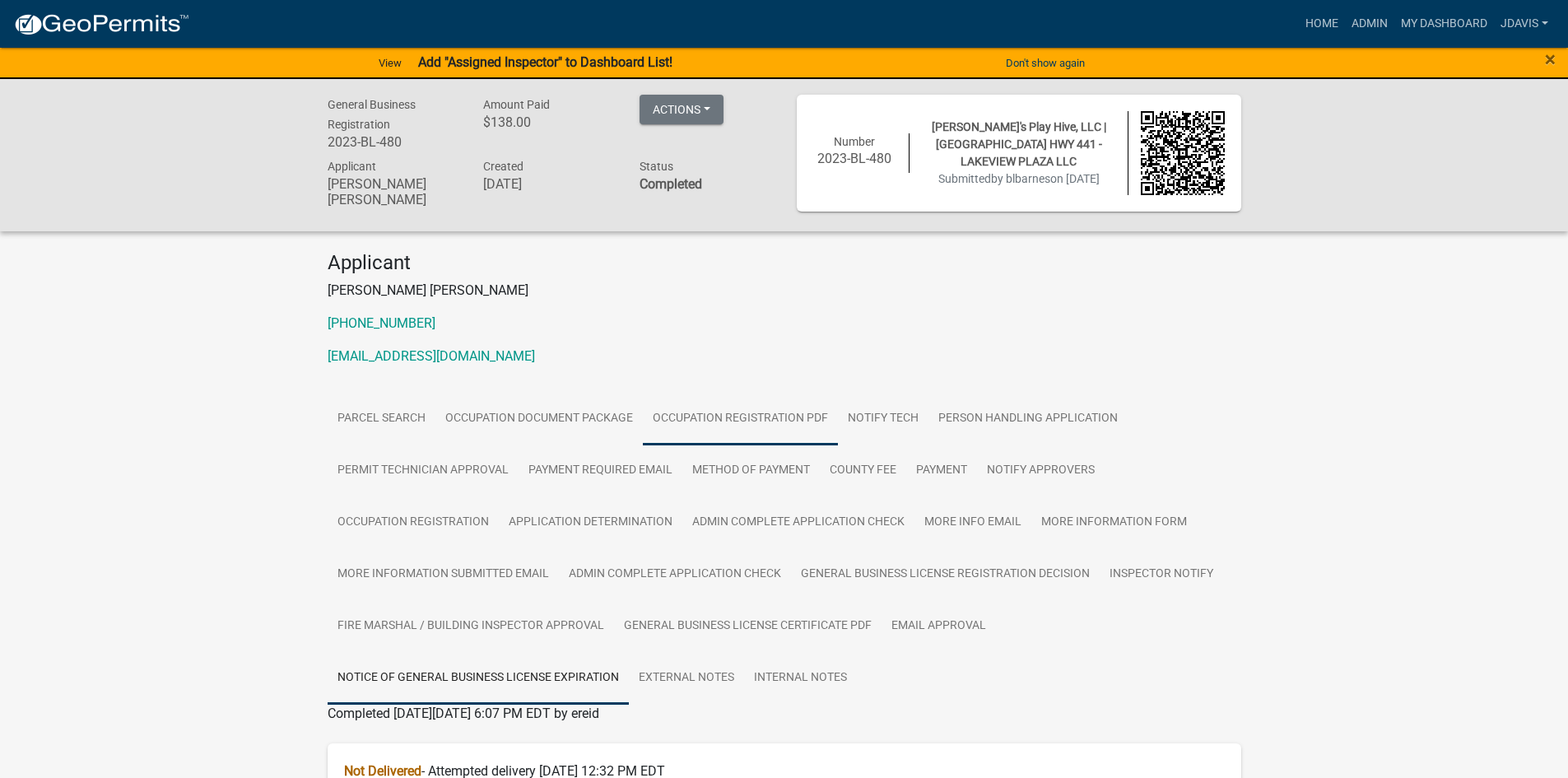
scroll to position [0, 0]
click at [819, 624] on link "General Business License Certificate PDF" at bounding box center [747, 627] width 268 height 53
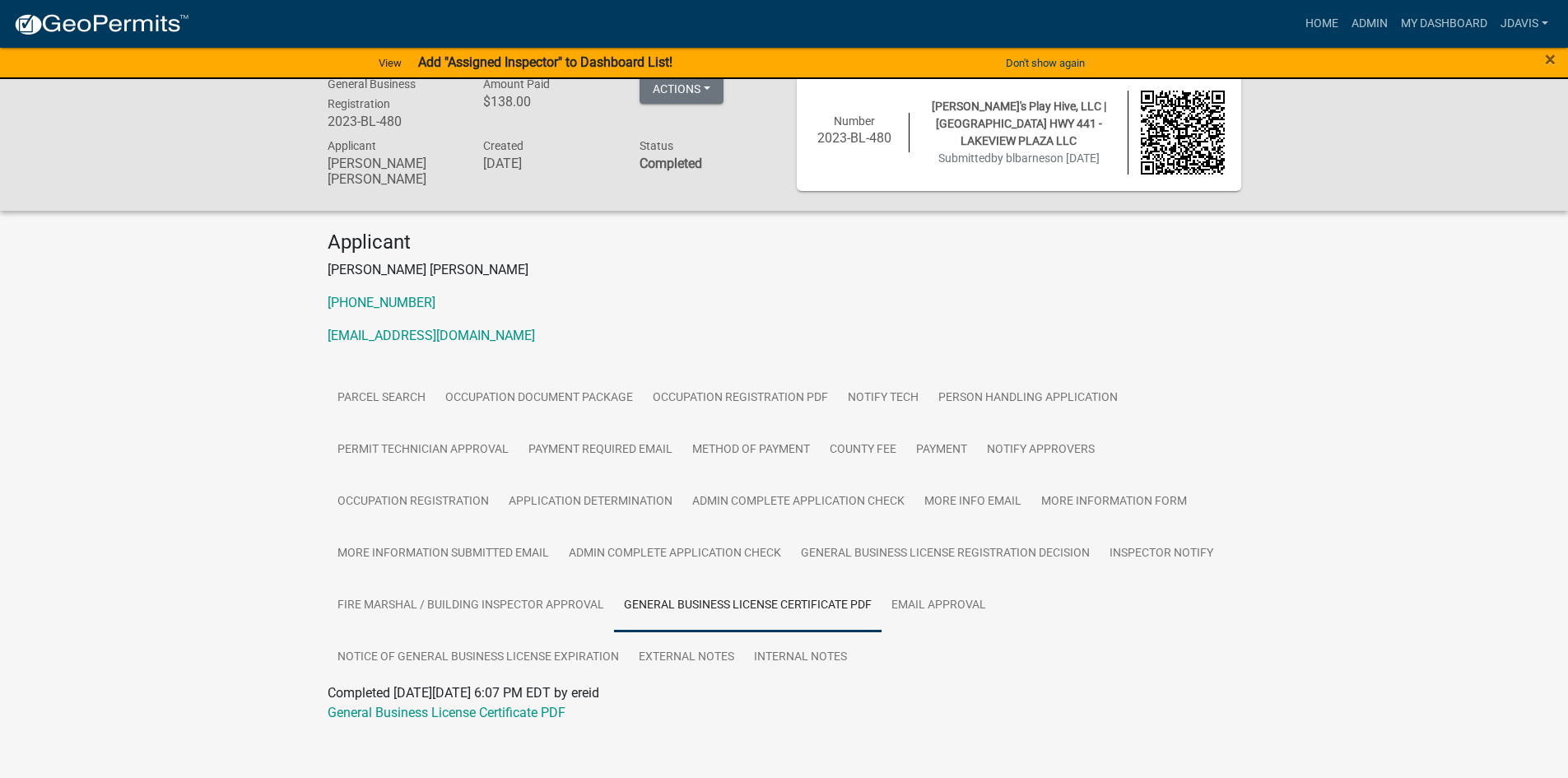
scroll to position [32, 0]
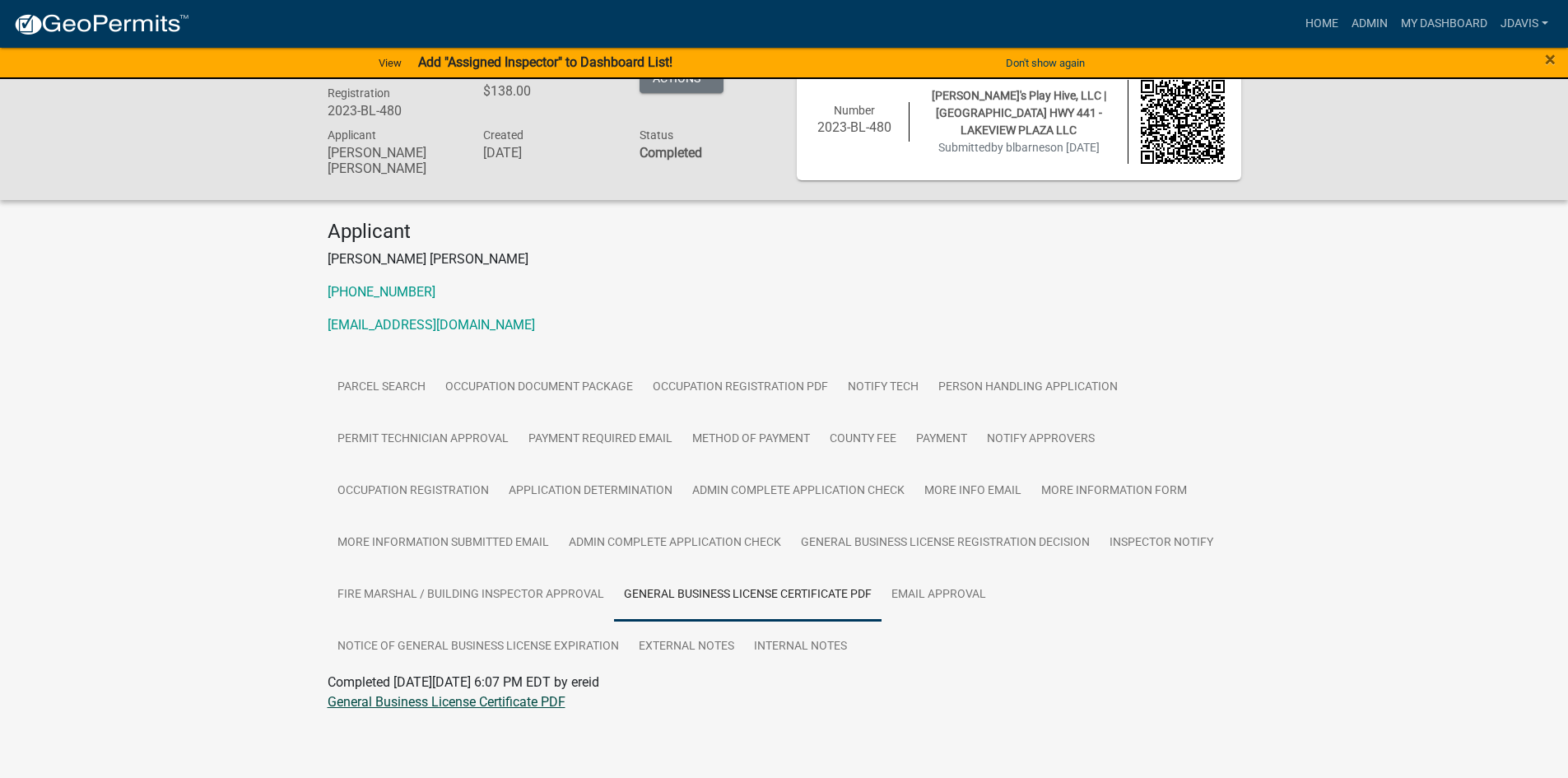
click at [537, 700] on link "General Business License Certificate PDF" at bounding box center [446, 702] width 238 height 16
